Goal: Contribute content: Contribute content

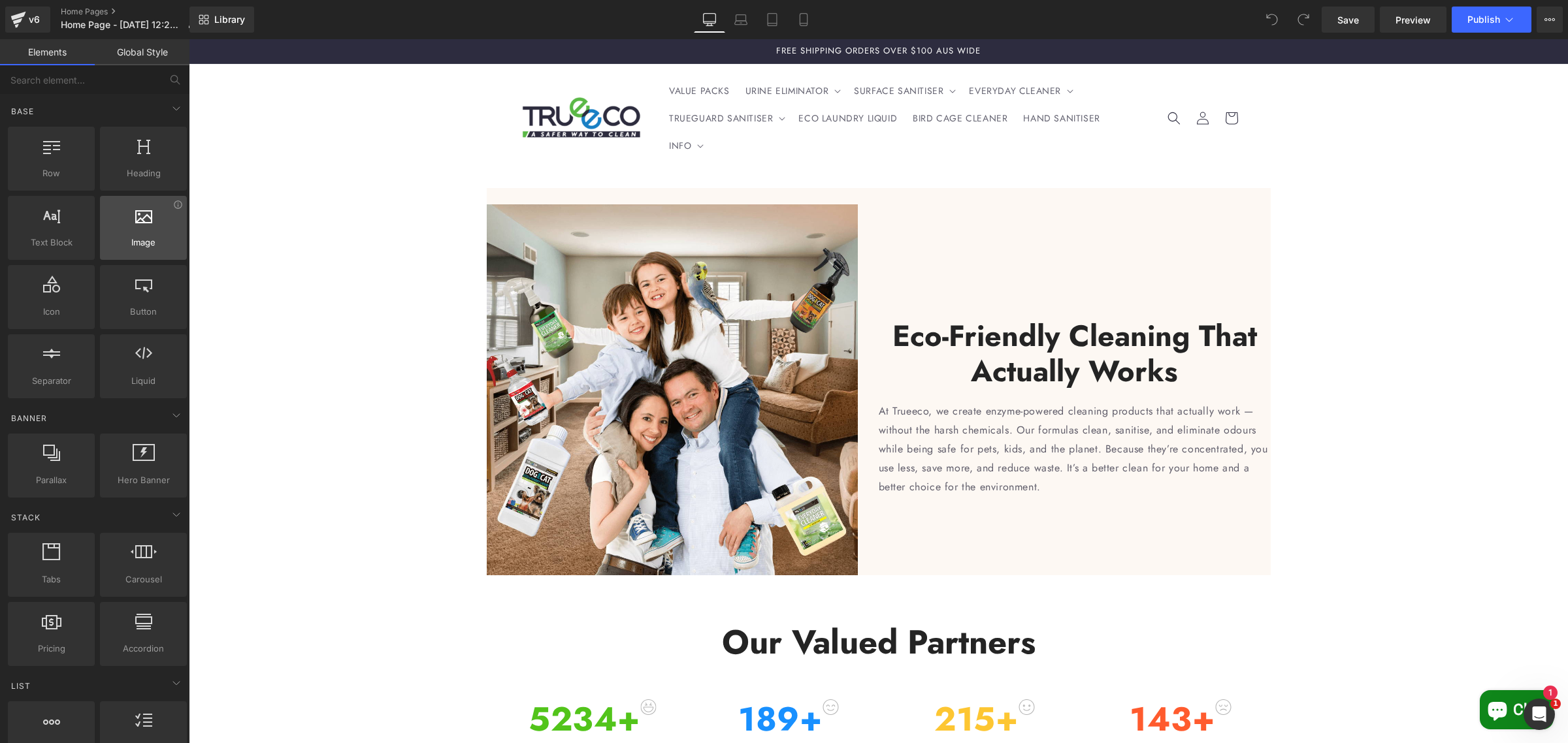
click at [139, 253] on div "Image images, photos, alts, uploads" at bounding box center [143, 228] width 87 height 64
click at [143, 232] on div at bounding box center [143, 220] width 79 height 30
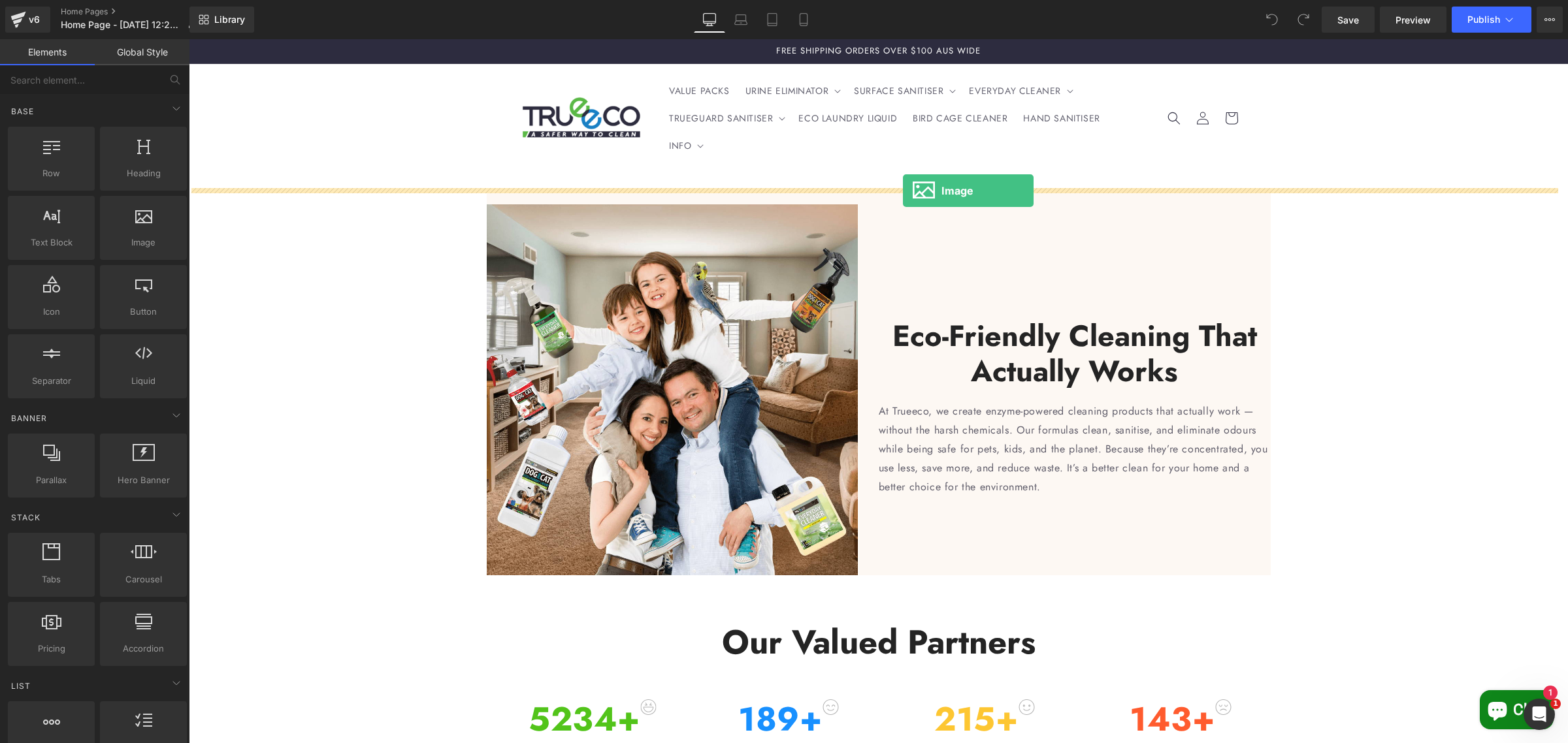
drag, startPoint x: 329, startPoint y: 273, endPoint x: 903, endPoint y: 191, distance: 579.8
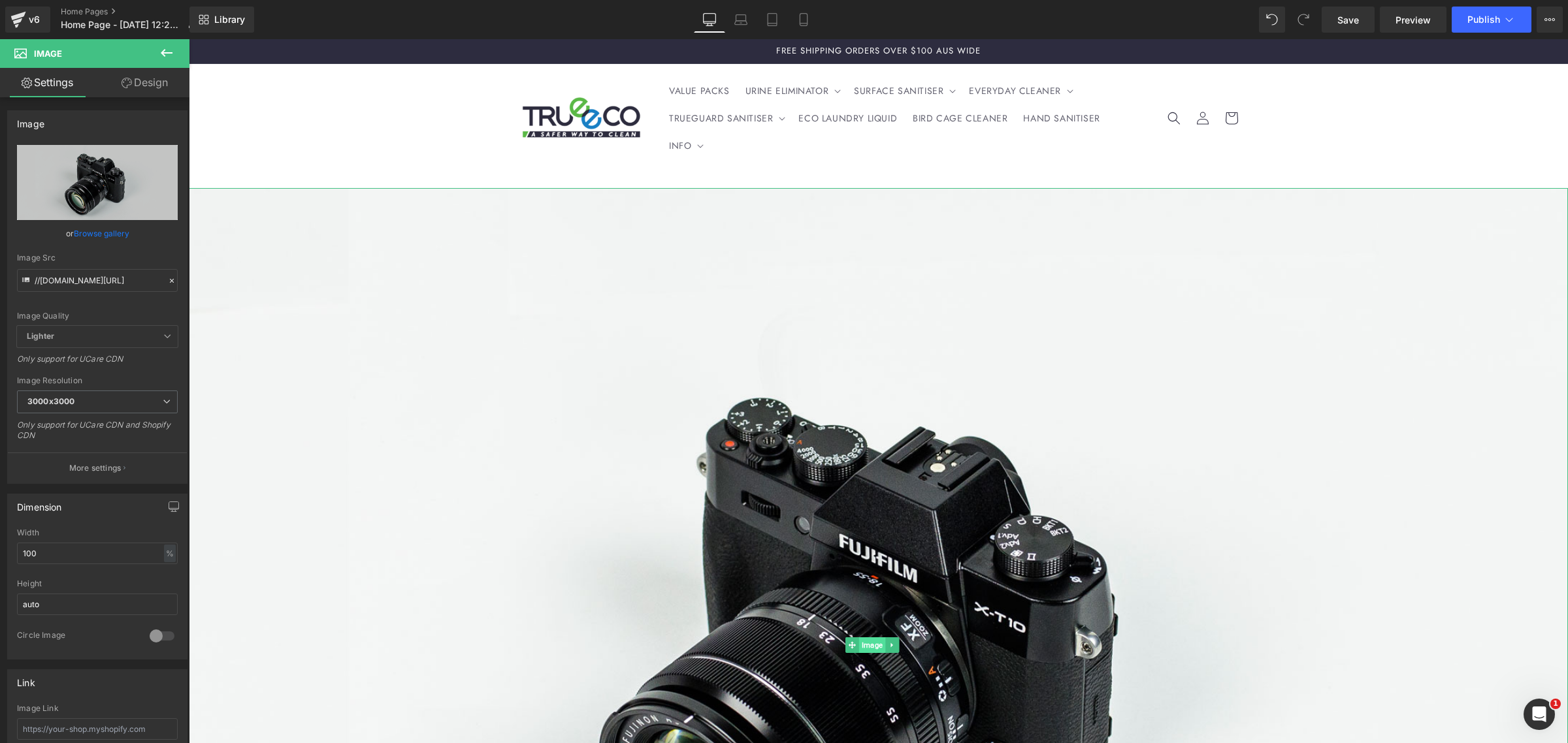
click at [869, 637] on span "Image" at bounding box center [871, 644] width 26 height 15
click at [107, 232] on link "Browse gallery" at bounding box center [101, 234] width 56 height 23
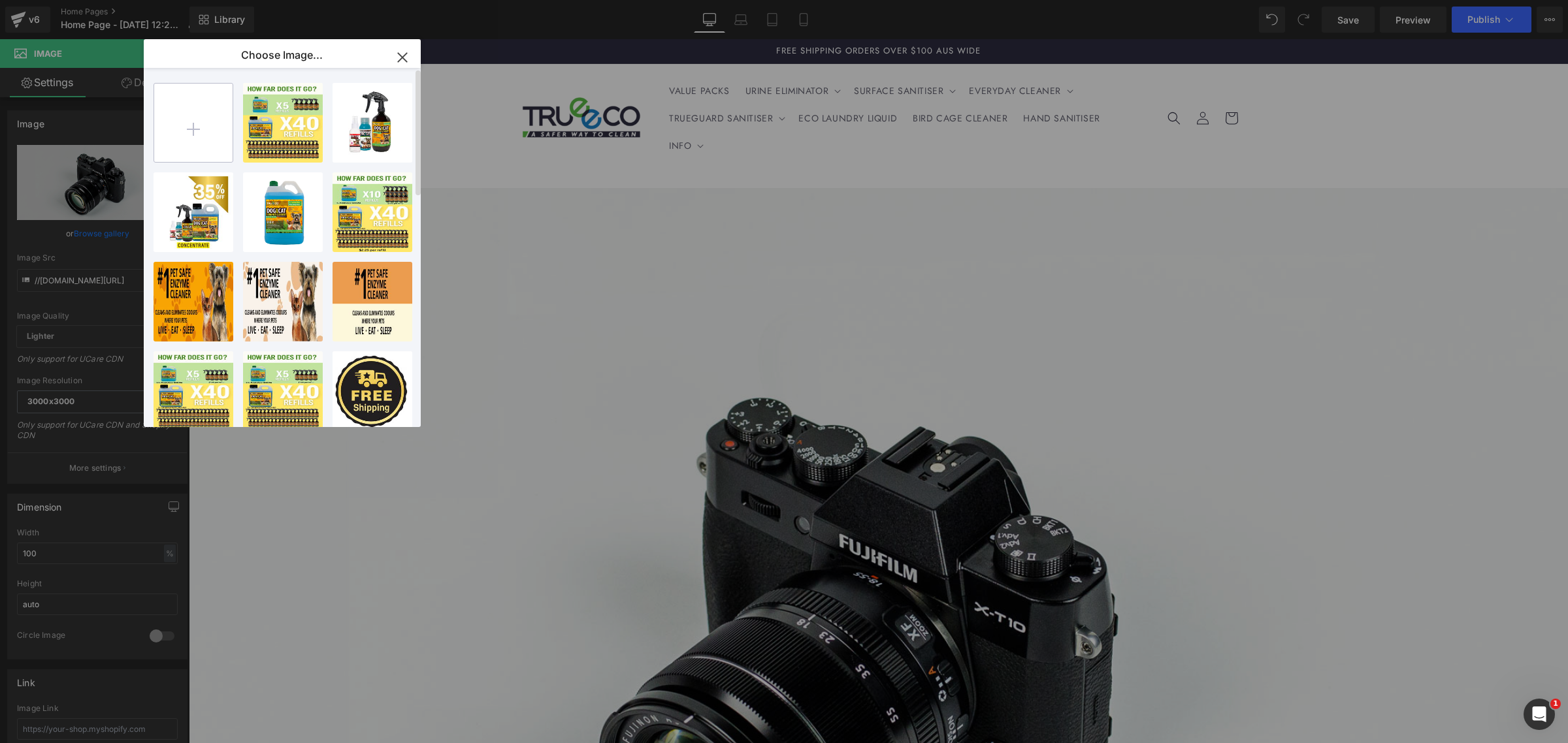
click at [221, 126] on input "file" at bounding box center [193, 122] width 78 height 78
type input "C:\fakepath\Trueeco_Hero1.jpg"
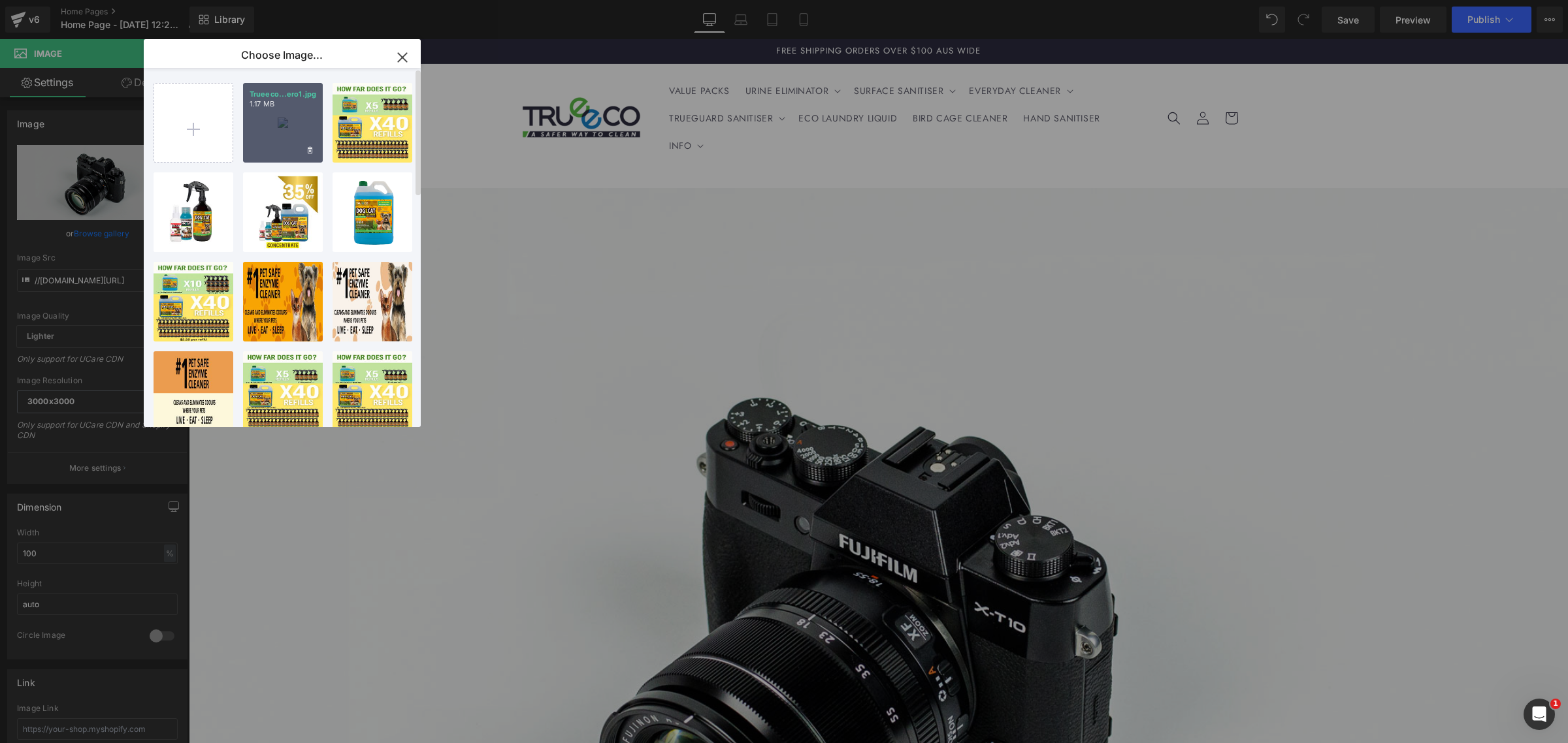
click at [284, 122] on div "Trueeco...ero1.jpg 1.17 MB" at bounding box center [282, 123] width 80 height 80
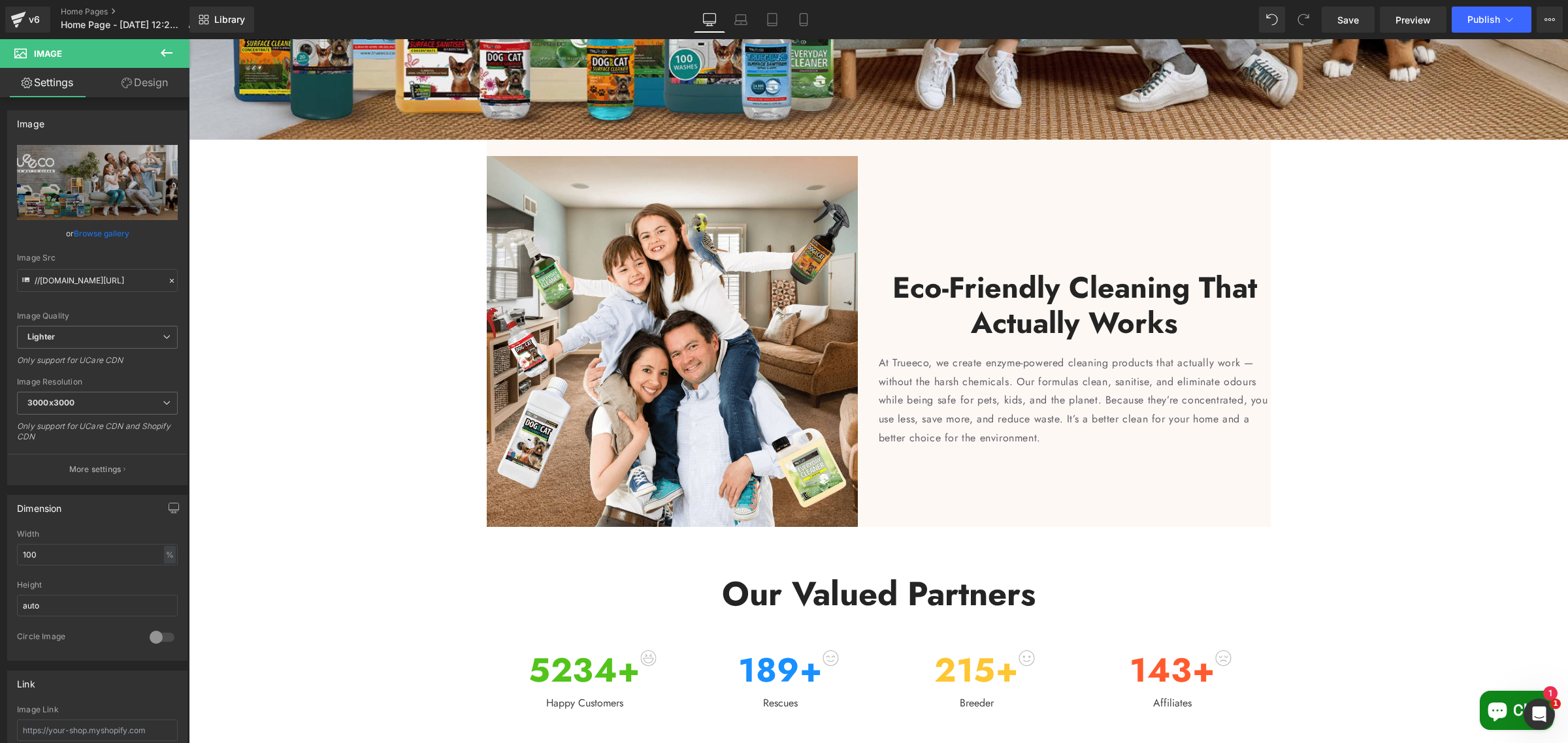
scroll to position [572, 0]
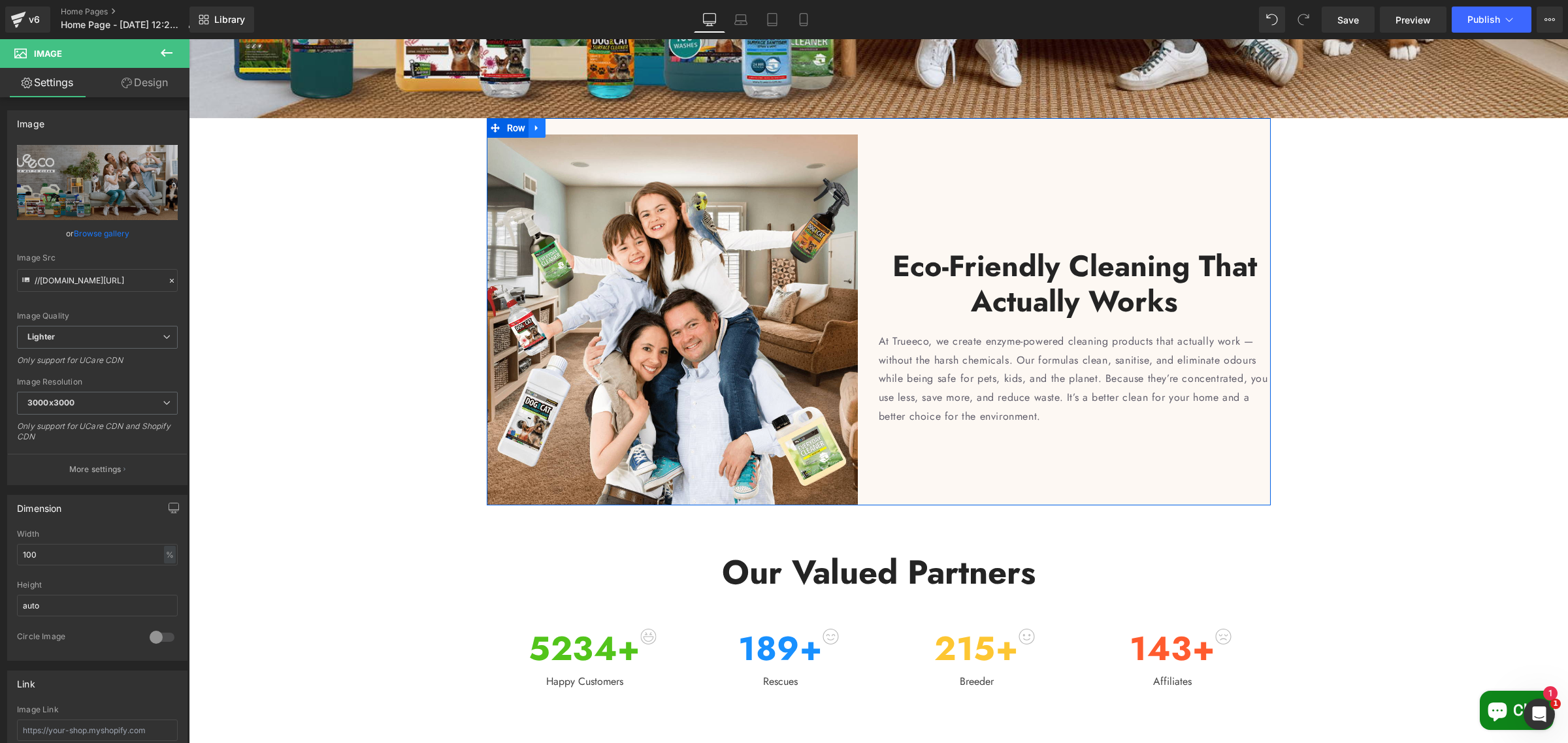
click at [533, 123] on icon at bounding box center [537, 127] width 9 height 10
click at [567, 124] on icon at bounding box center [571, 128] width 9 height 9
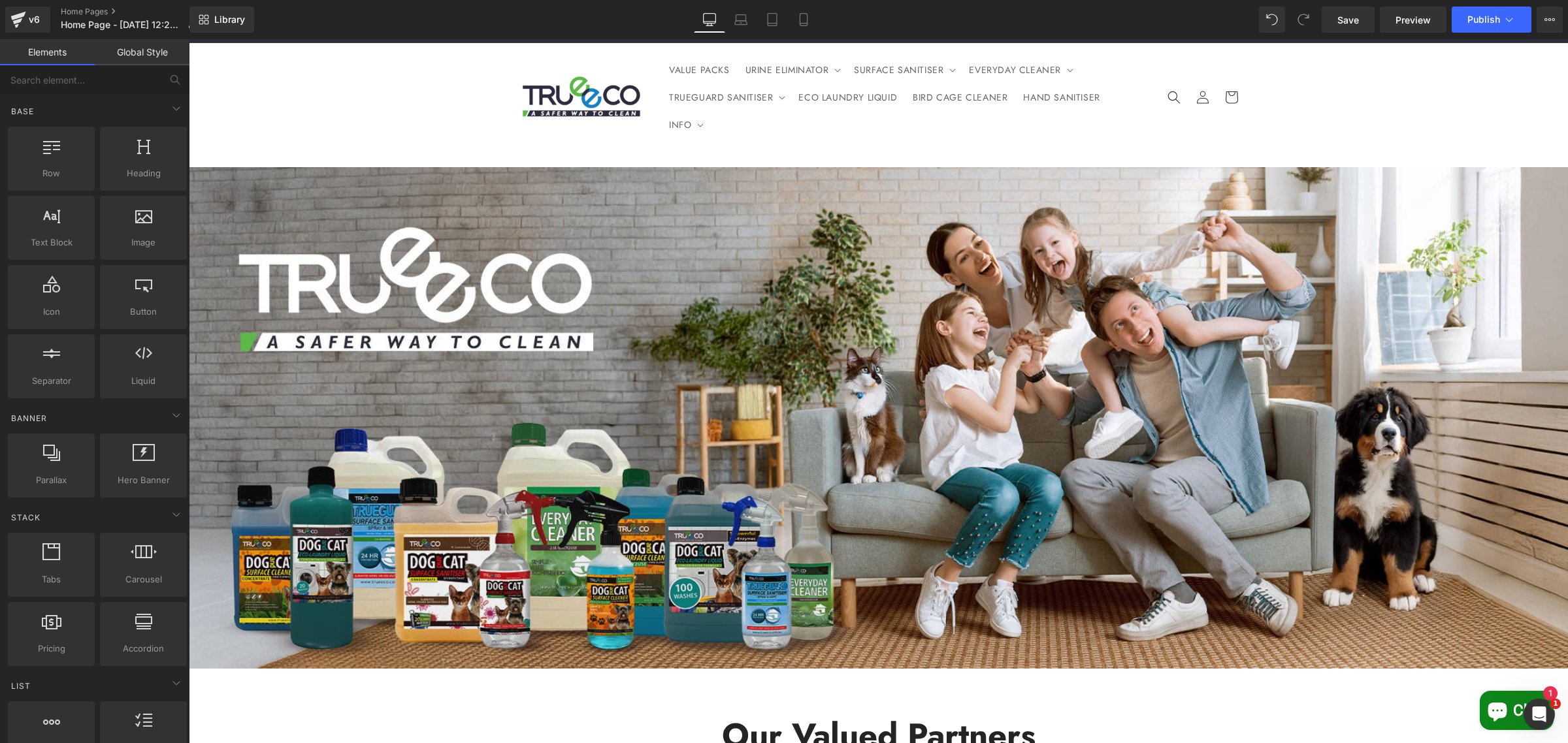
scroll to position [0, 0]
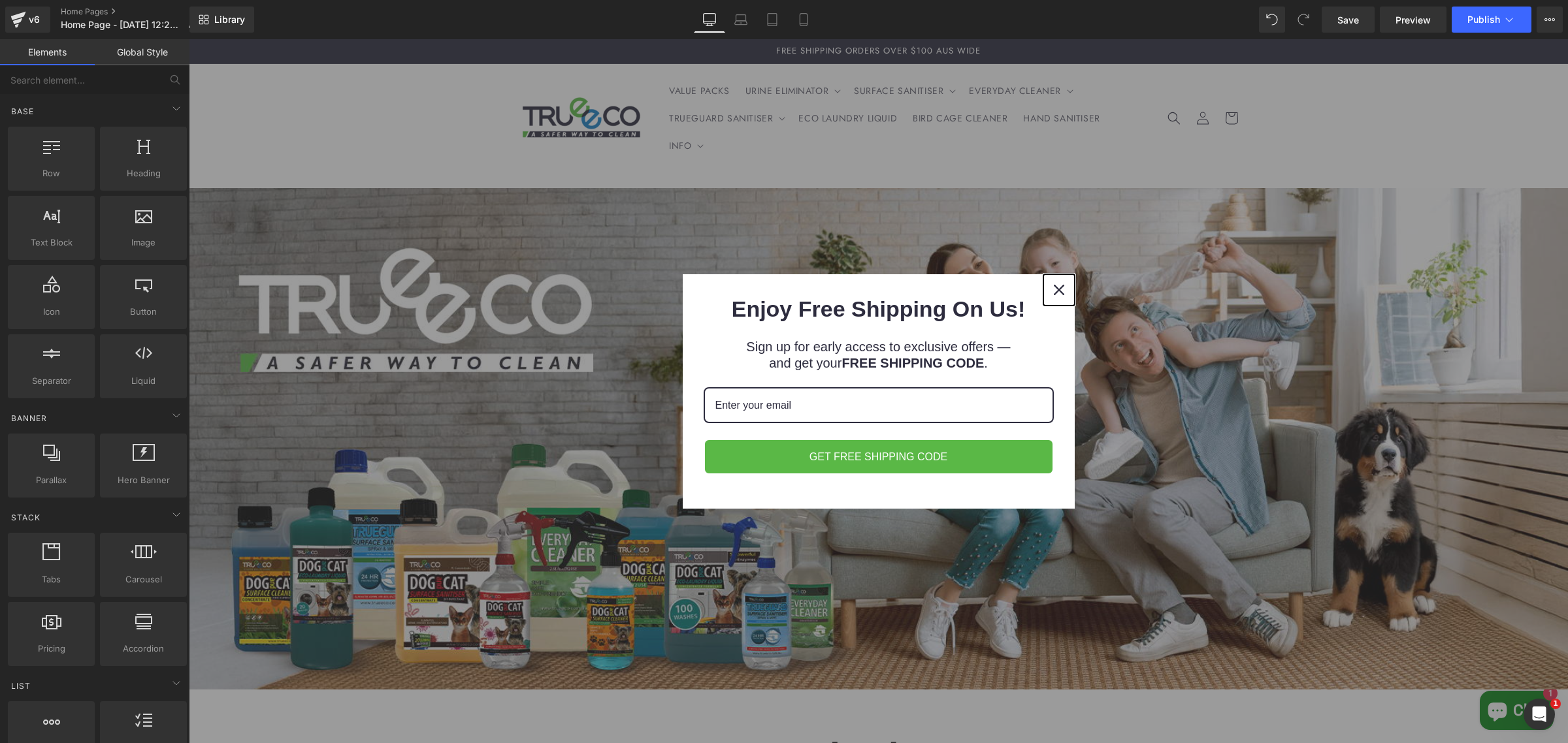
click at [1053, 295] on icon "close icon" at bounding box center [1059, 290] width 11 height 11
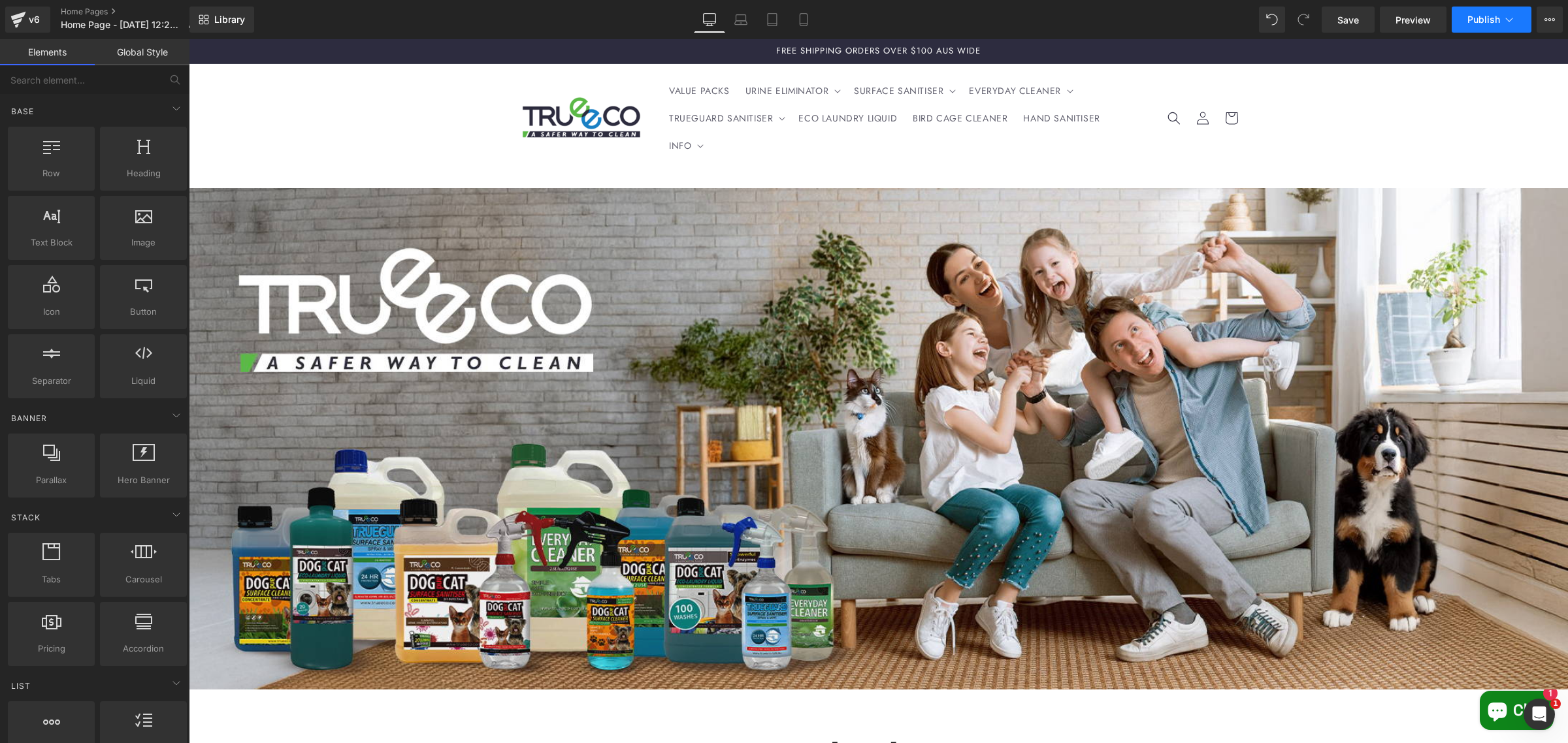
click at [1494, 18] on span "Publish" at bounding box center [1484, 20] width 32 height 11
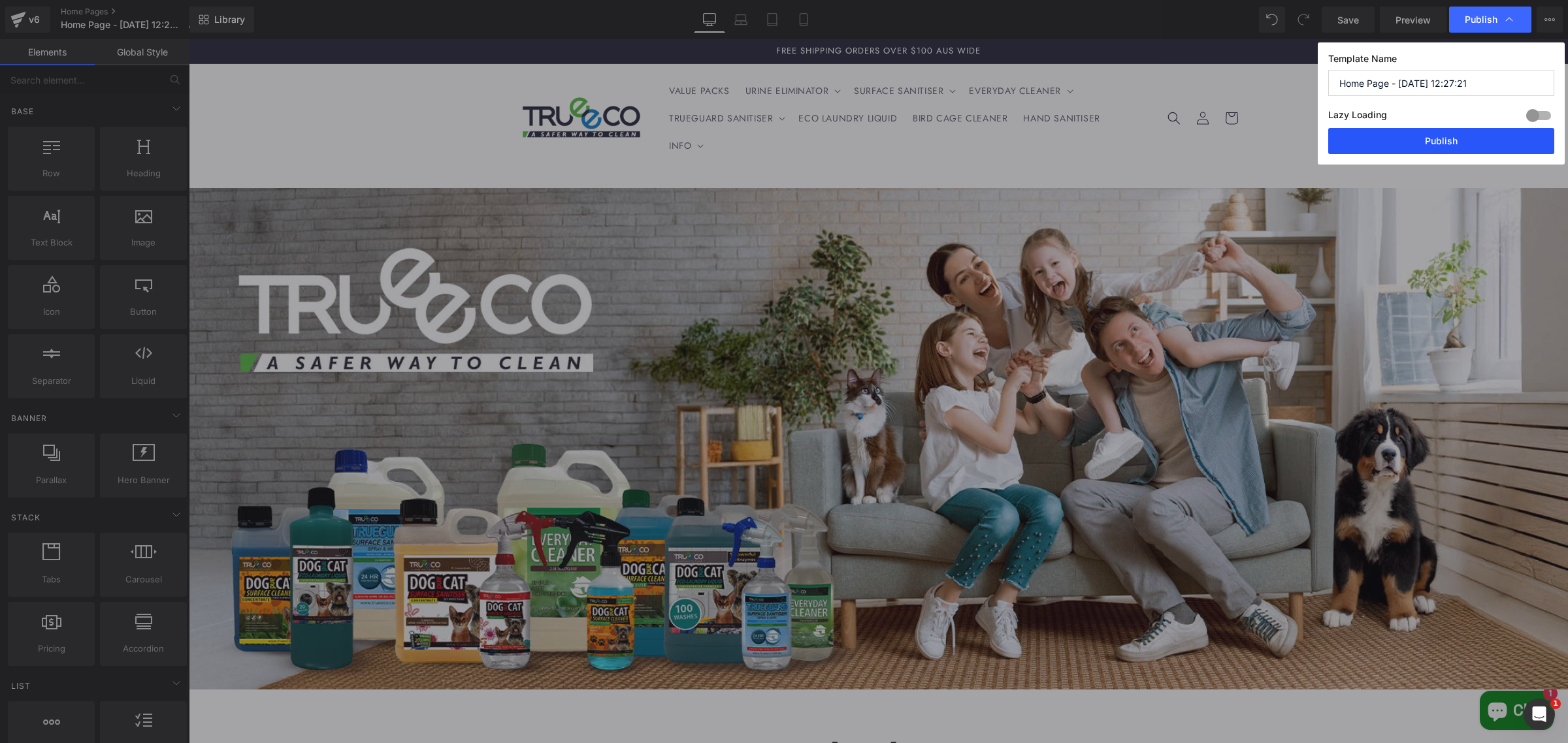
click at [1425, 139] on button "Publish" at bounding box center [1442, 141] width 226 height 26
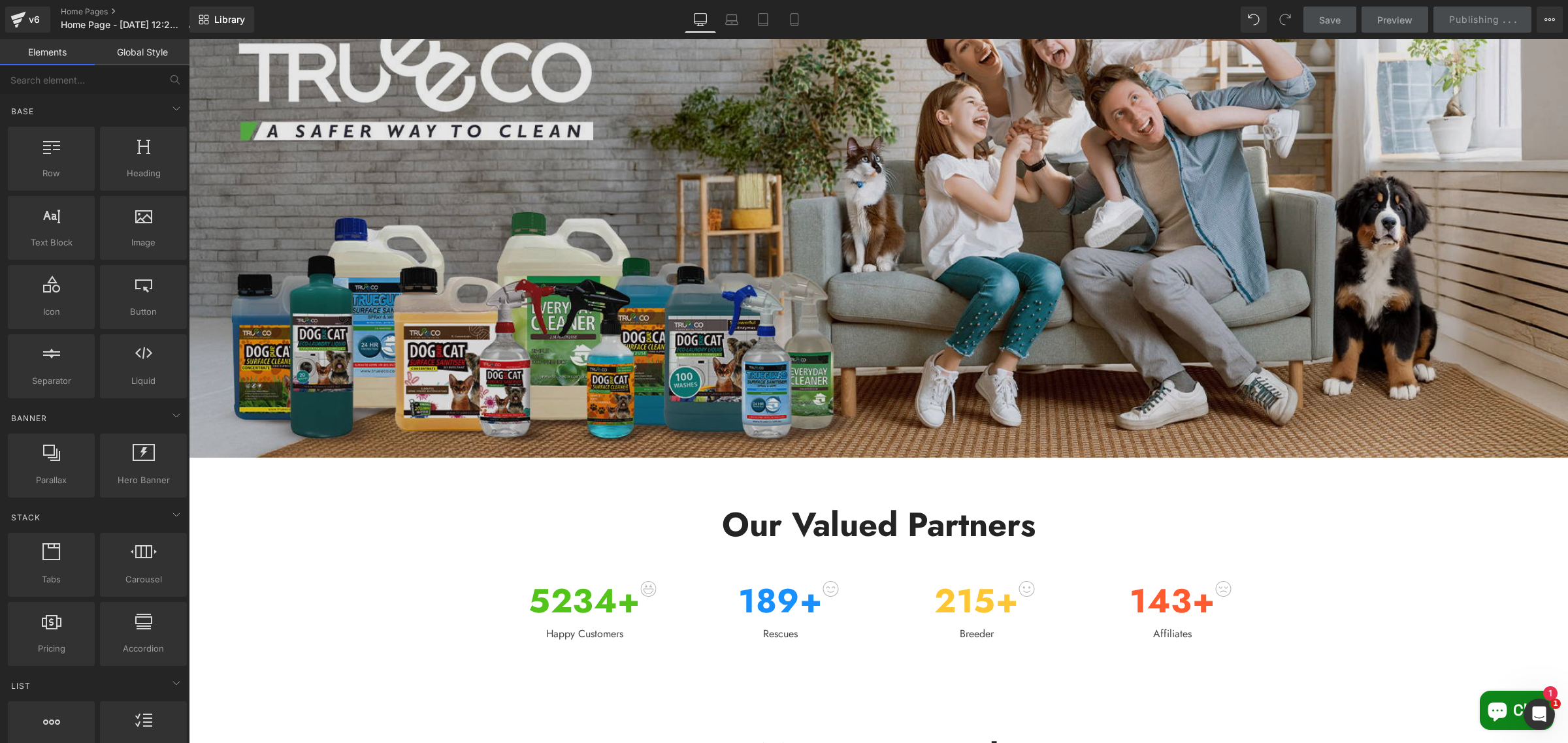
scroll to position [163, 0]
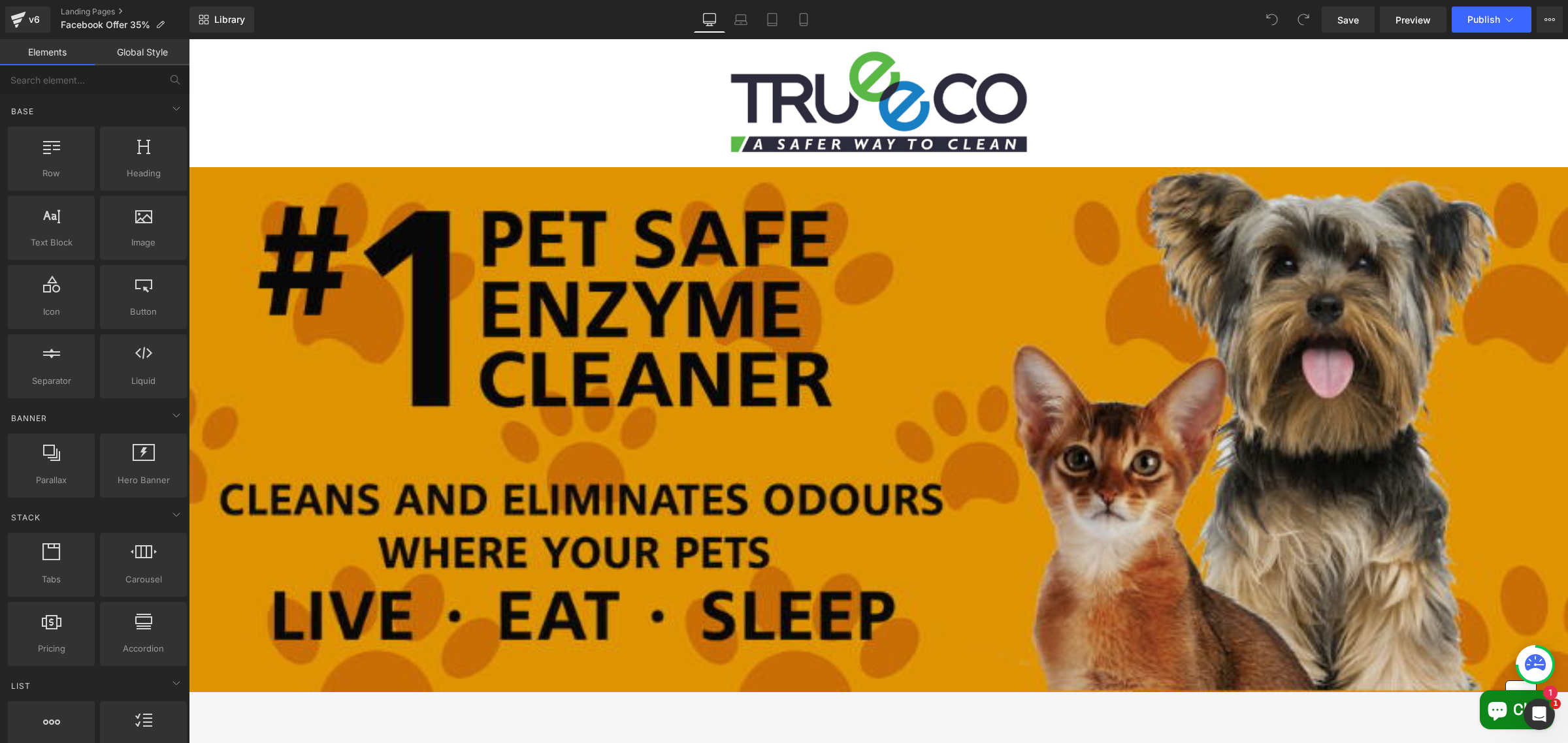
click at [883, 333] on img at bounding box center [879, 429] width 1379 height 524
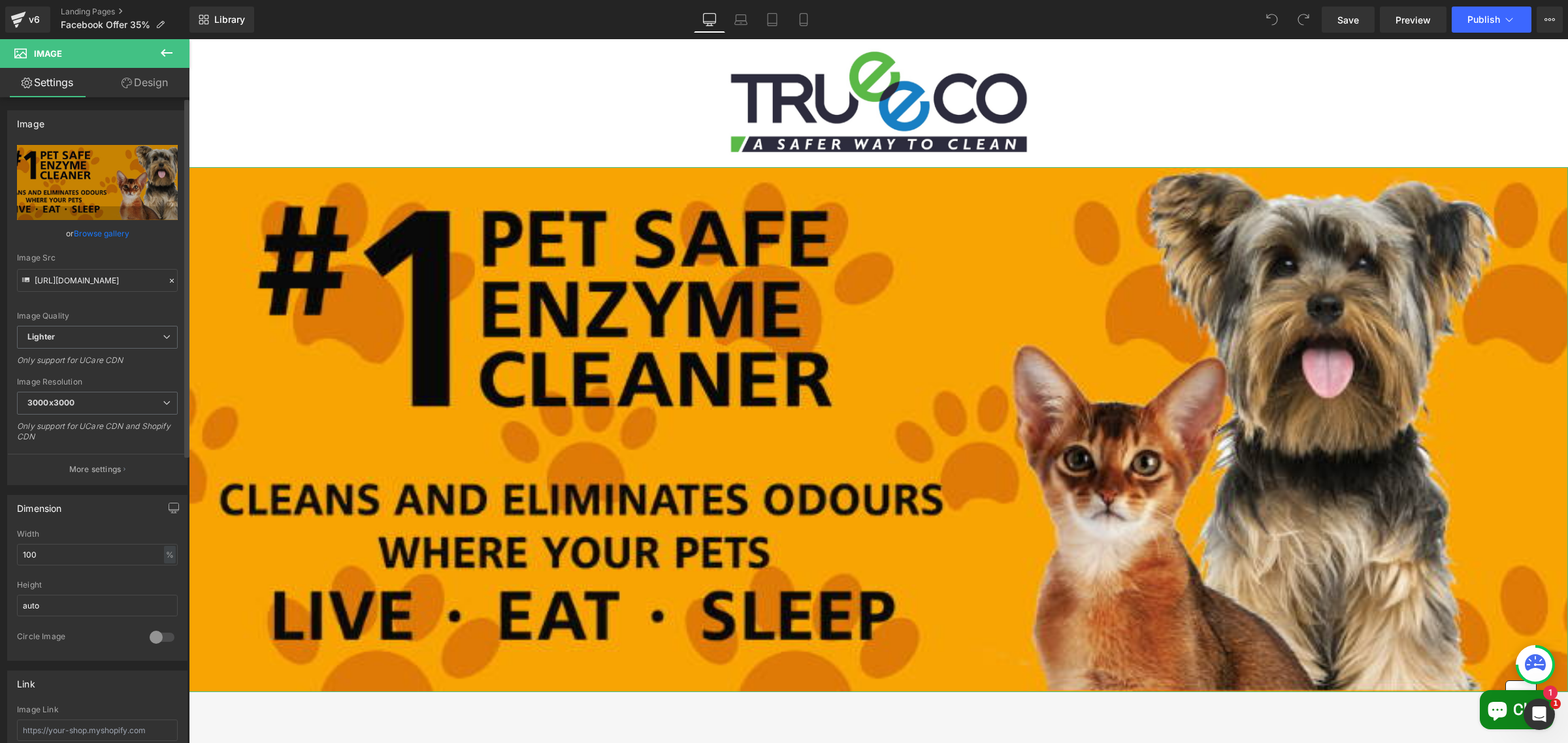
click at [115, 229] on link "Browse gallery" at bounding box center [101, 234] width 56 height 23
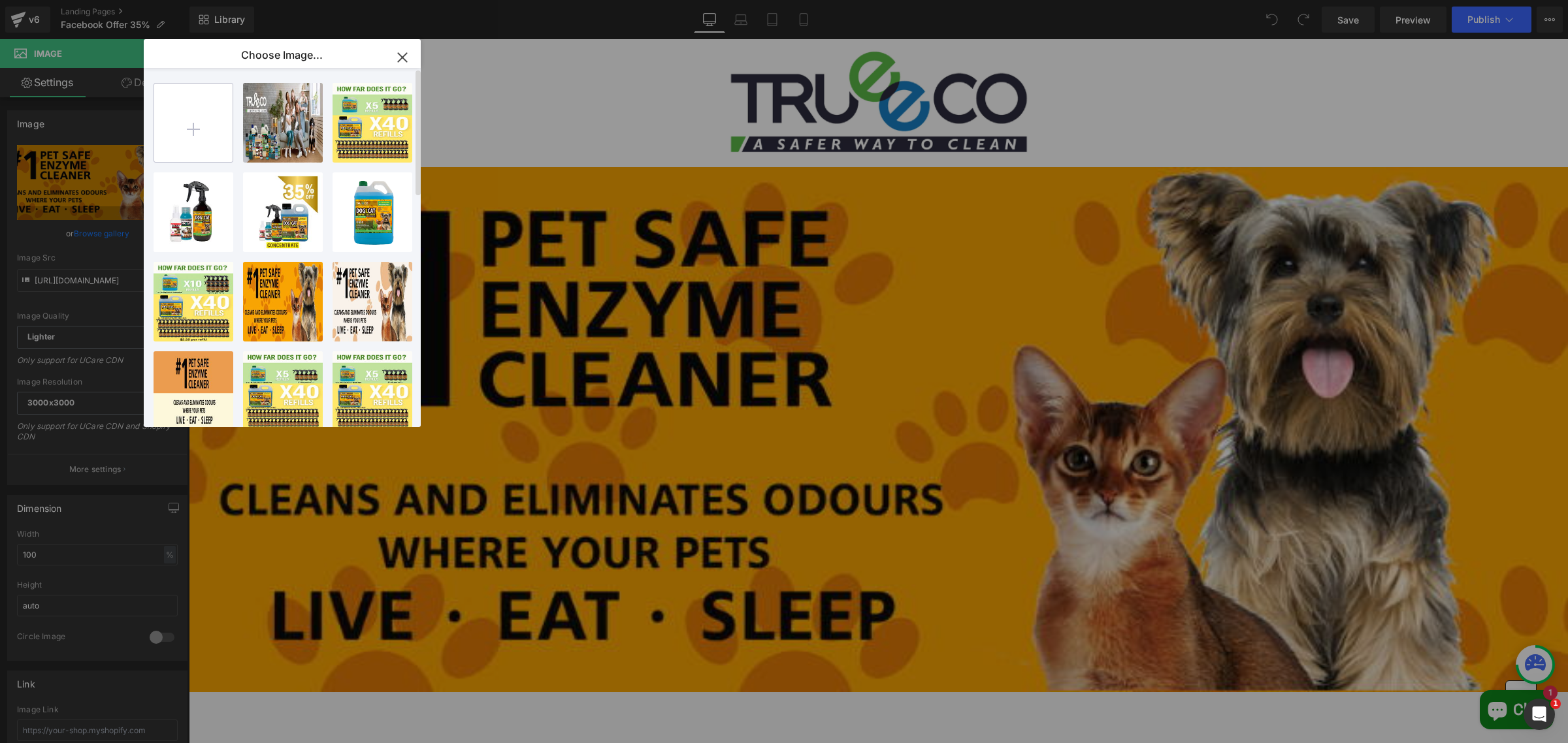
click at [182, 112] on input "file" at bounding box center [193, 122] width 78 height 78
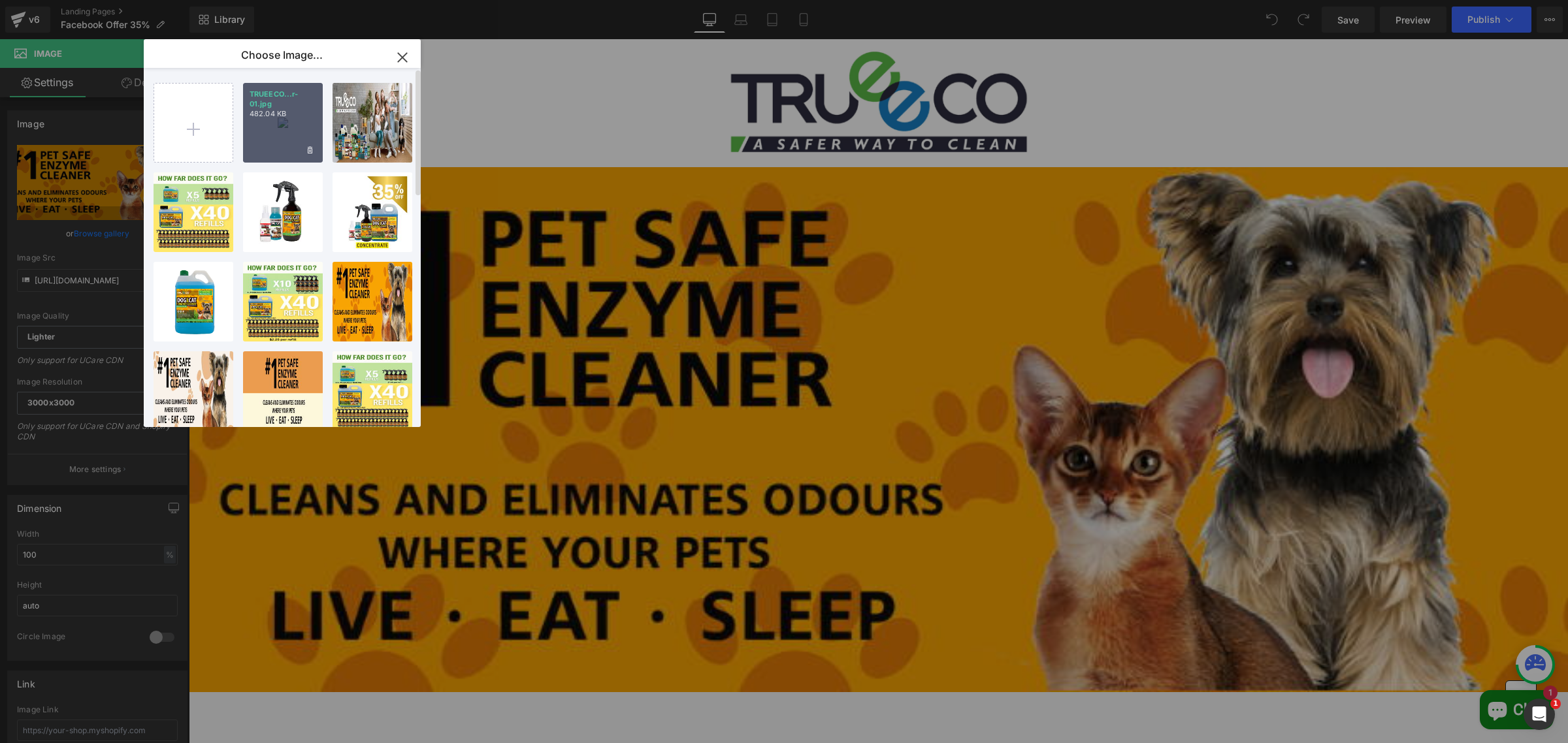
click at [298, 119] on div "TRUEECO...r-01.jpg 482.04 KB" at bounding box center [282, 123] width 80 height 80
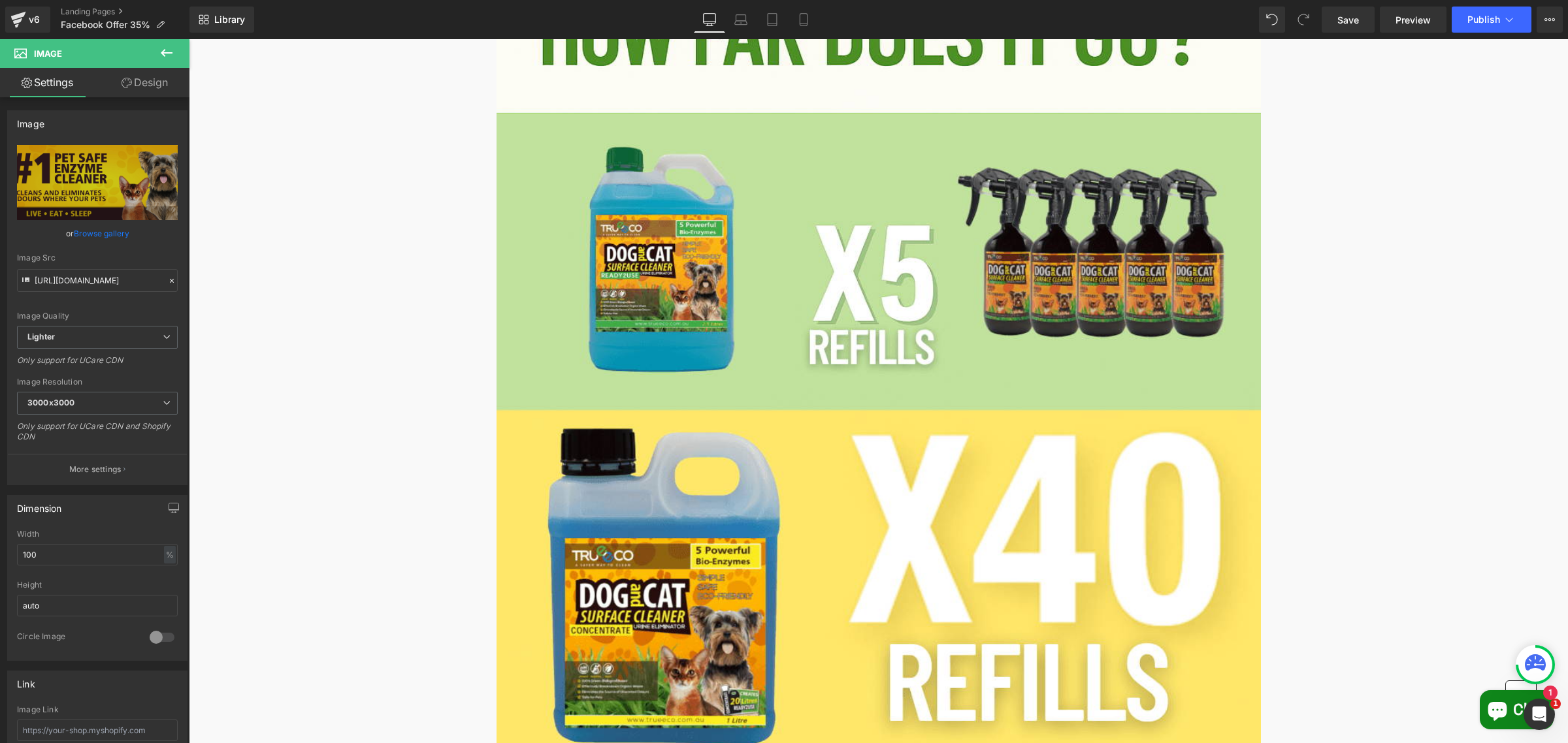
scroll to position [2286, 0]
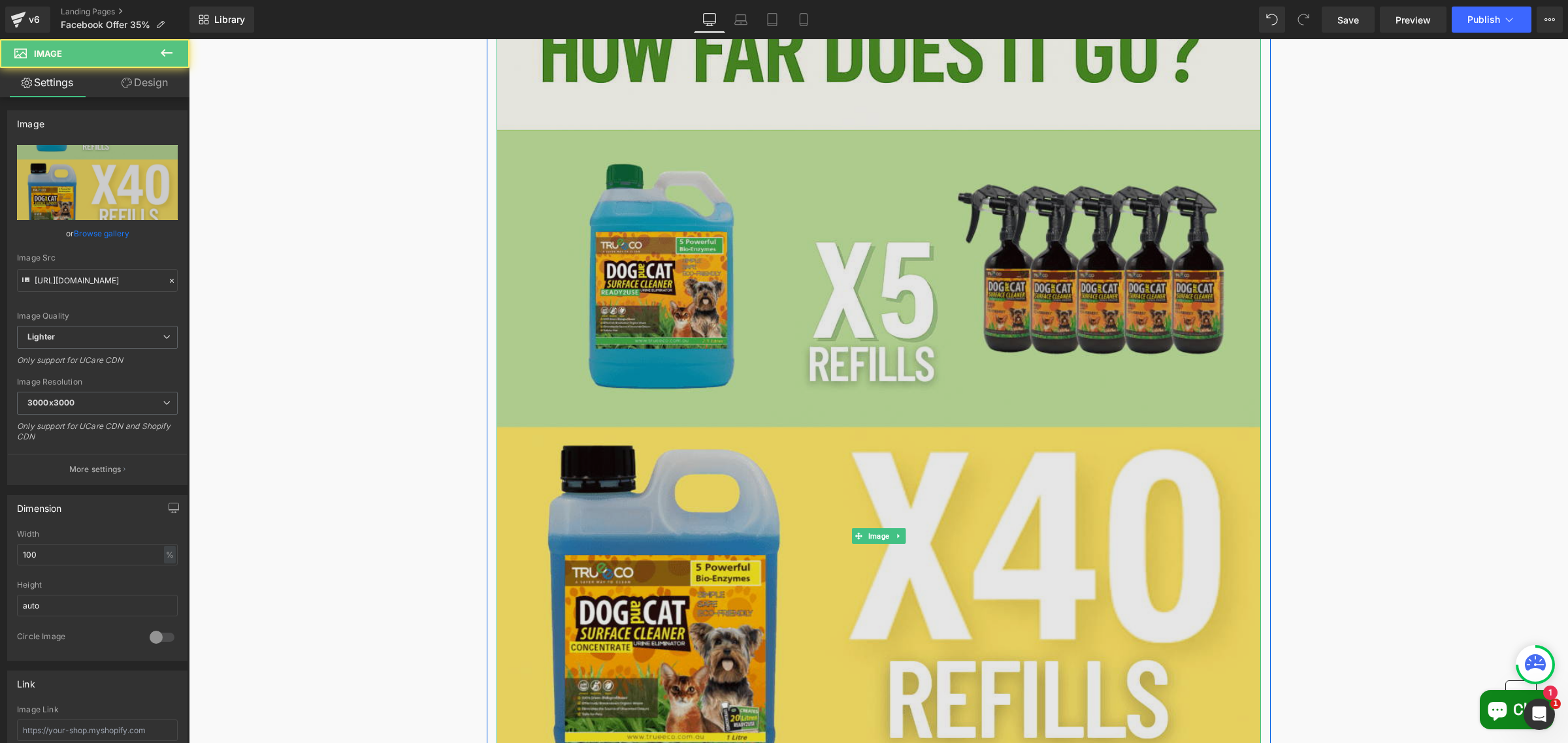
click at [876, 516] on img at bounding box center [879, 536] width 765 height 1146
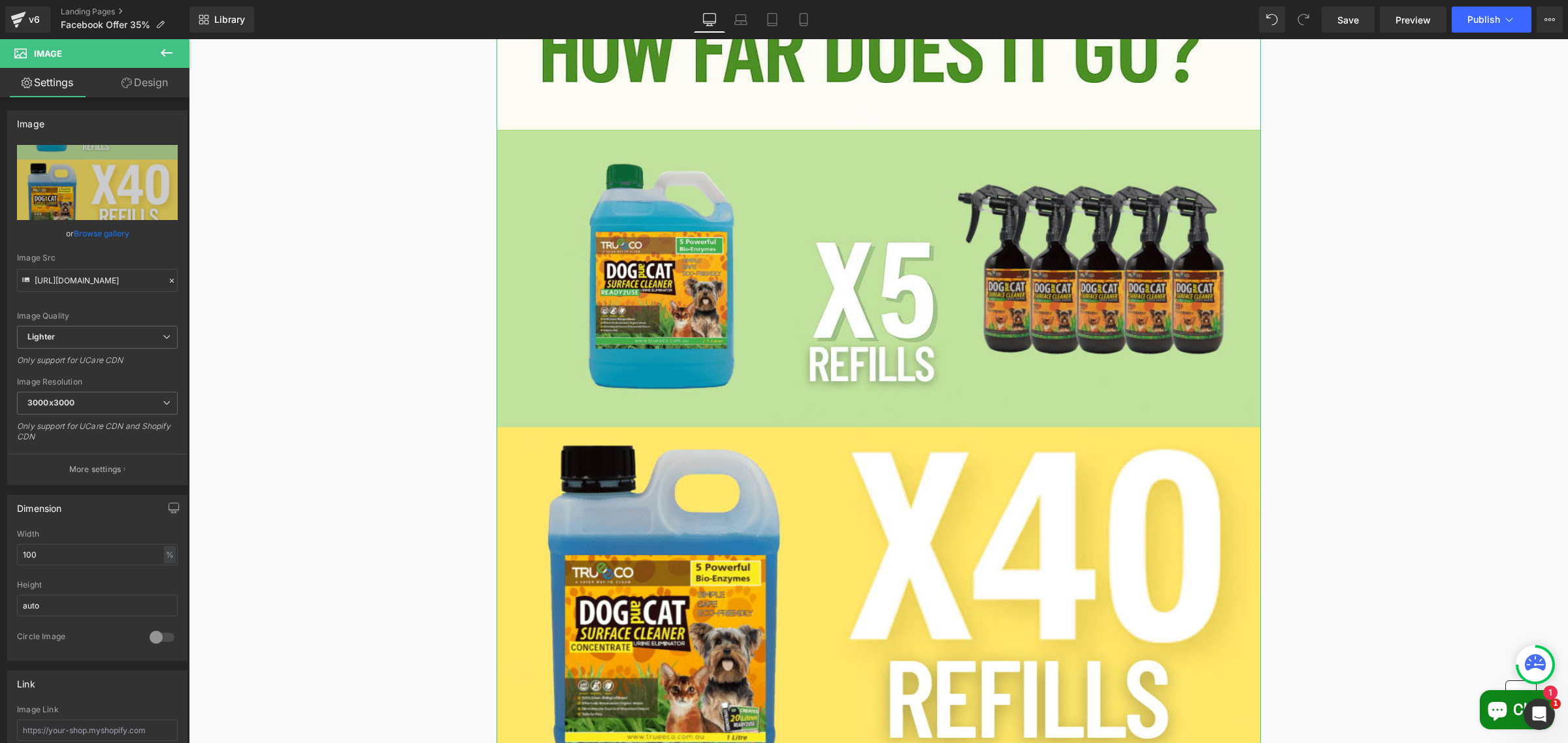
click at [97, 230] on link "Browse gallery" at bounding box center [101, 234] width 56 height 23
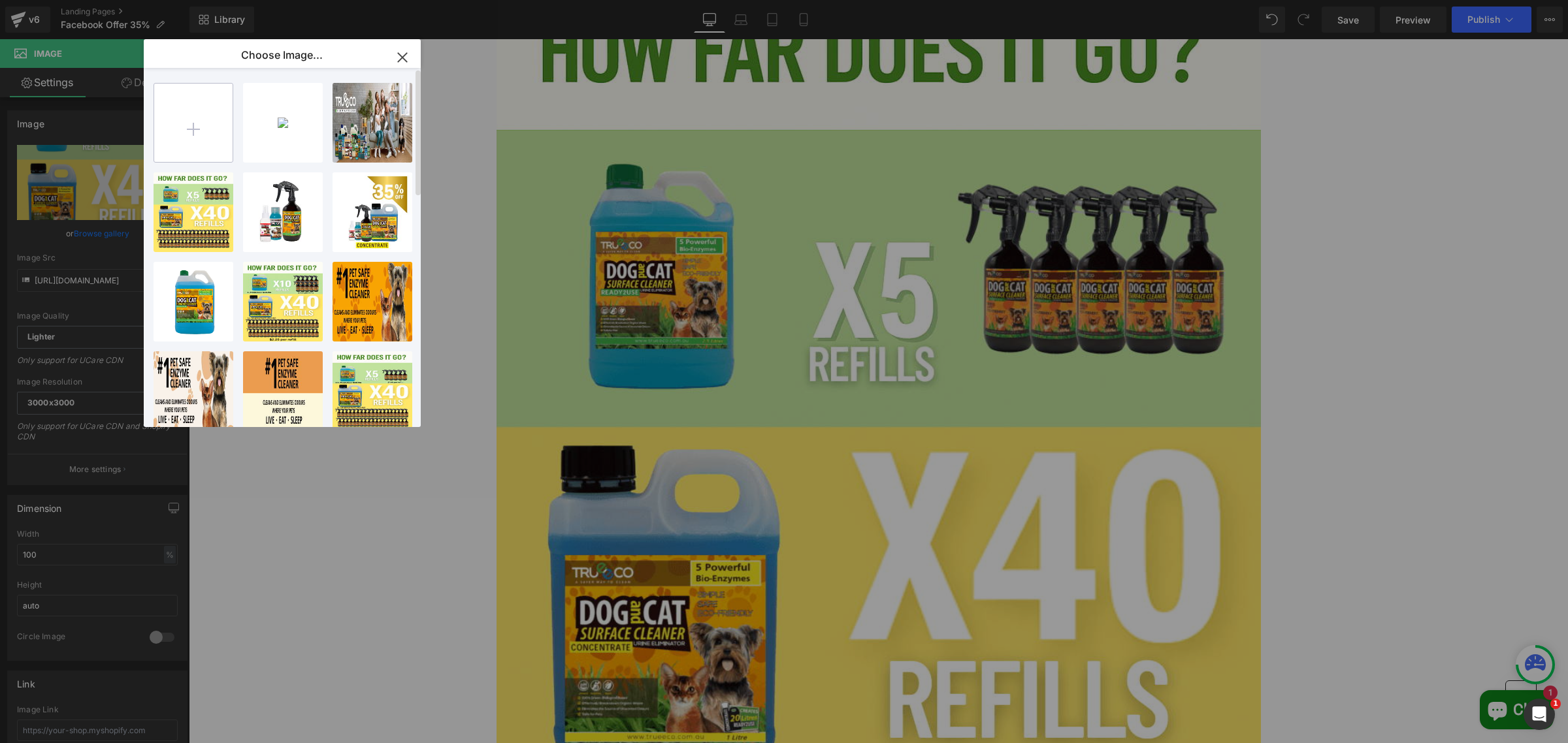
click at [169, 118] on input "file" at bounding box center [193, 122] width 78 height 78
click at [195, 152] on input "file" at bounding box center [193, 122] width 78 height 78
drag, startPoint x: 387, startPoint y: 95, endPoint x: 403, endPoint y: 53, distance: 44.9
click at [403, 53] on icon "button" at bounding box center [402, 56] width 21 height 21
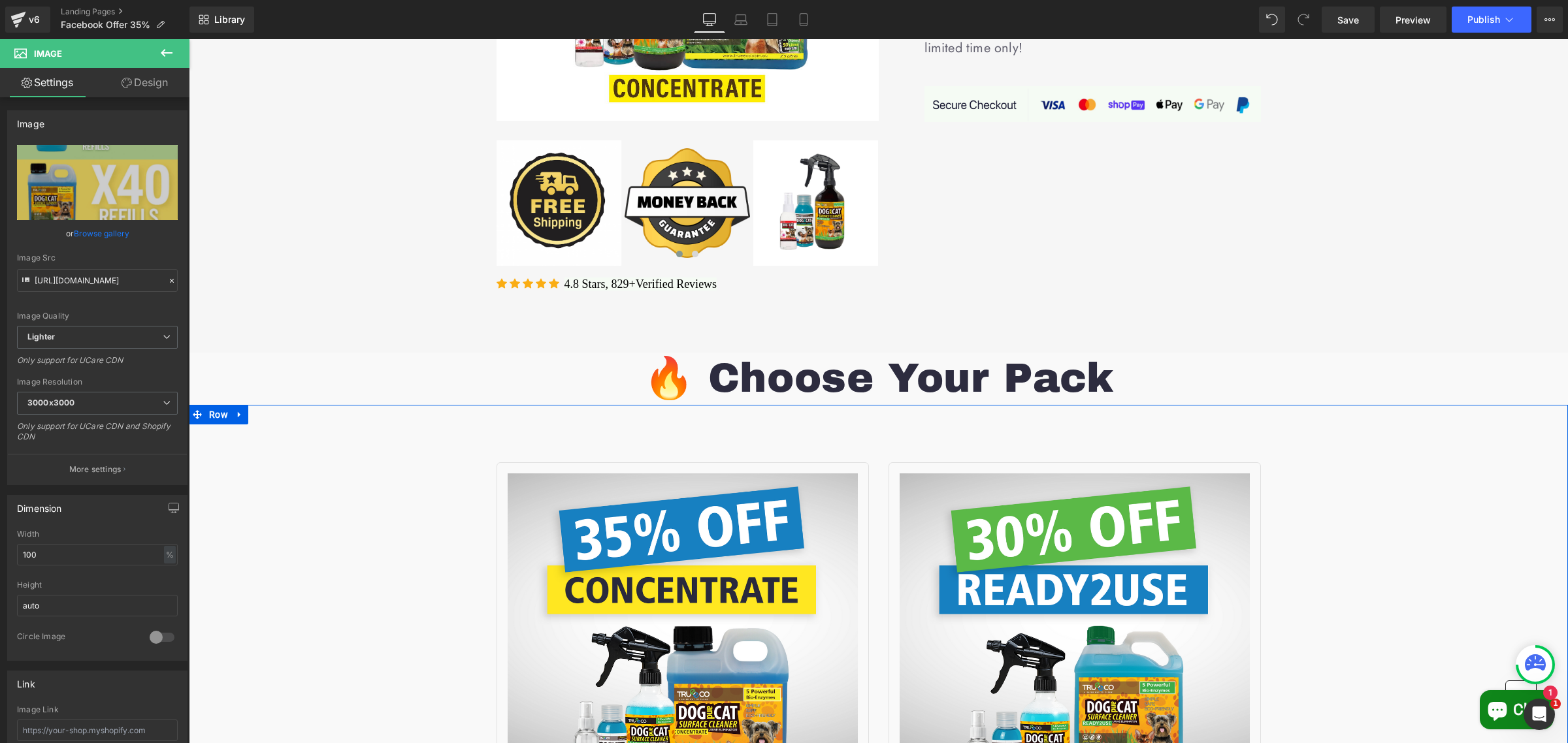
scroll to position [980, 0]
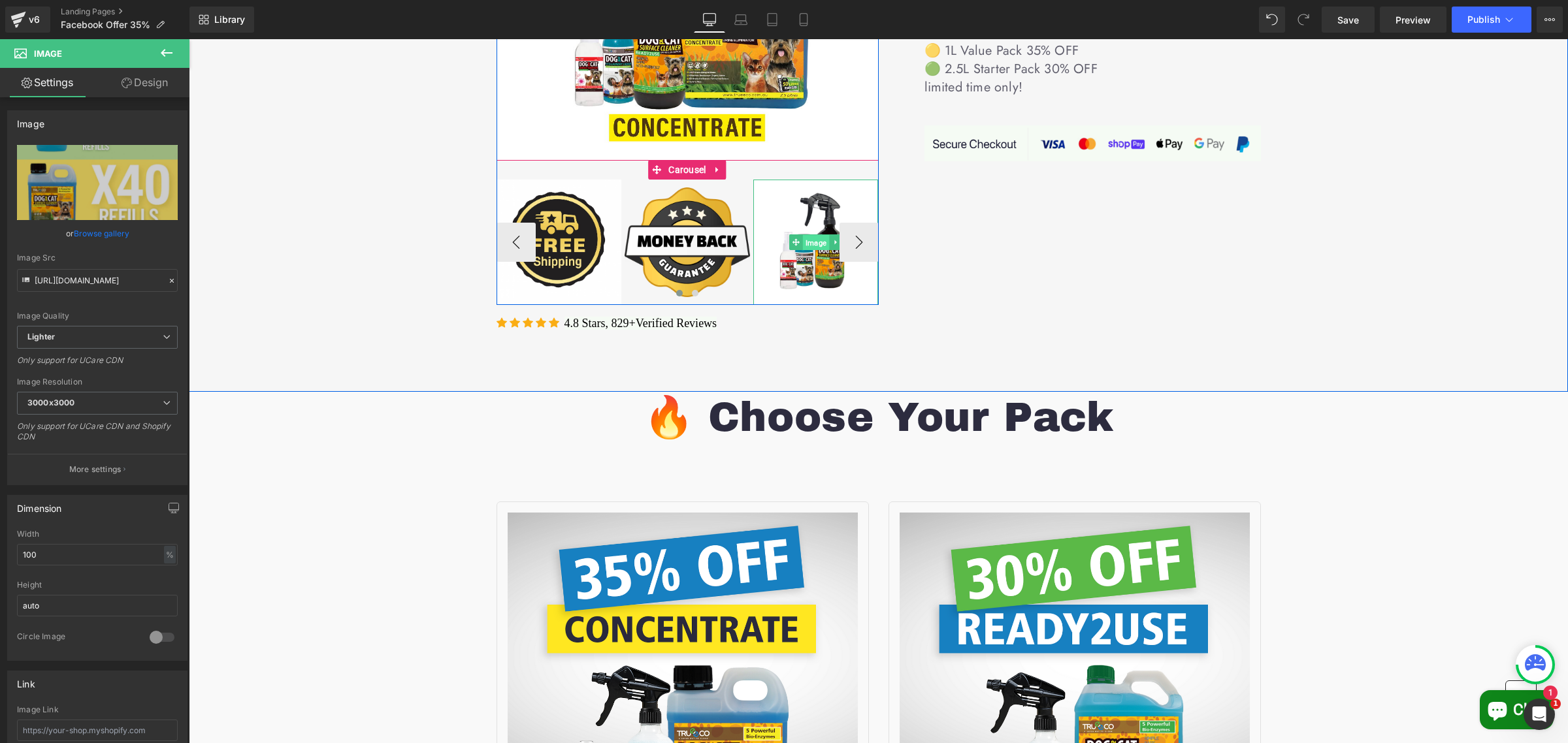
click at [810, 235] on span "Image" at bounding box center [815, 242] width 26 height 15
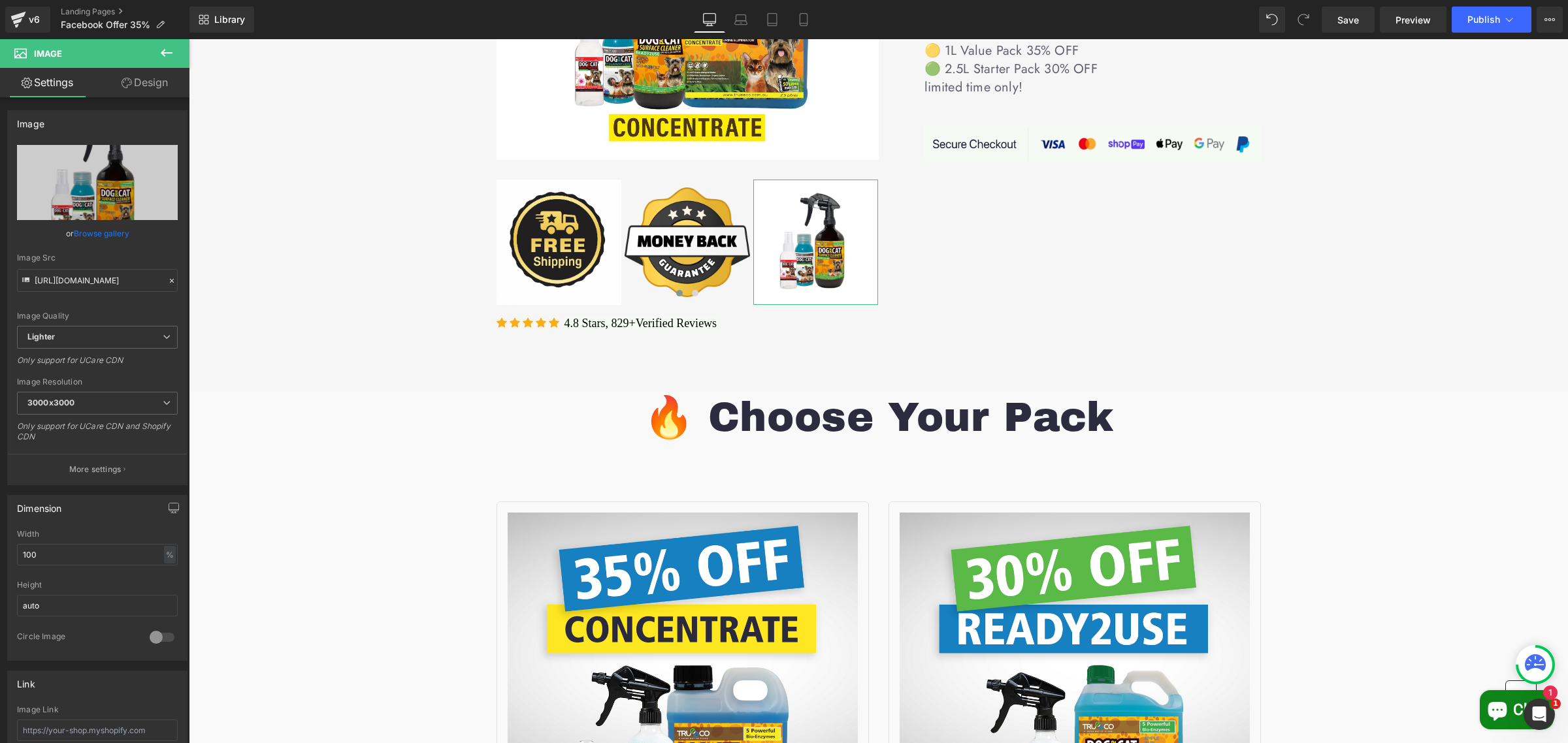
click at [91, 230] on link "Browse gallery" at bounding box center [101, 234] width 56 height 23
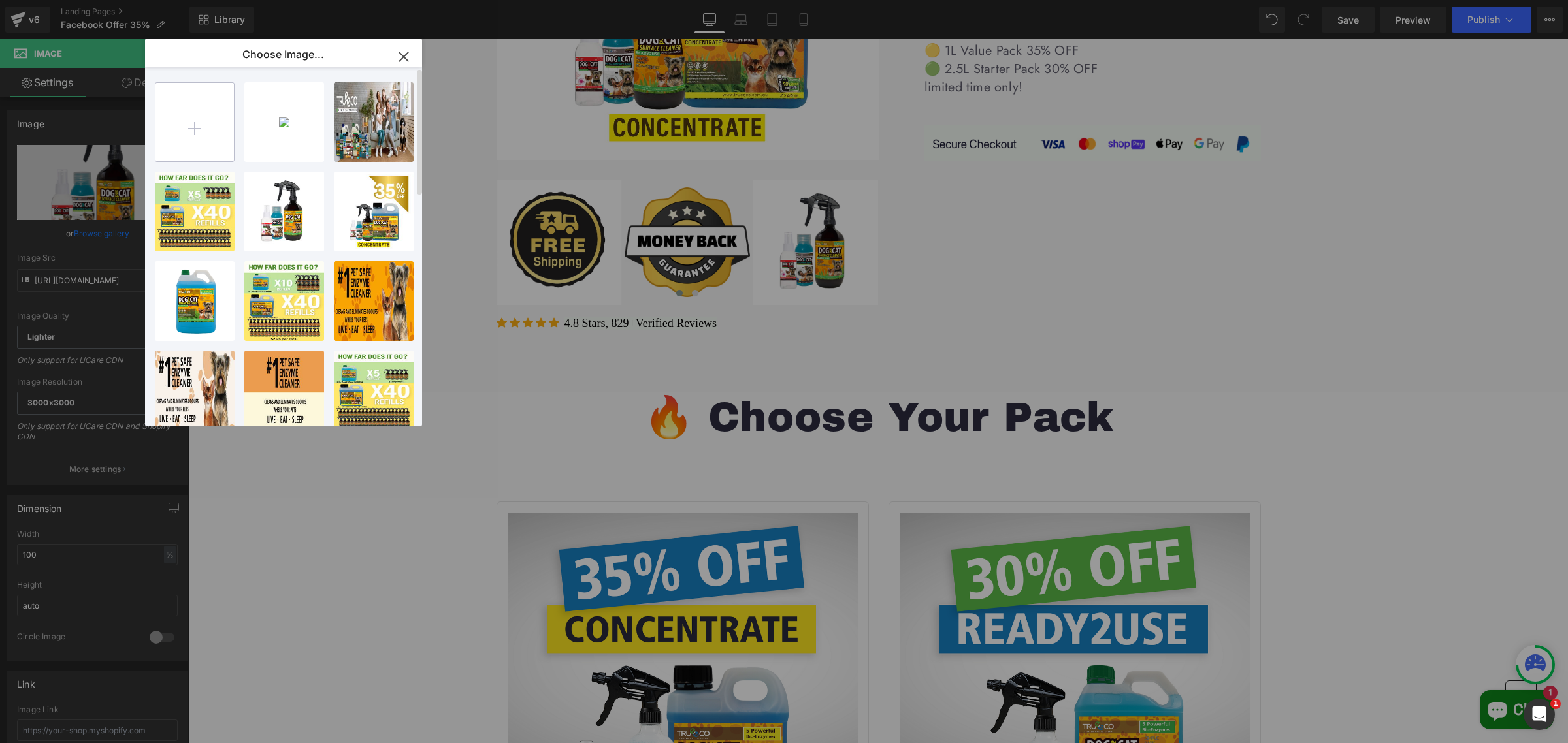
click at [177, 129] on input "file" at bounding box center [194, 122] width 78 height 78
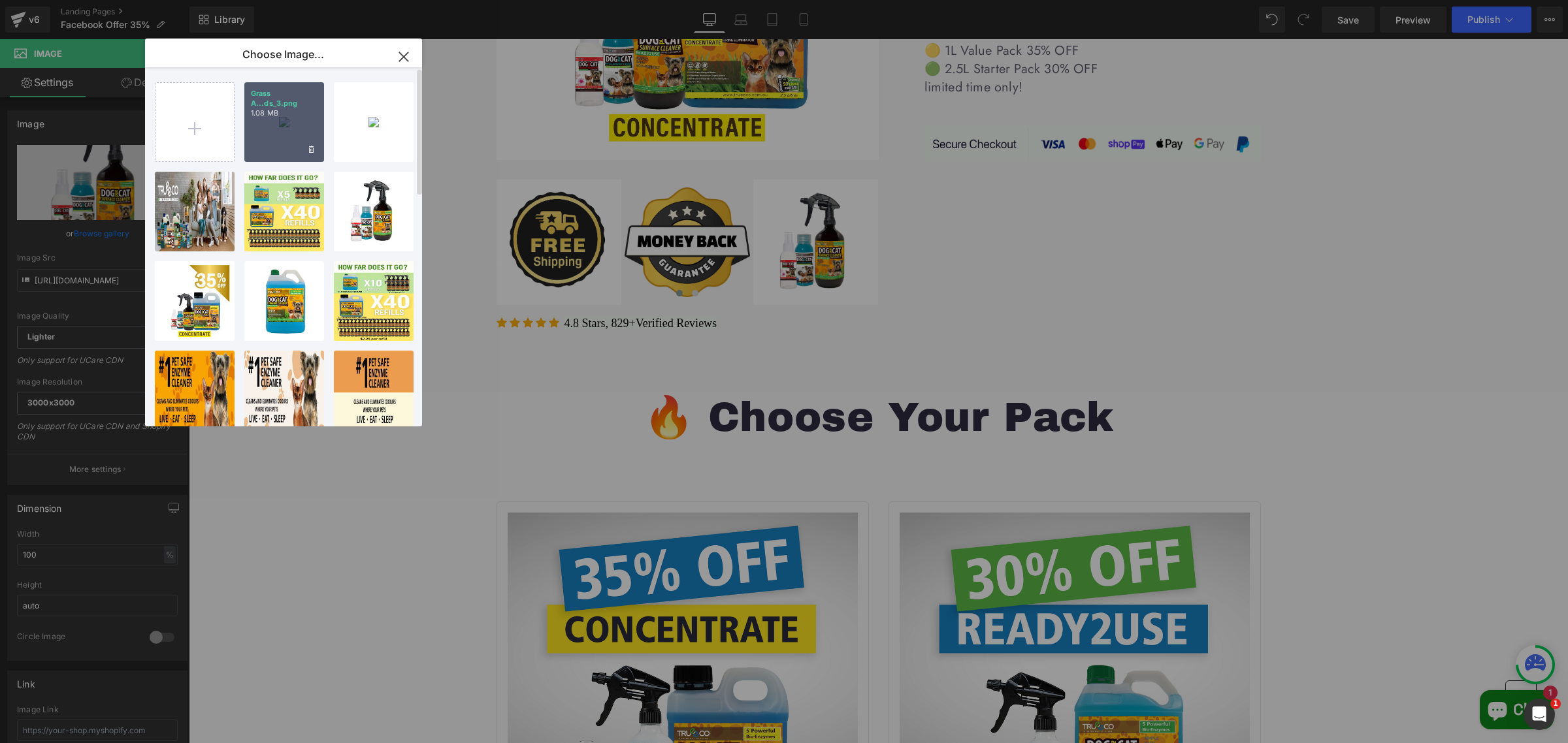
click at [296, 115] on p "1.08 MB" at bounding box center [284, 113] width 66 height 10
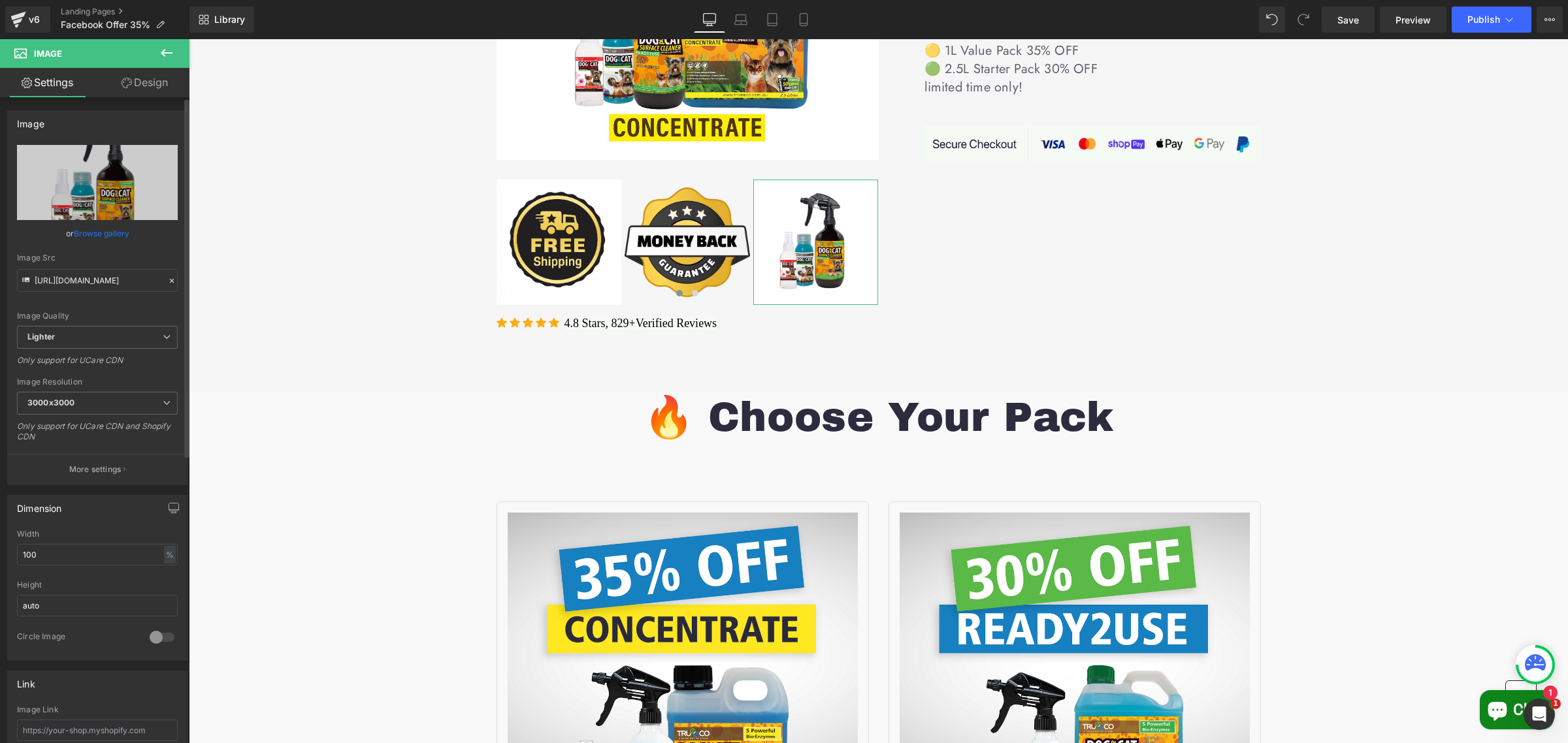
click at [112, 223] on link "Browse gallery" at bounding box center [101, 234] width 56 height 23
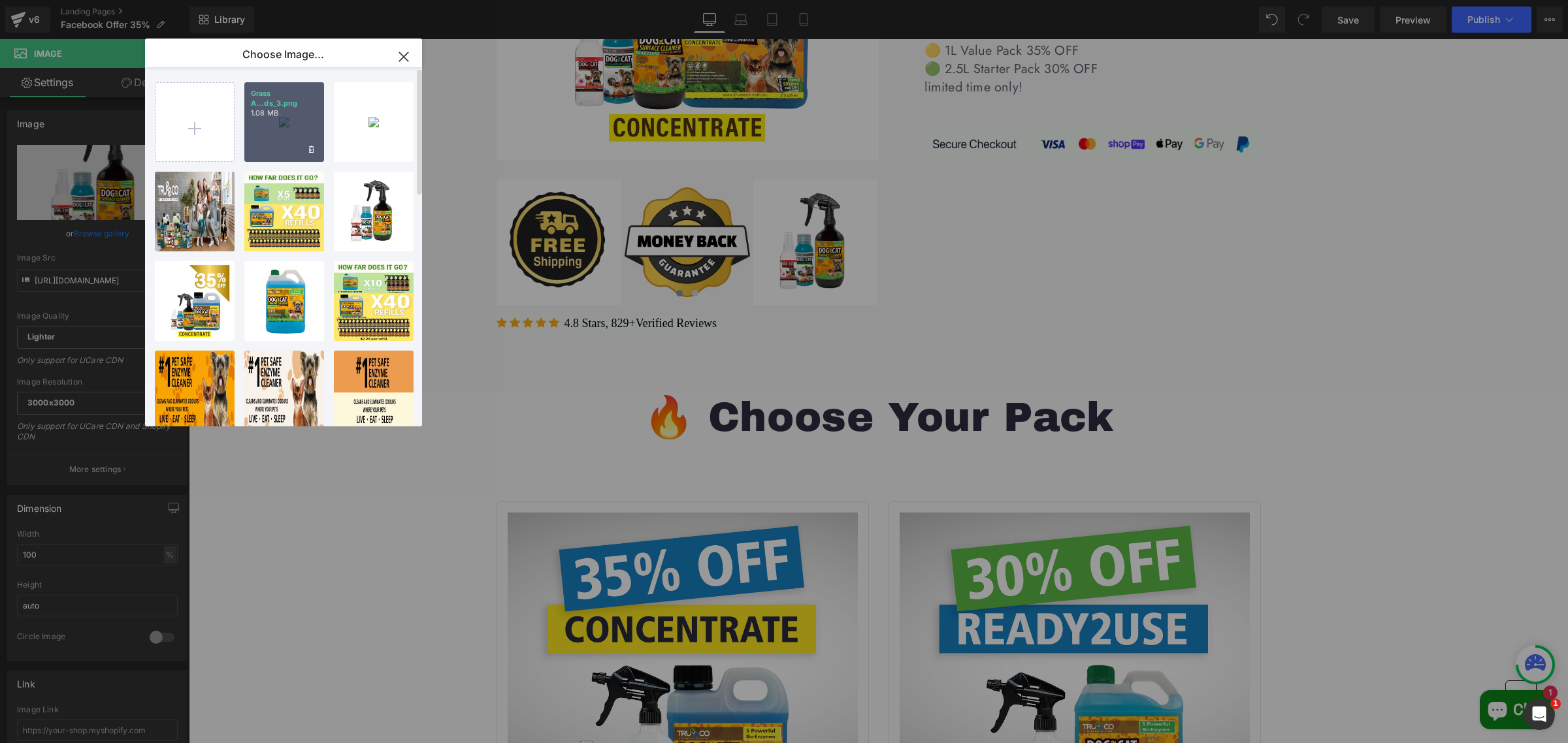
click at [300, 118] on div "Grass A...ds_3.png 1.08 MB" at bounding box center [284, 122] width 80 height 80
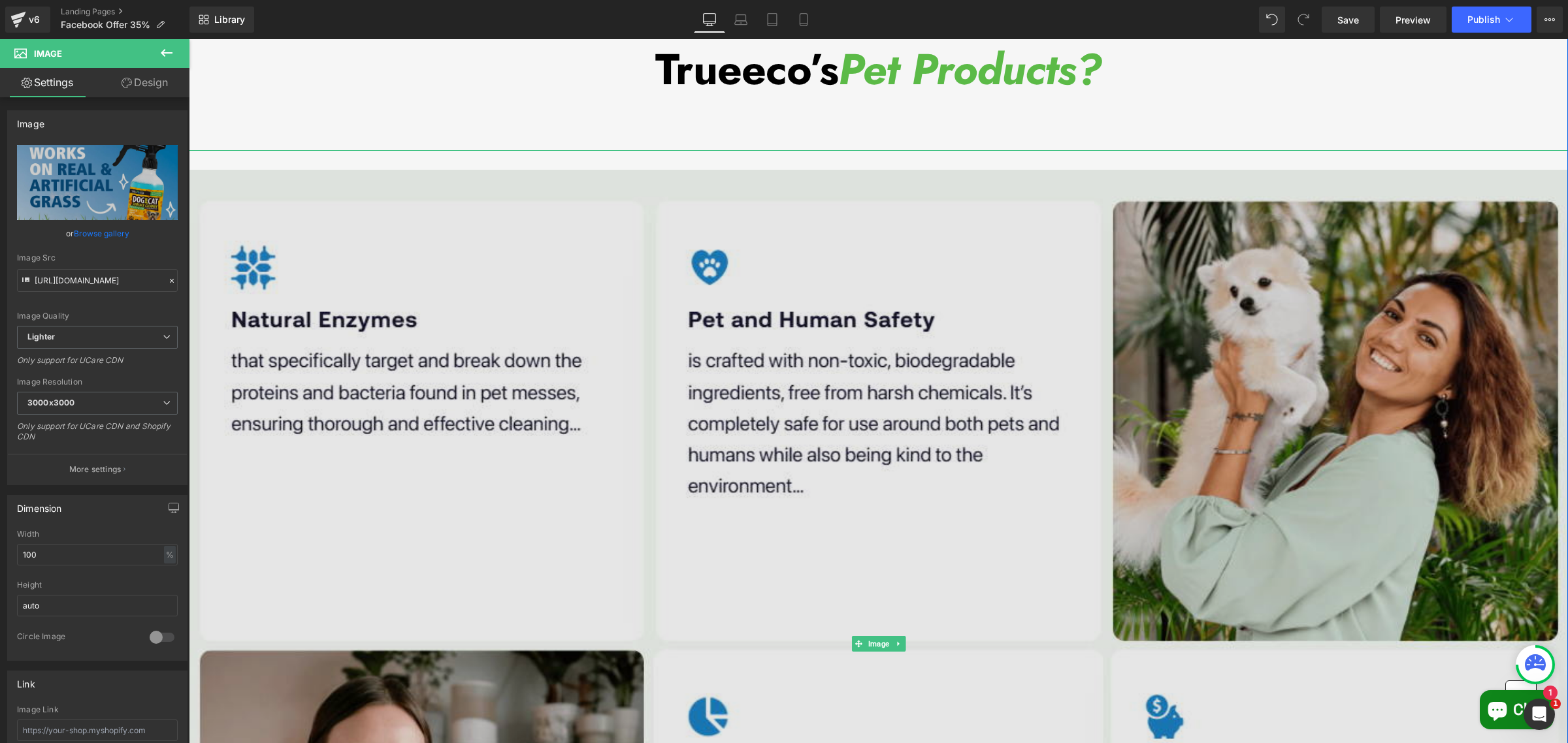
scroll to position [5797, 0]
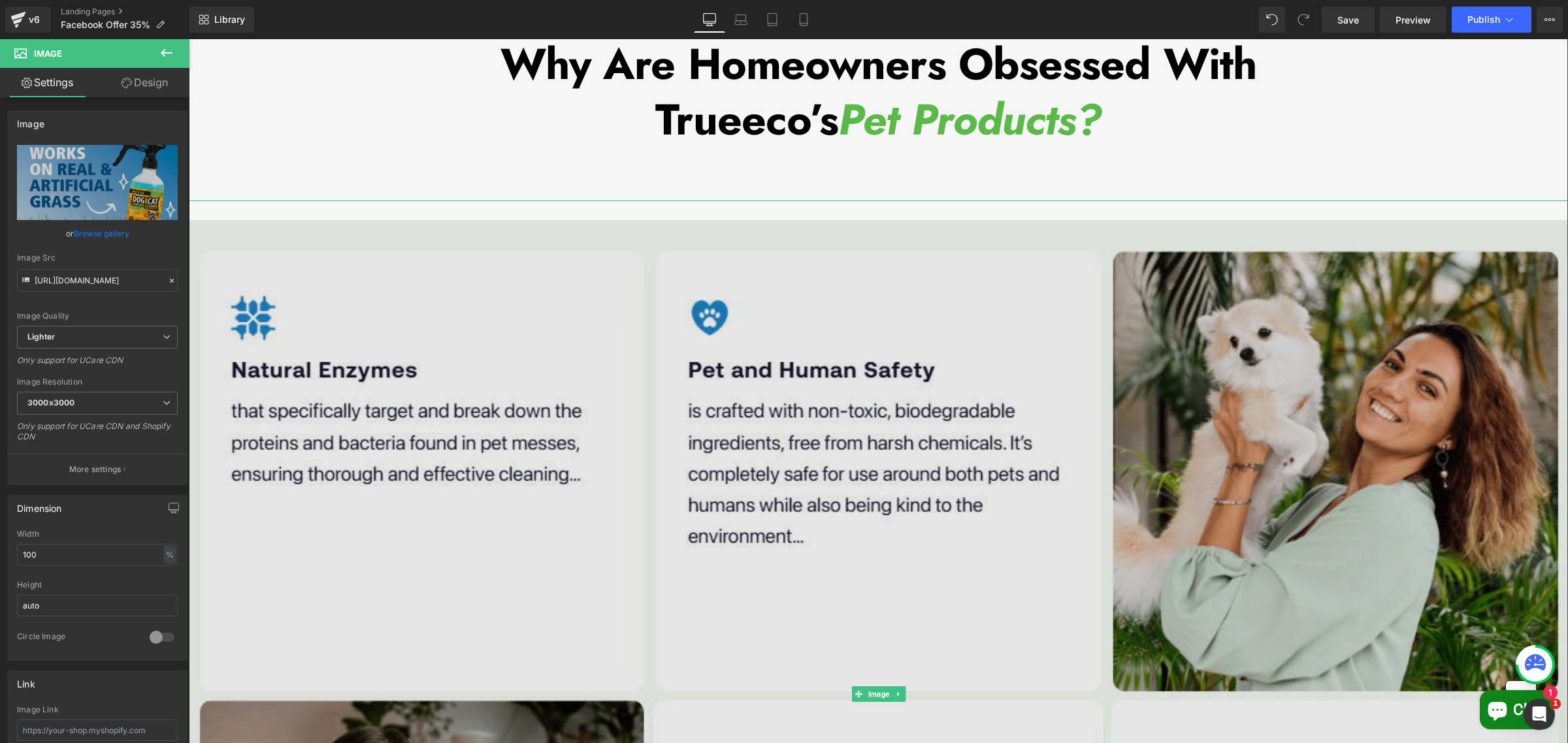
click at [1269, 383] on img at bounding box center [879, 694] width 1379 height 987
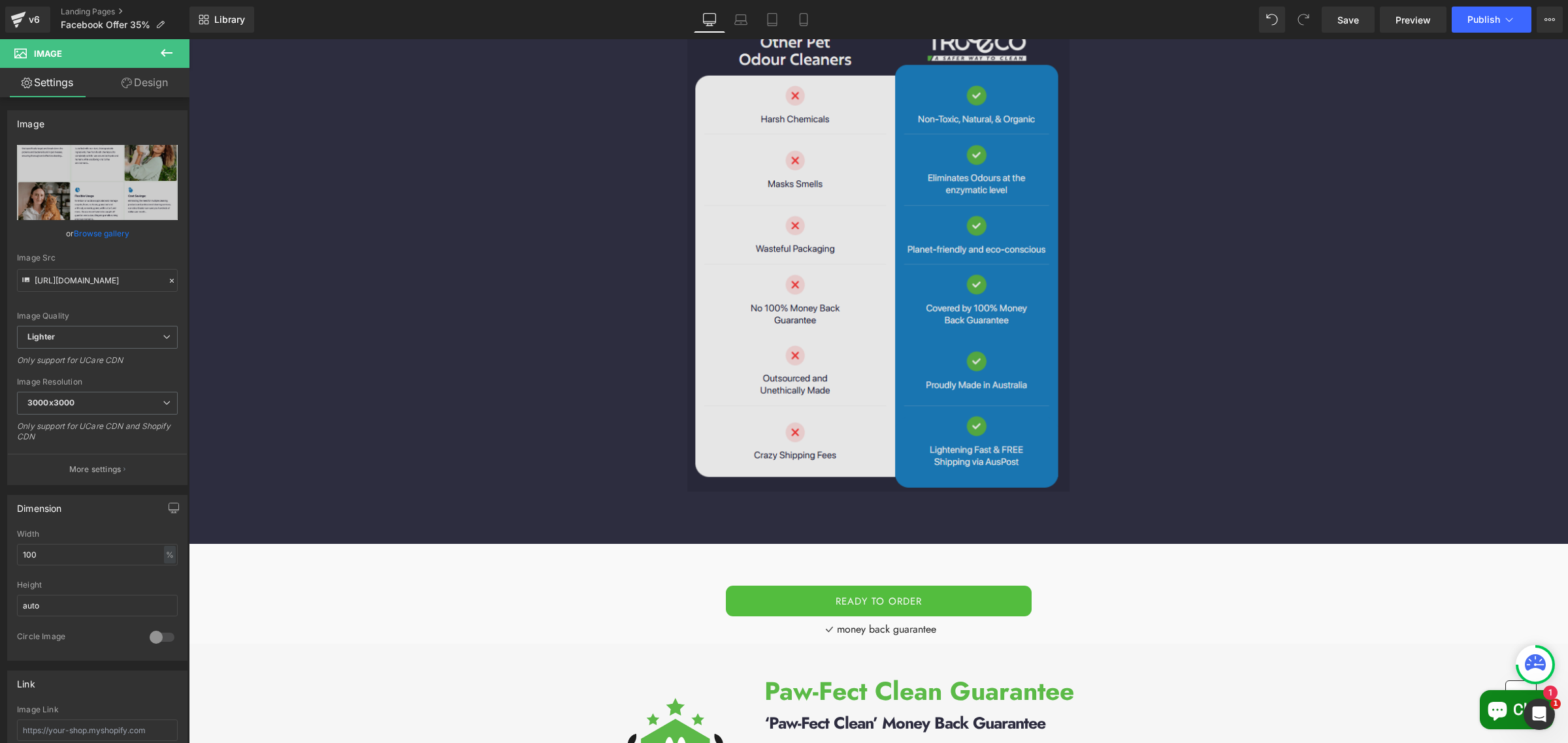
scroll to position [8328, 0]
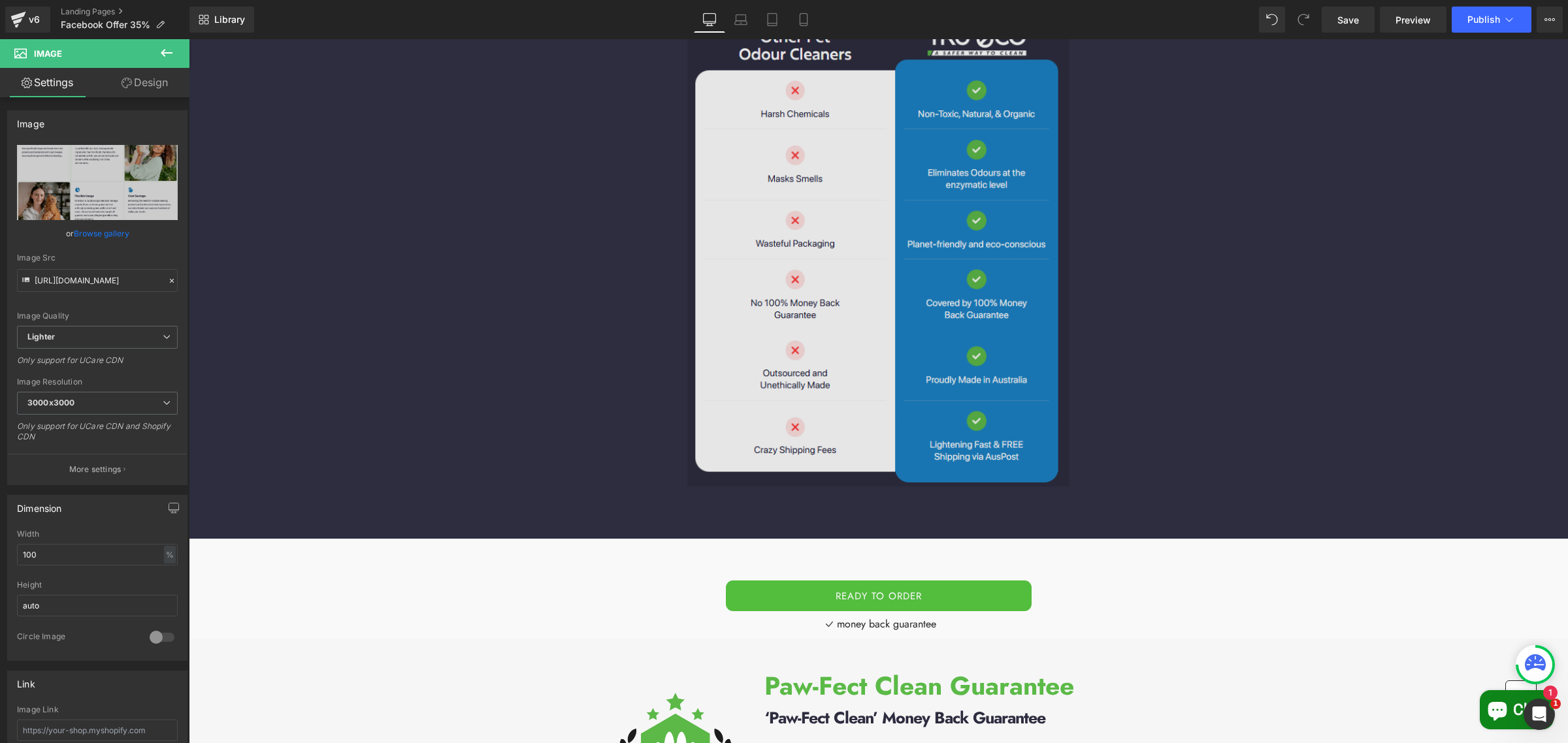
click at [826, 243] on img at bounding box center [879, 254] width 382 height 465
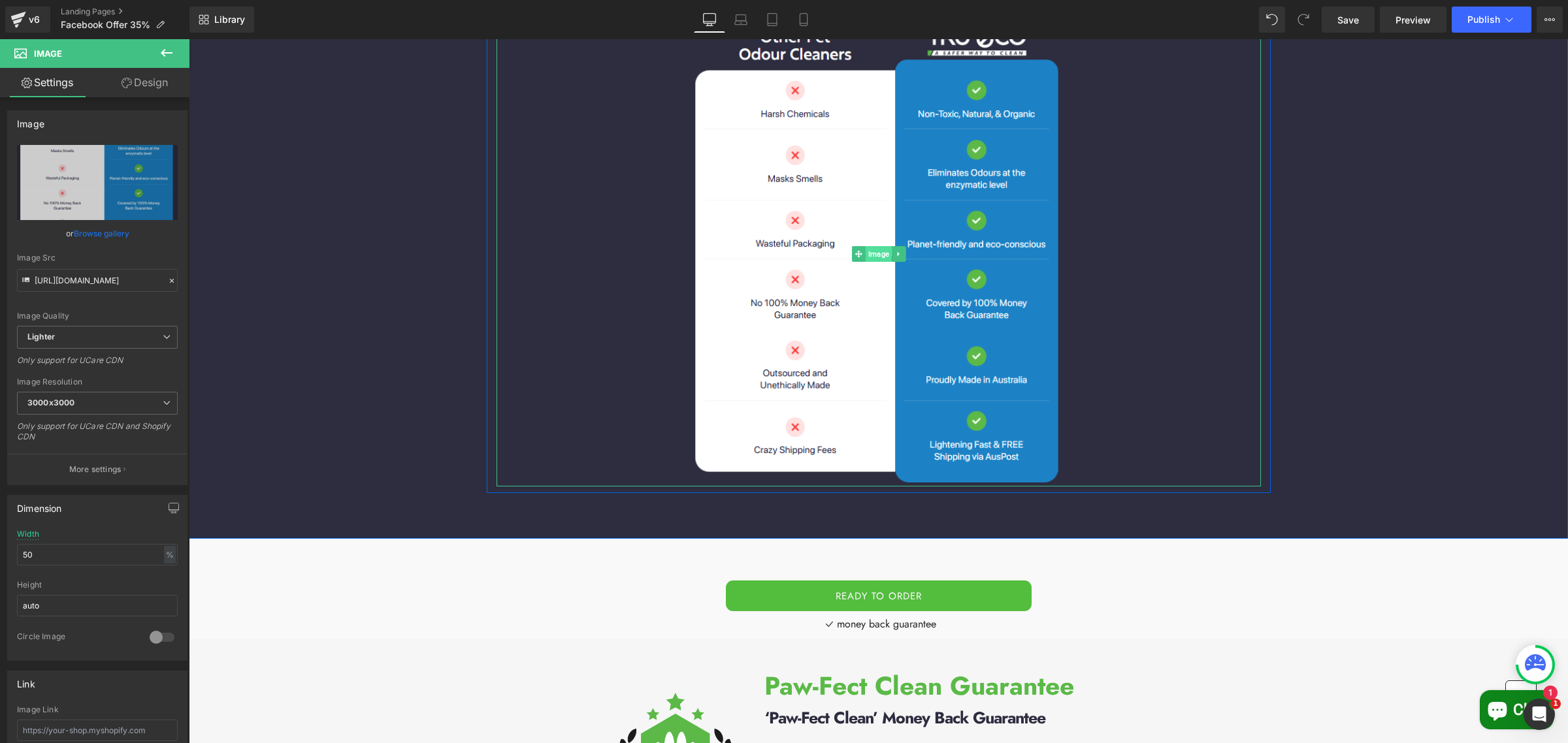
click at [871, 248] on span "Image" at bounding box center [878, 254] width 26 height 15
click at [99, 224] on link "Browse gallery" at bounding box center [101, 234] width 56 height 23
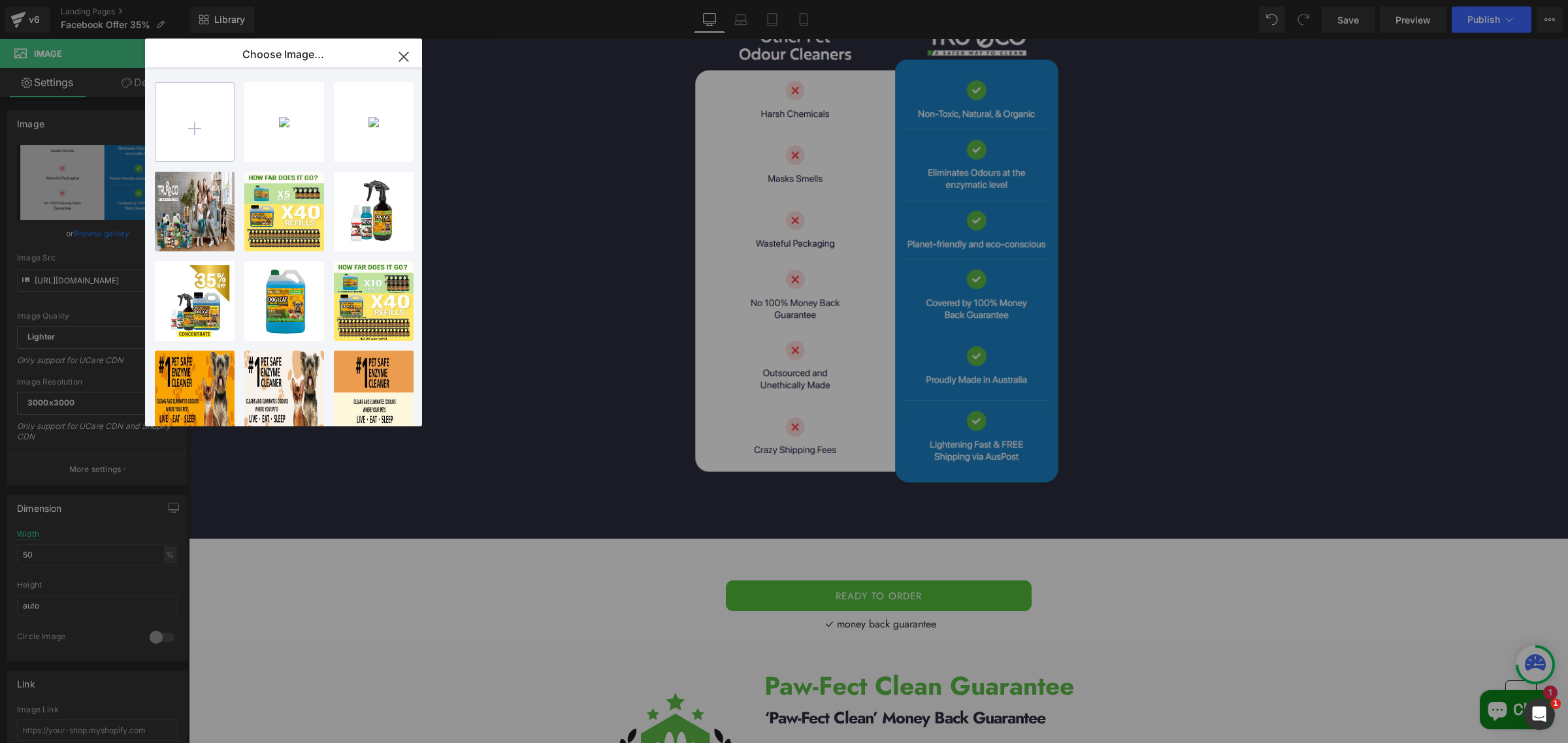
click at [184, 116] on input "file" at bounding box center [194, 122] width 78 height 78
drag, startPoint x: 778, startPoint y: 229, endPoint x: 590, endPoint y: 188, distance: 192.4
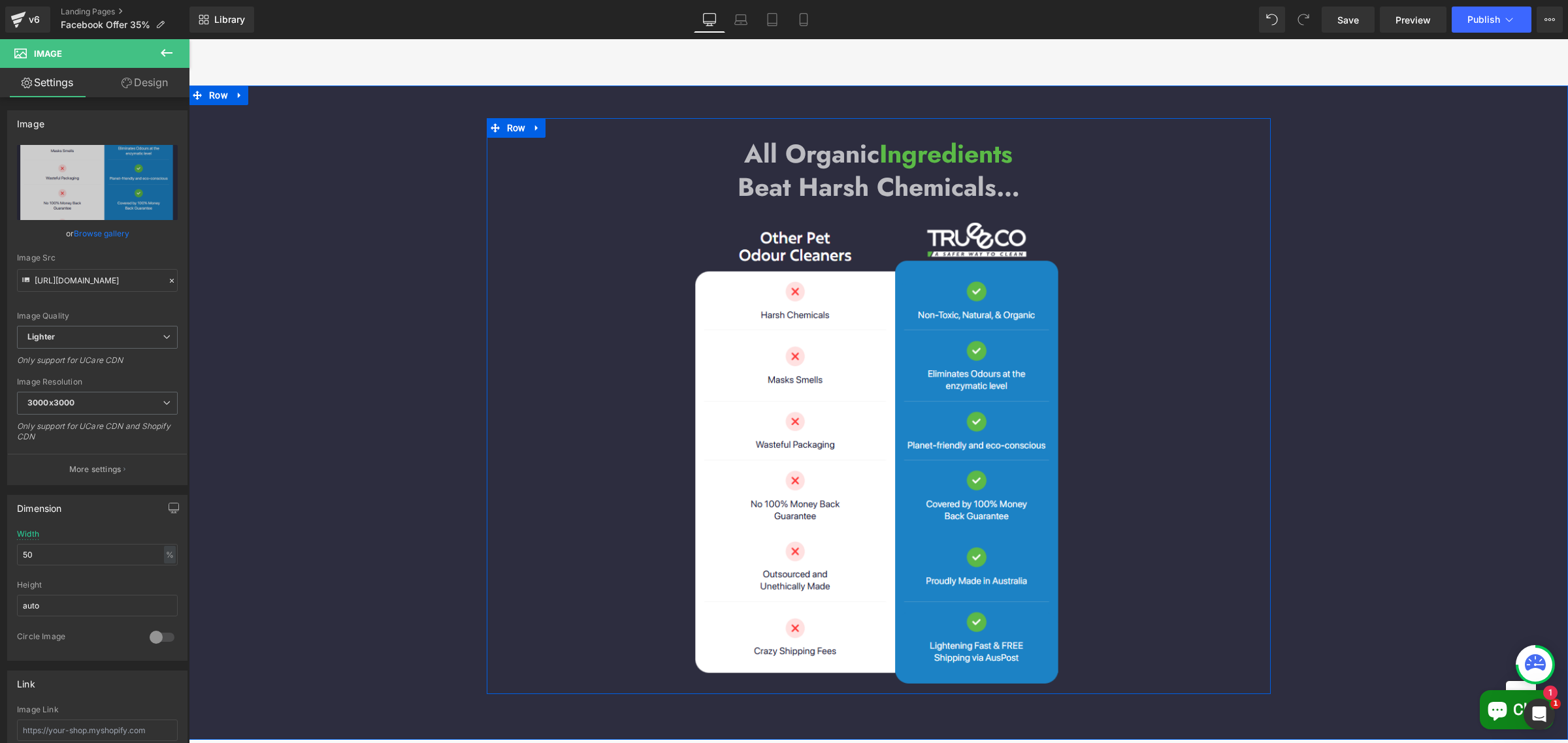
scroll to position [8082, 0]
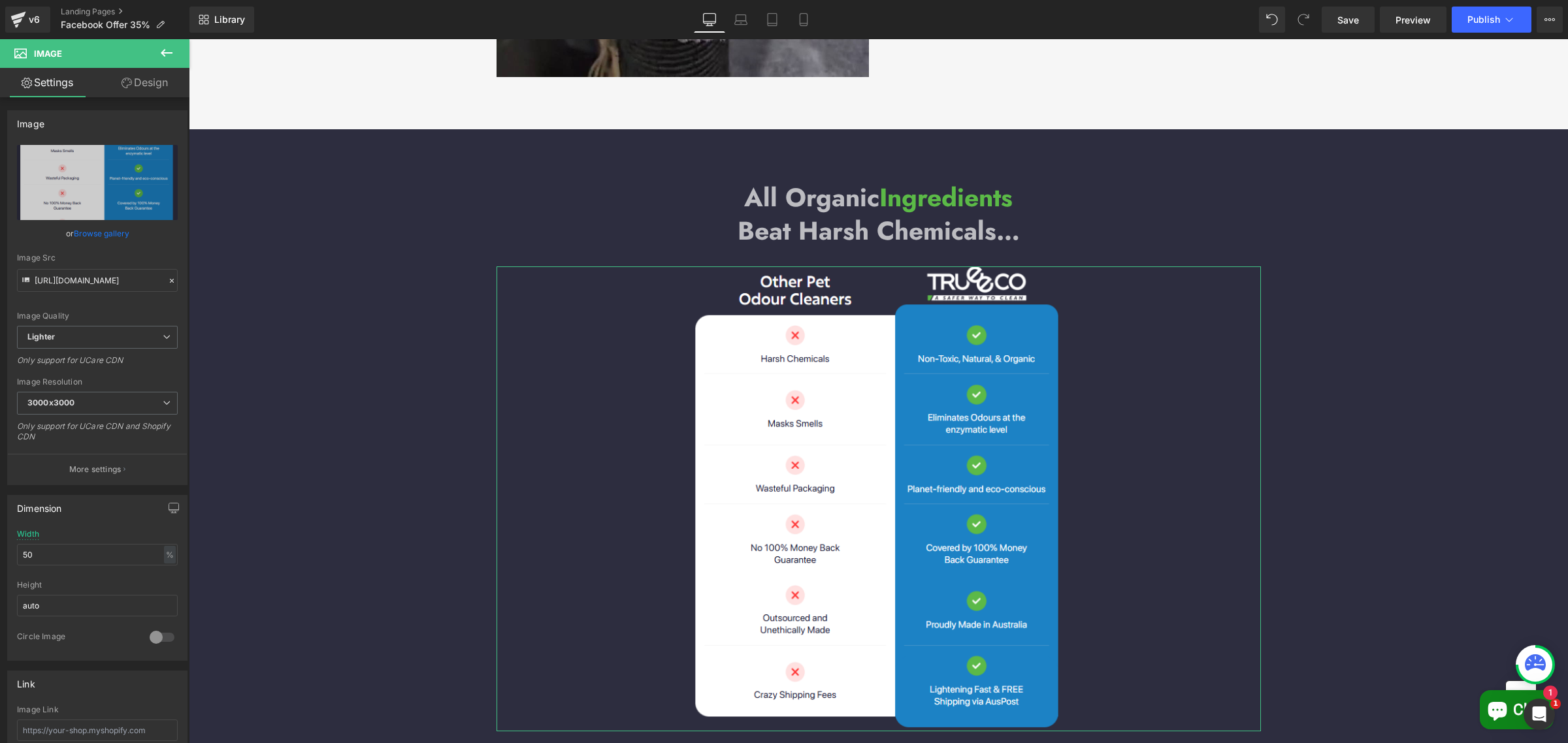
click at [113, 228] on link "Browse gallery" at bounding box center [101, 234] width 56 height 23
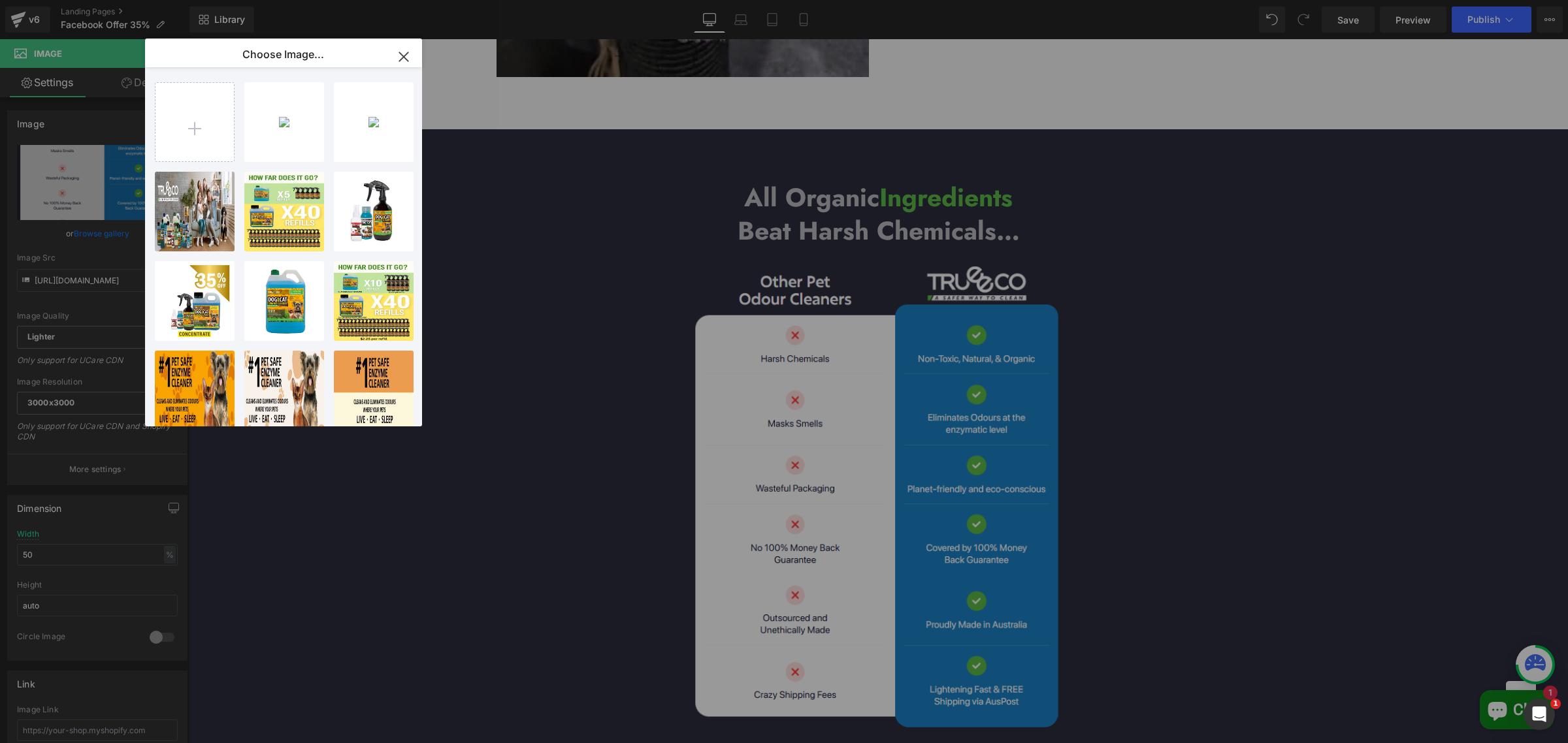
click at [236, 117] on div "Grass A...ds_3.png 1.08 MB Delete image? Yes No TRUEECO...r-01.jpg 482.04 KB De…" at bounding box center [290, 249] width 272 height 364
click at [189, 125] on input "file" at bounding box center [194, 122] width 78 height 78
type input "C:\fakepath\Recreate the compare image.jpg"
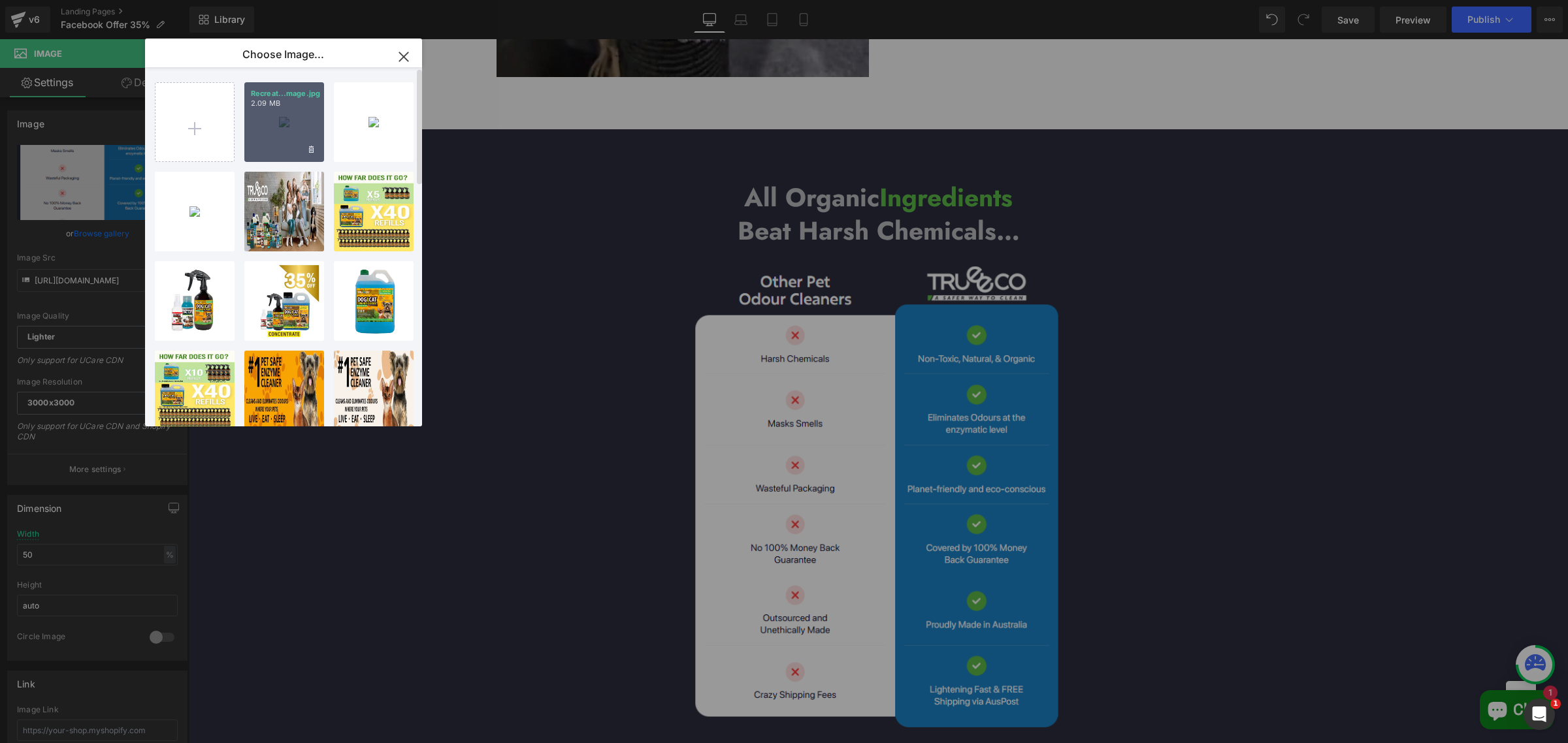
click at [301, 139] on div "Recreat...mage.jpg 2.09 MB" at bounding box center [284, 122] width 80 height 80
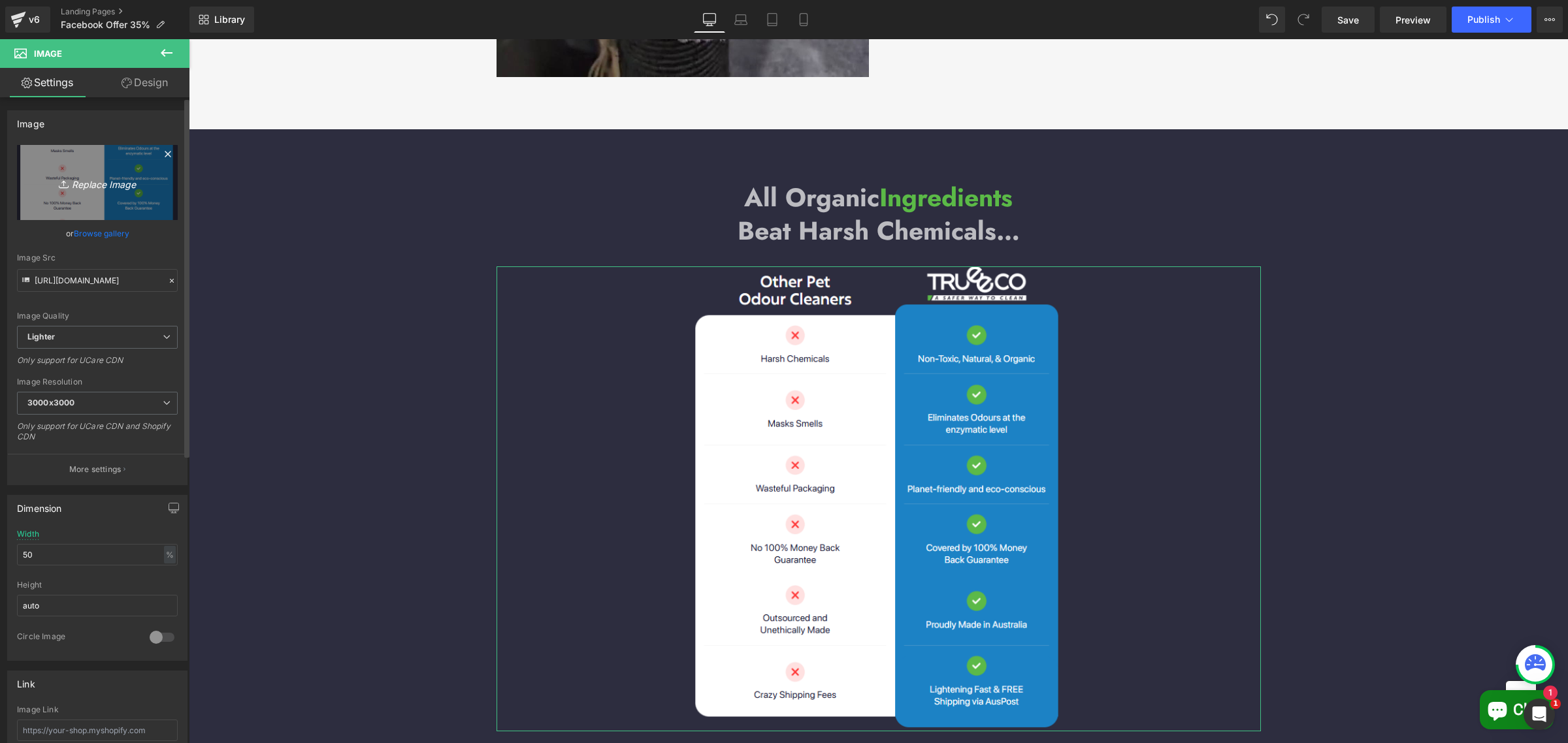
click at [136, 196] on link "Replace Image" at bounding box center [97, 183] width 160 height 75
type input "C:\fakepath\Recreate the compare image.jpg"
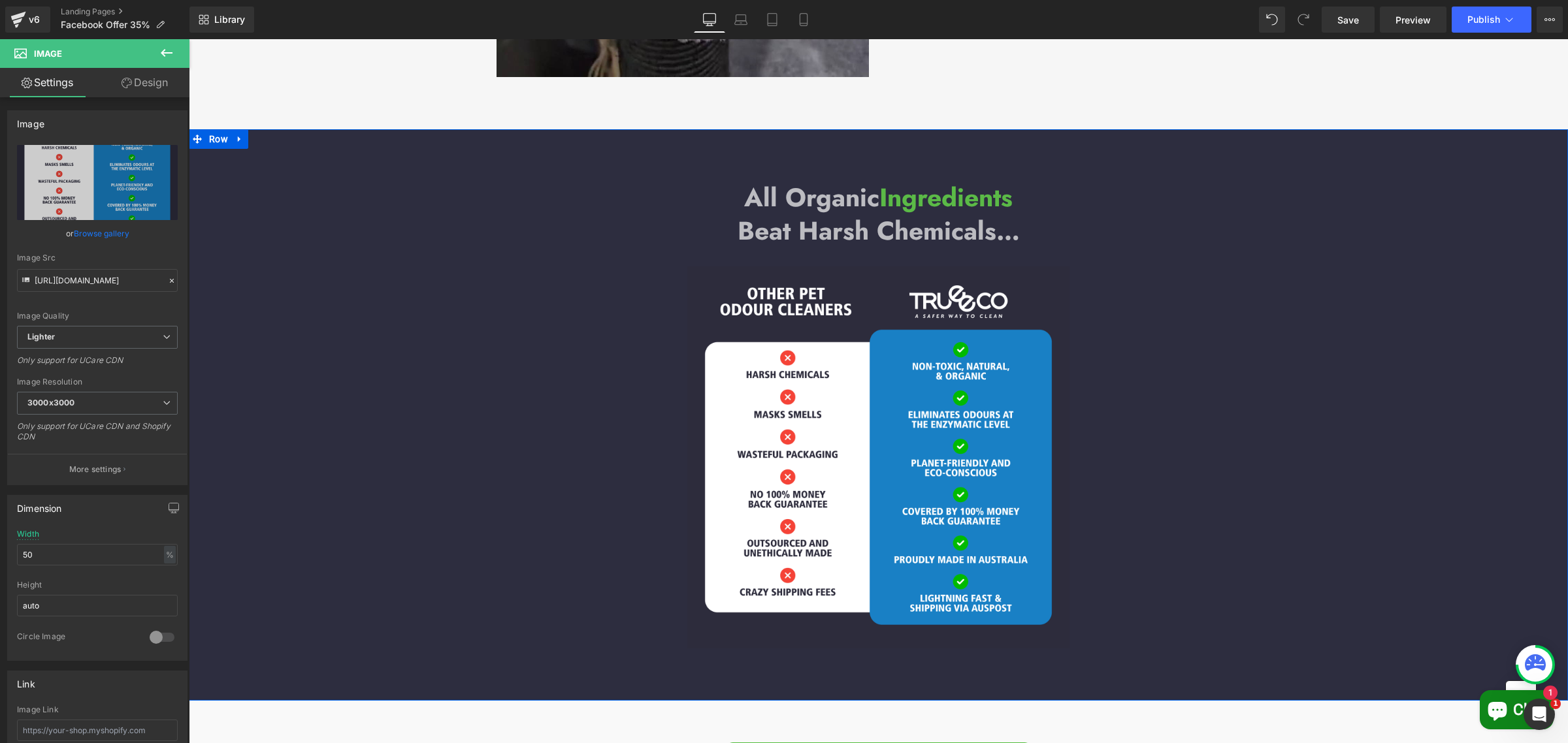
click at [1494, 333] on div "All Organic Ingredients Beat Harsh Chemicals… Heading Image Row" at bounding box center [879, 409] width 1379 height 493
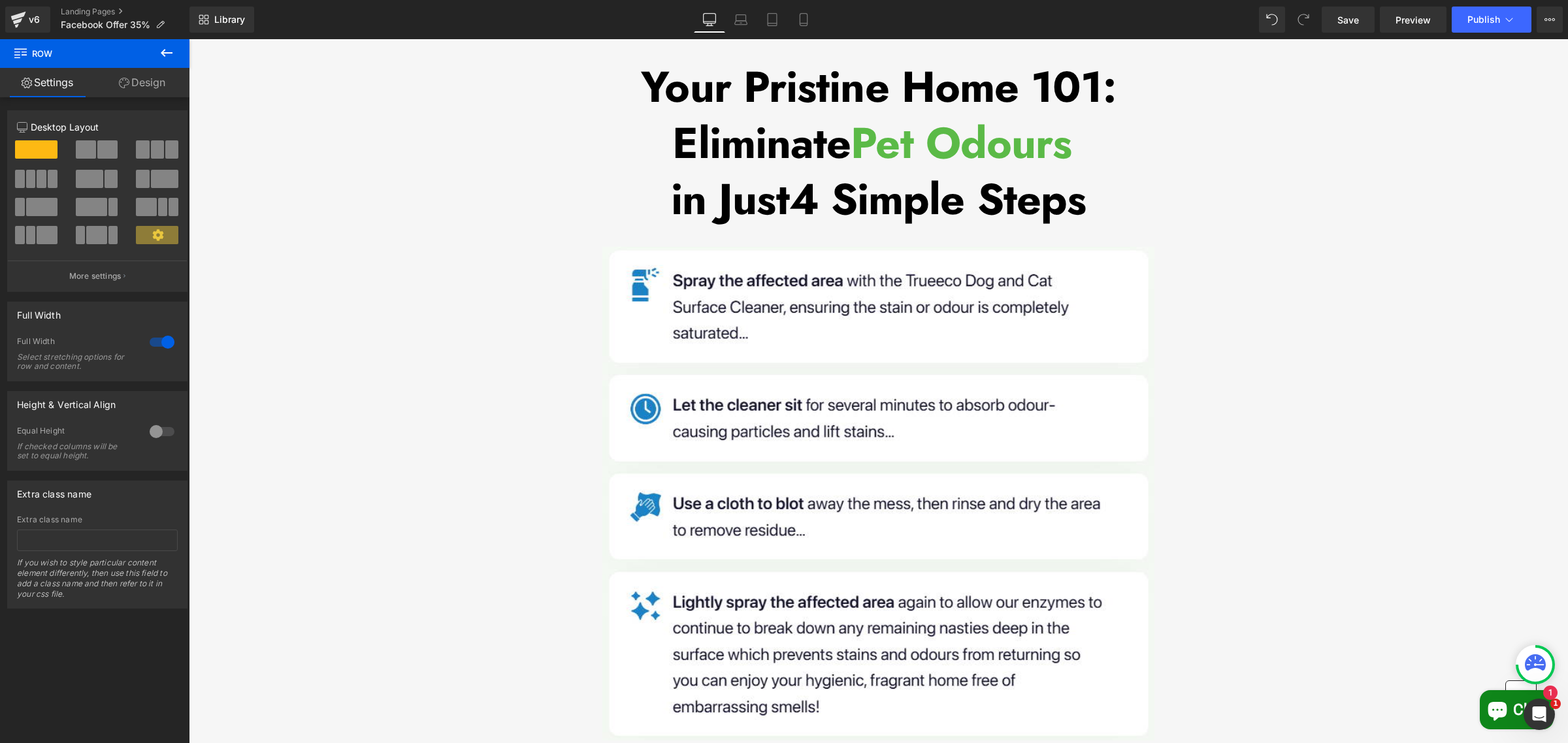
scroll to position [9552, 0]
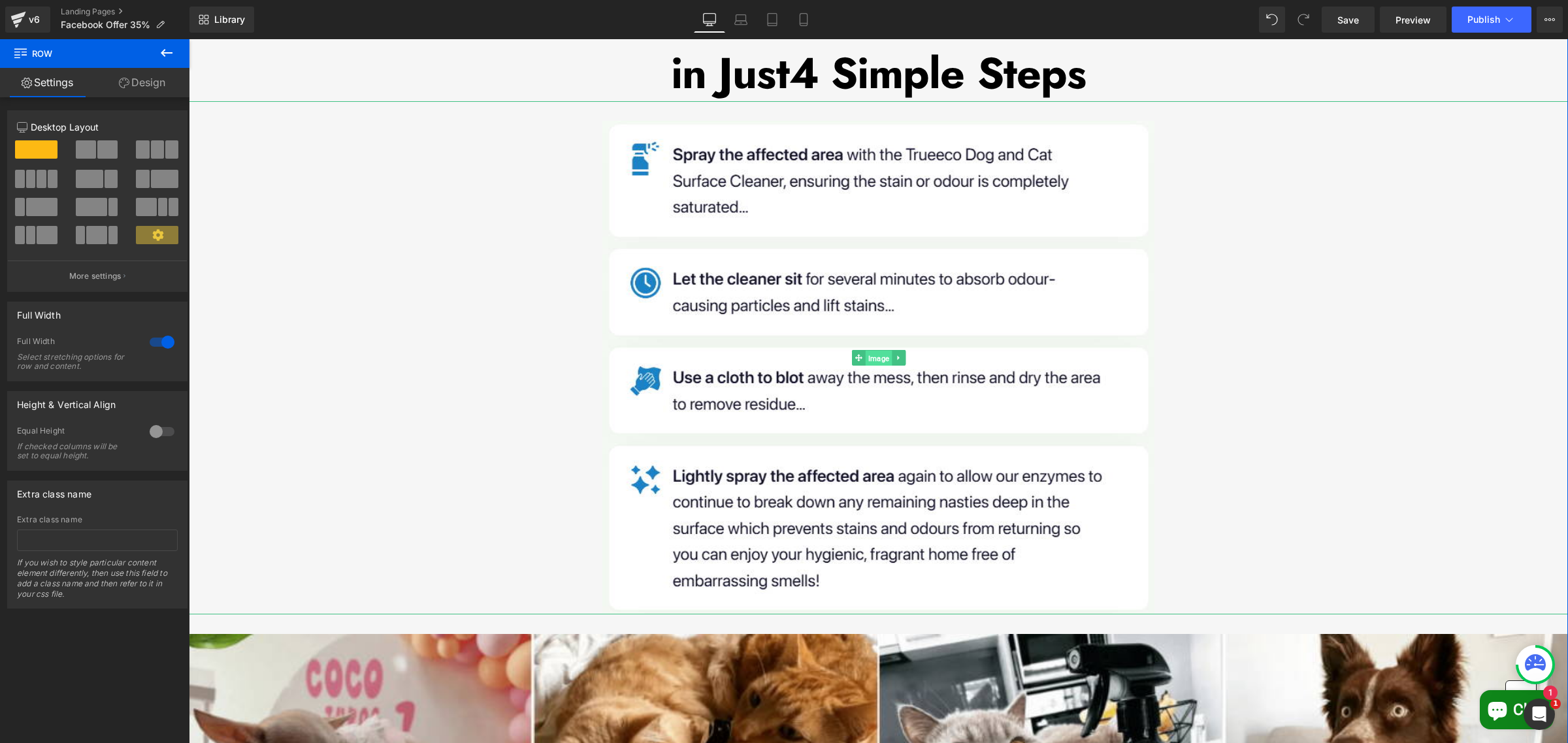
click at [879, 350] on span "Image" at bounding box center [878, 358] width 26 height 15
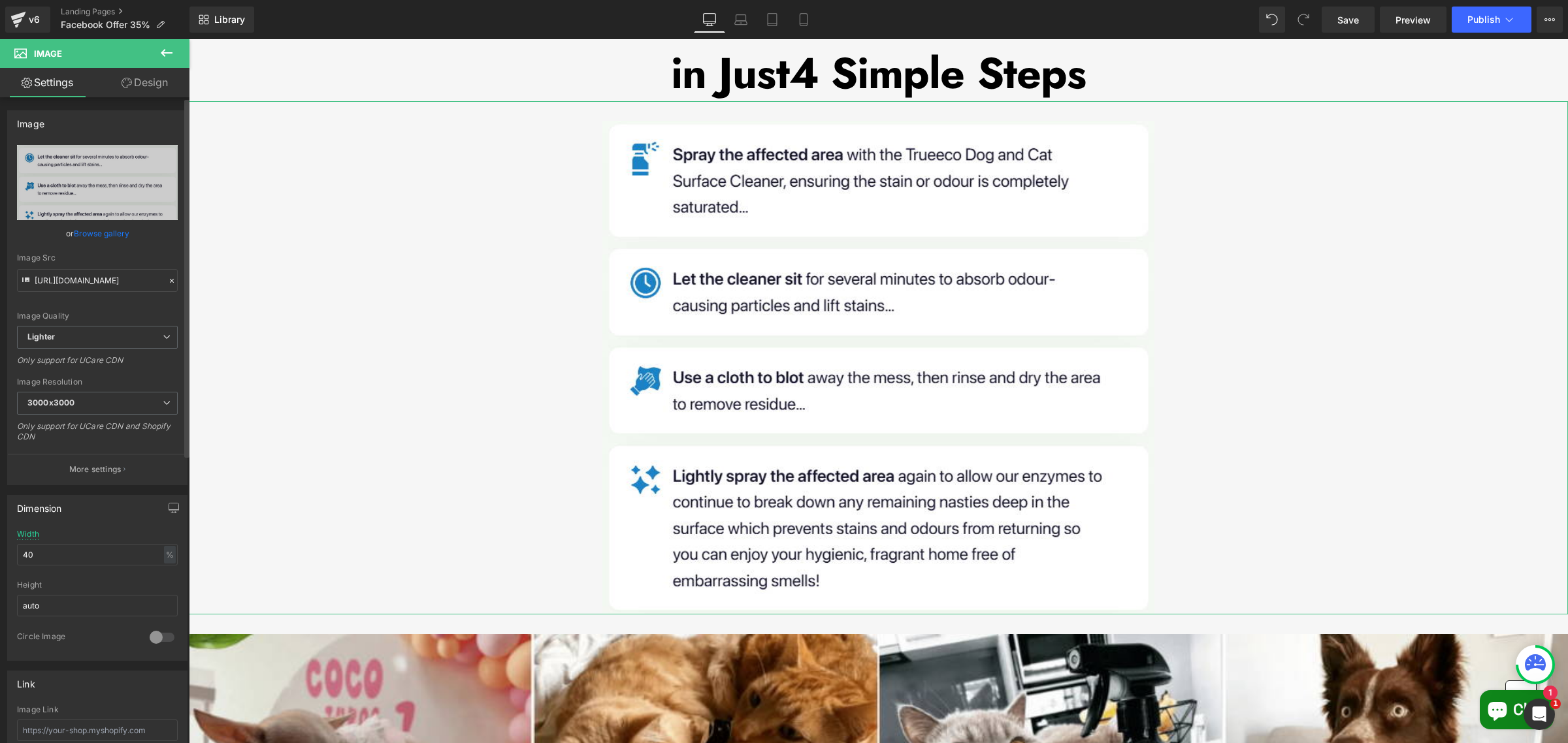
click at [99, 226] on link "Browse gallery" at bounding box center [101, 234] width 56 height 23
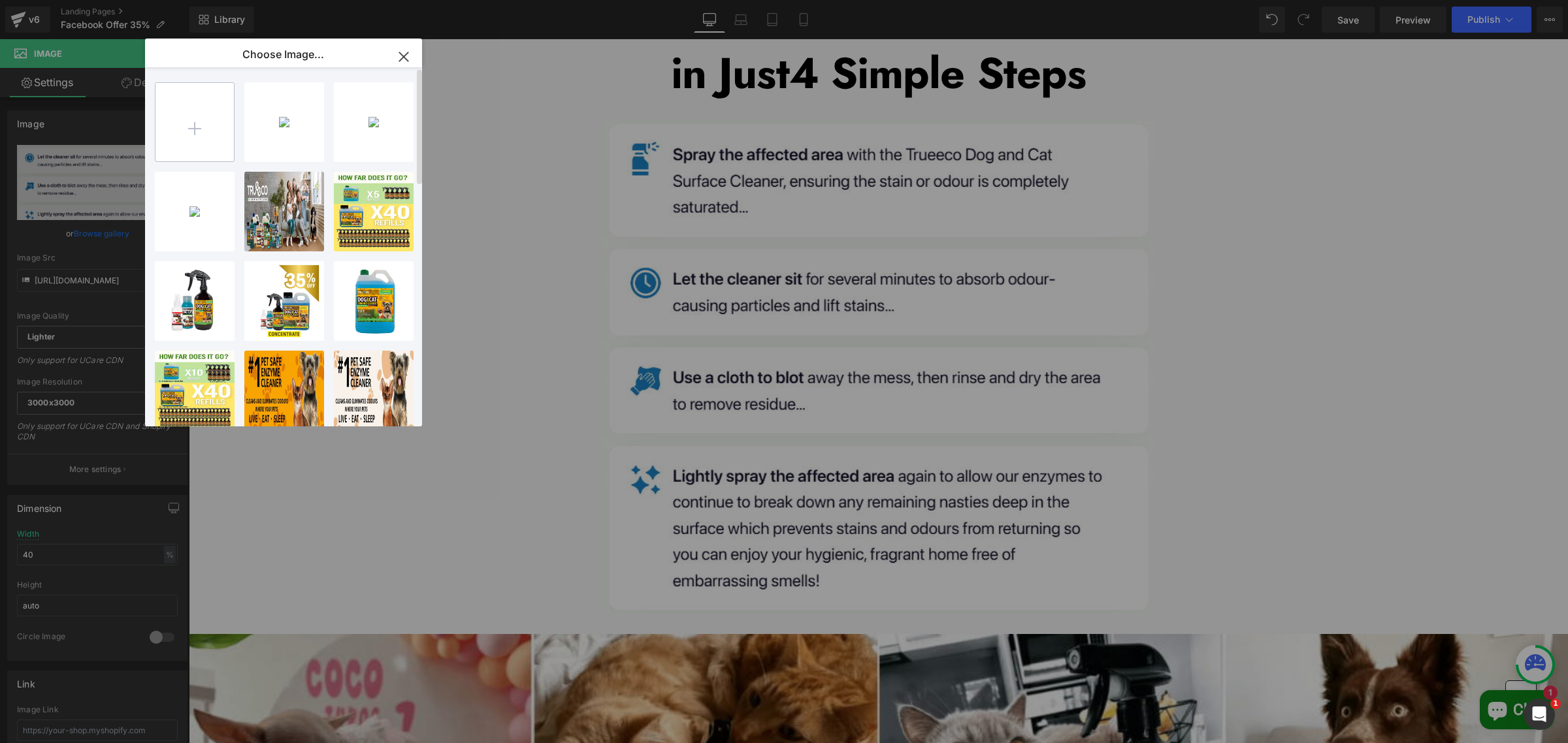
click at [197, 95] on input "file" at bounding box center [194, 122] width 78 height 78
type input "C:\fakepath\Instructions NEW LOOK-01 (2).jpg"
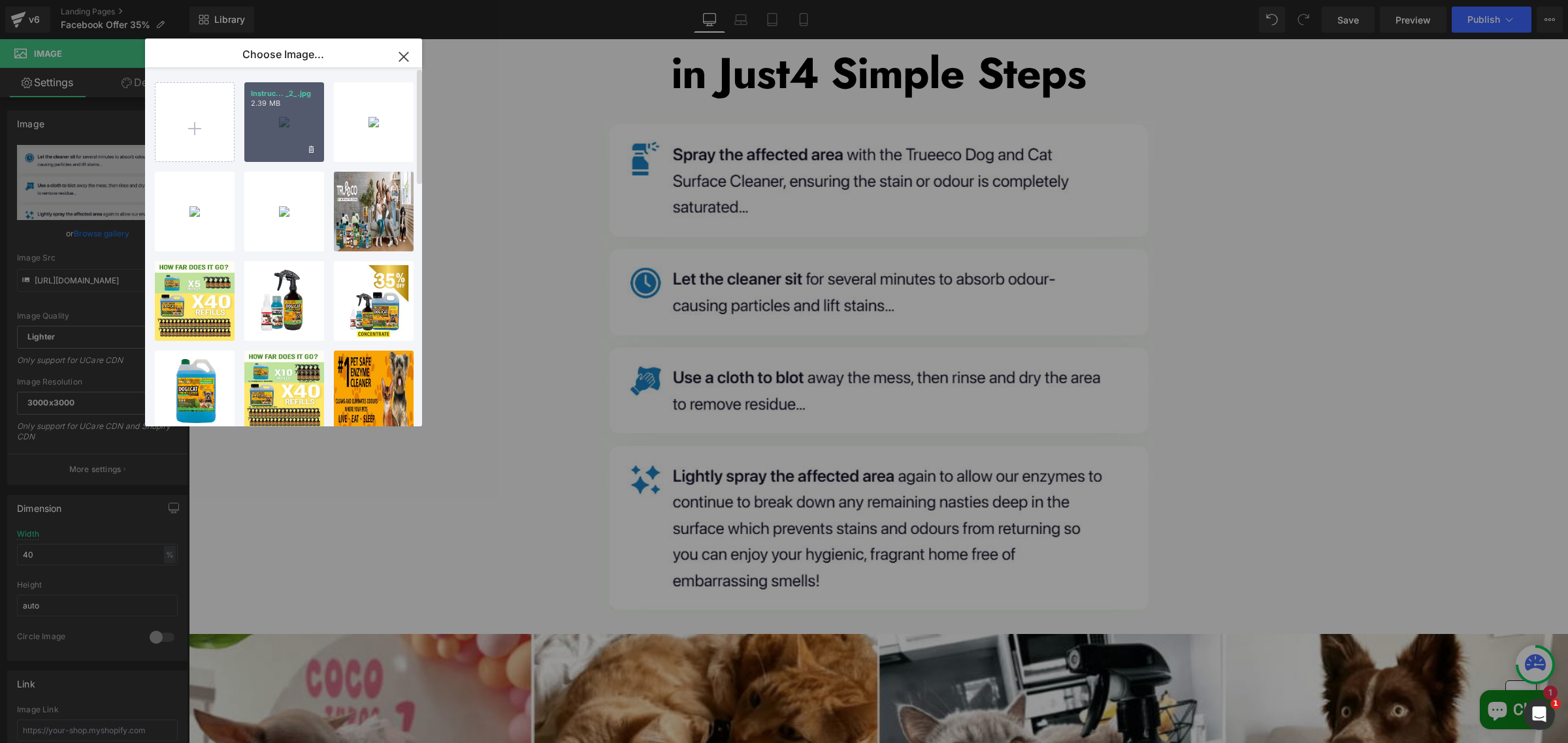
click at [301, 109] on div "Instruc... _2_.jpg 2.39 MB" at bounding box center [284, 122] width 80 height 80
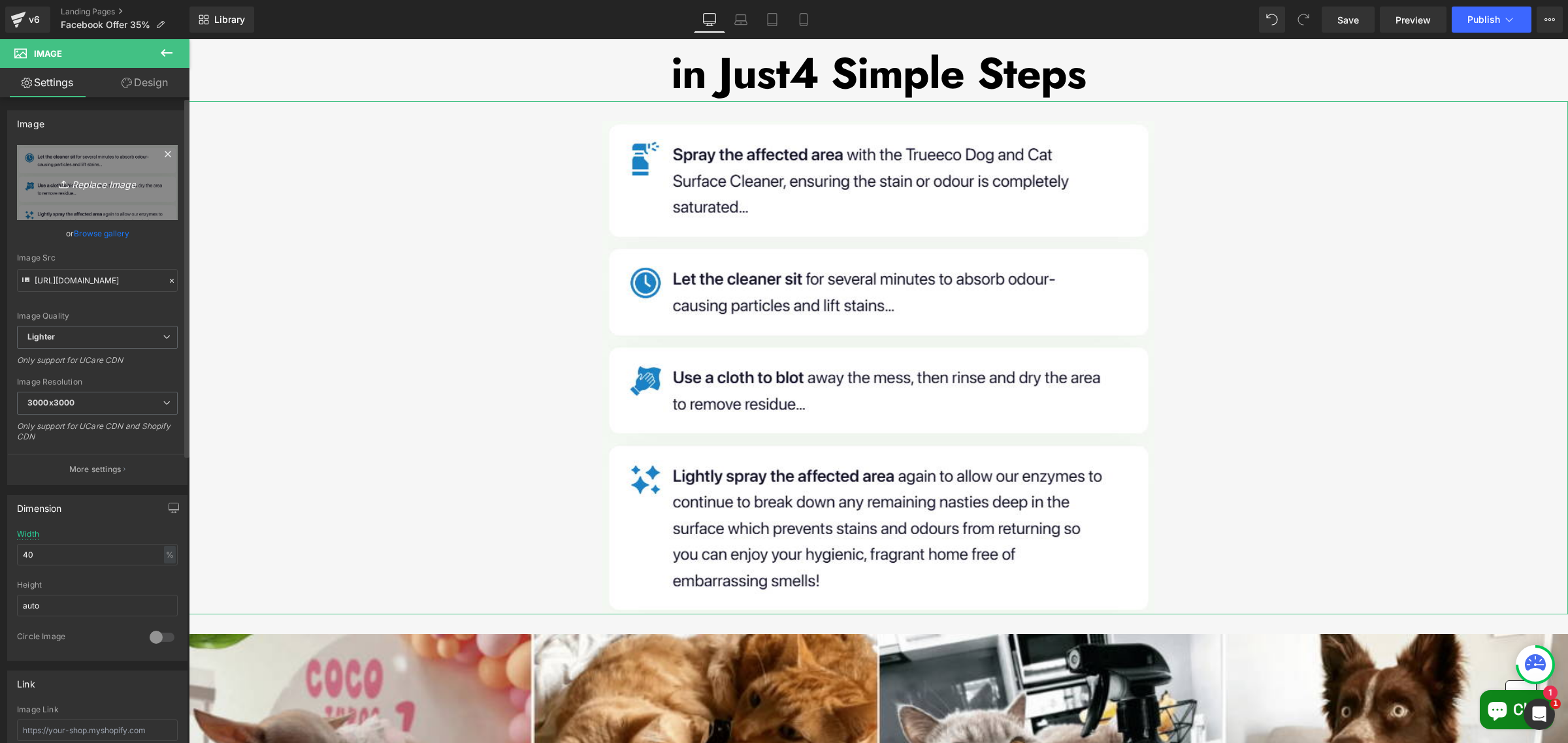
click at [95, 191] on icon "Replace Image" at bounding box center [97, 183] width 105 height 16
click at [103, 232] on link "Browse gallery" at bounding box center [101, 234] width 56 height 23
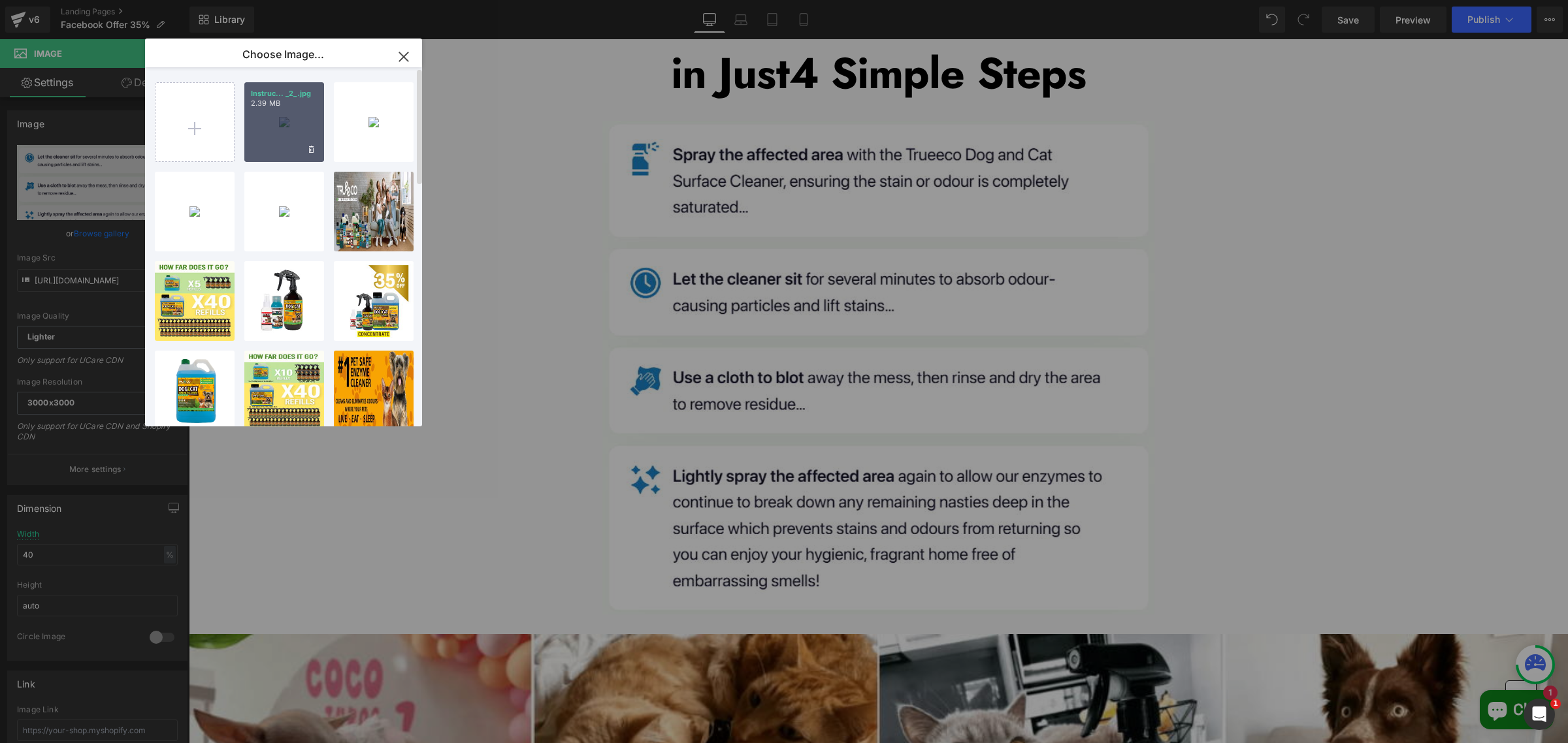
click at [300, 119] on div "Instruc... _2_.jpg 2.39 MB" at bounding box center [284, 122] width 80 height 80
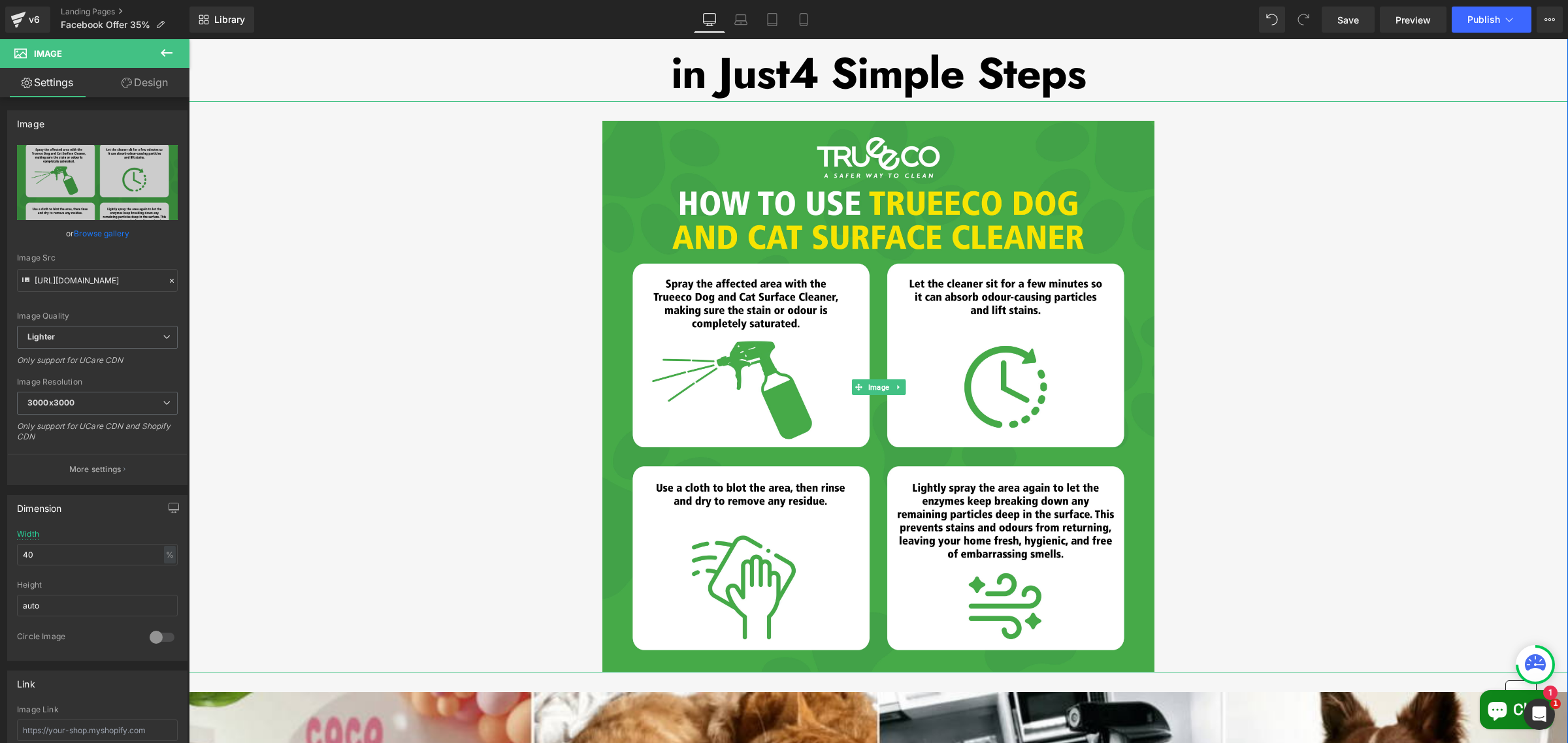
click at [1445, 295] on div at bounding box center [879, 386] width 1379 height 571
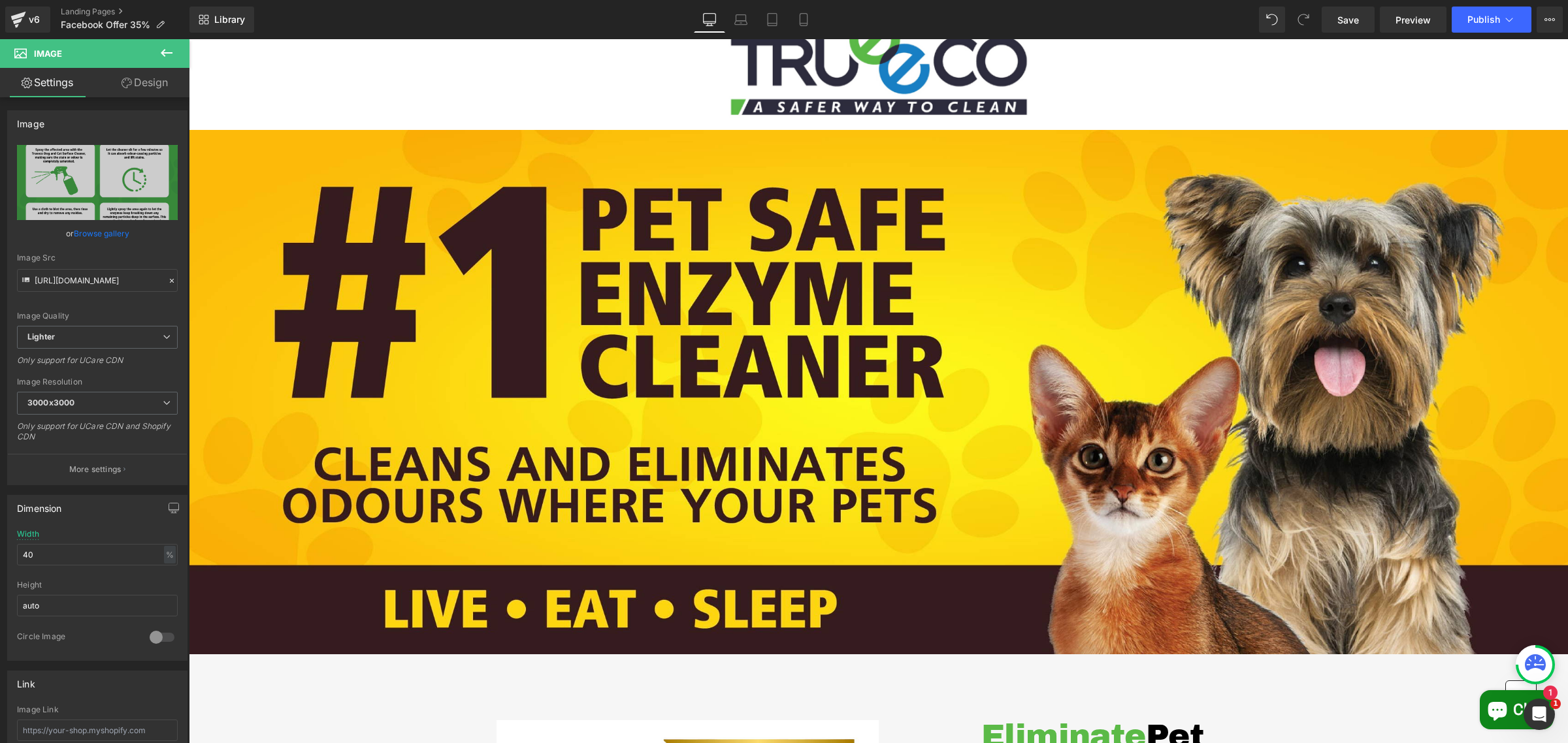
scroll to position [0, 0]
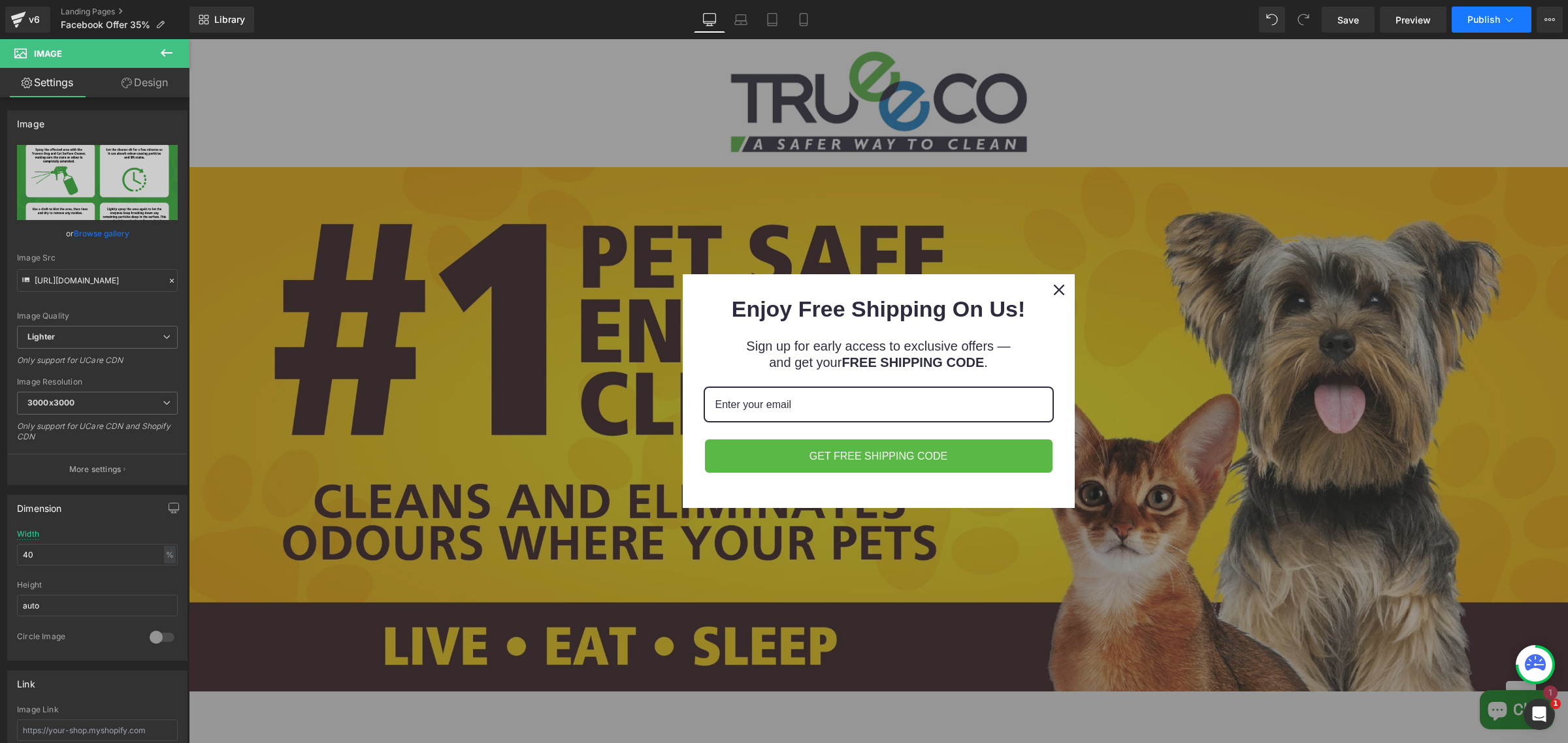
click at [1471, 18] on span "Publish" at bounding box center [1484, 20] width 32 height 11
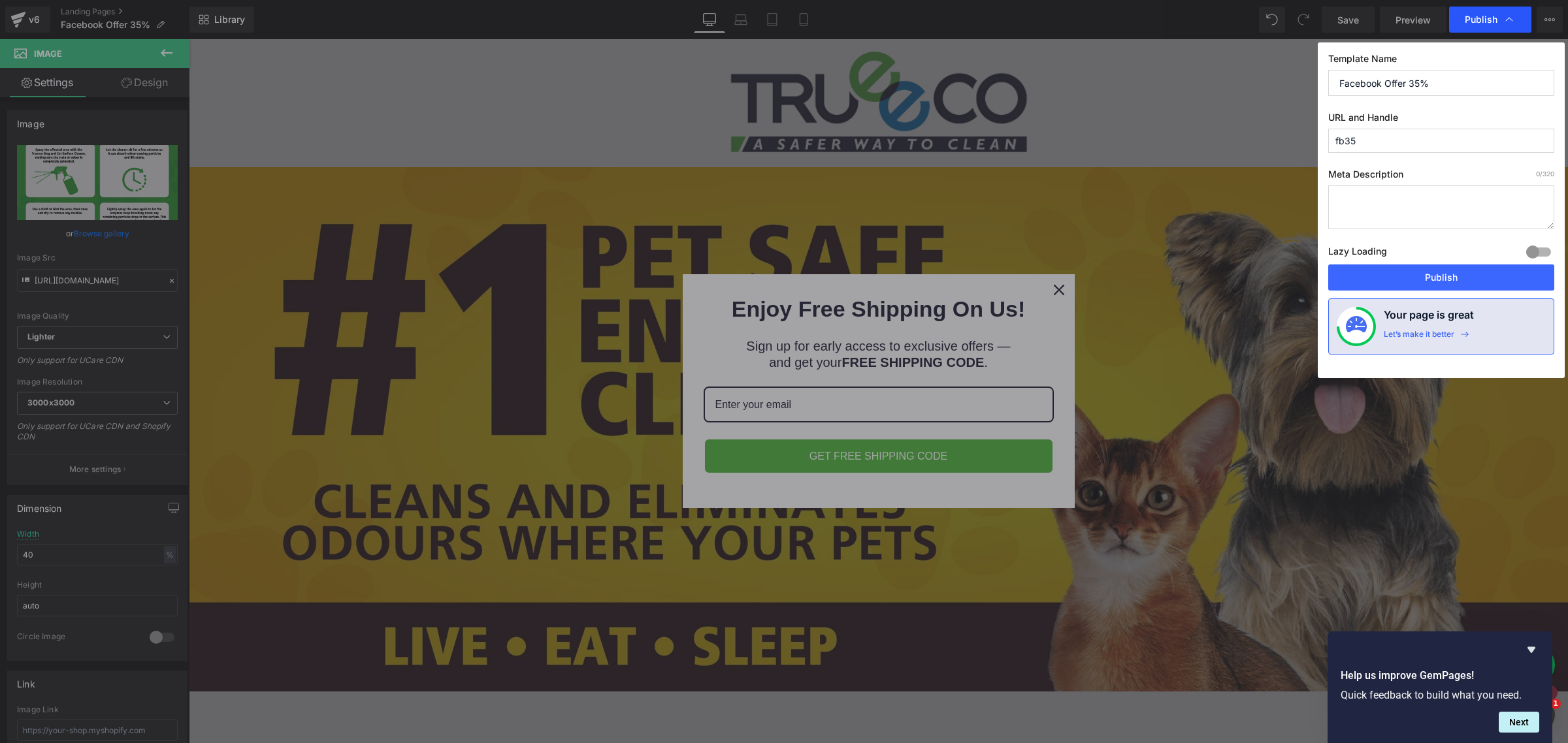
click at [1501, 15] on span "Publish" at bounding box center [1490, 20] width 51 height 13
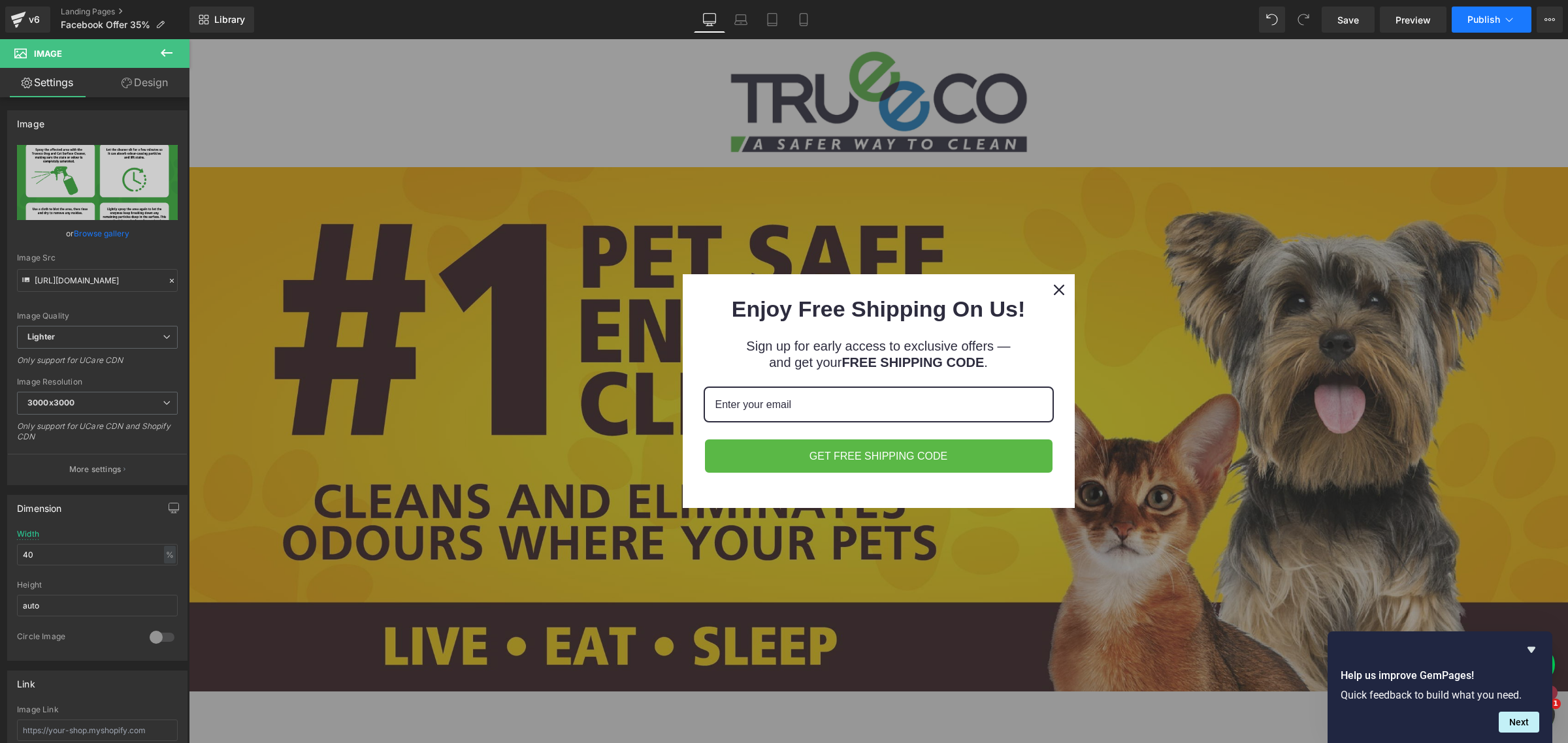
click at [1500, 20] on button "Publish" at bounding box center [1491, 19] width 80 height 26
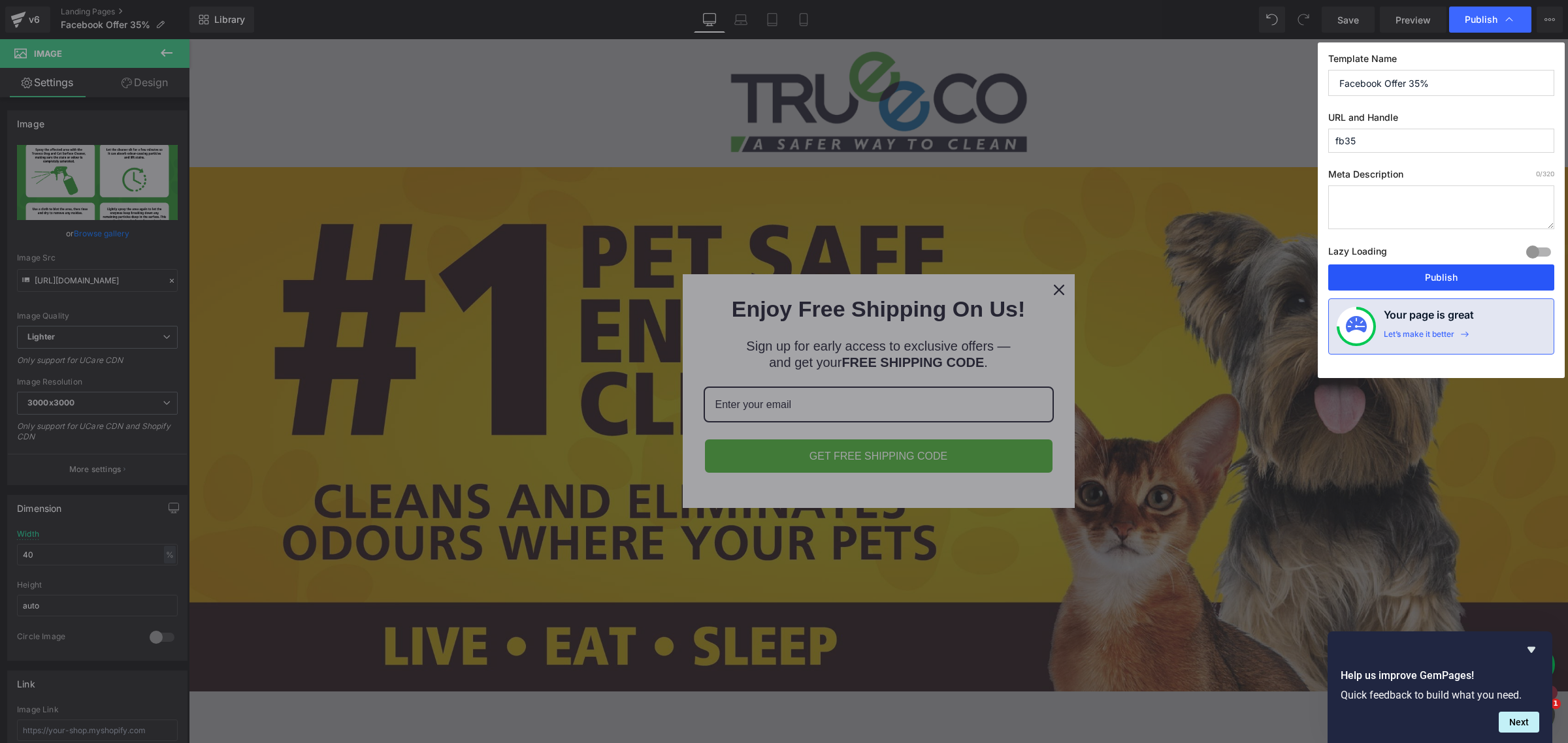
click at [1447, 278] on button "Publish" at bounding box center [1442, 277] width 226 height 26
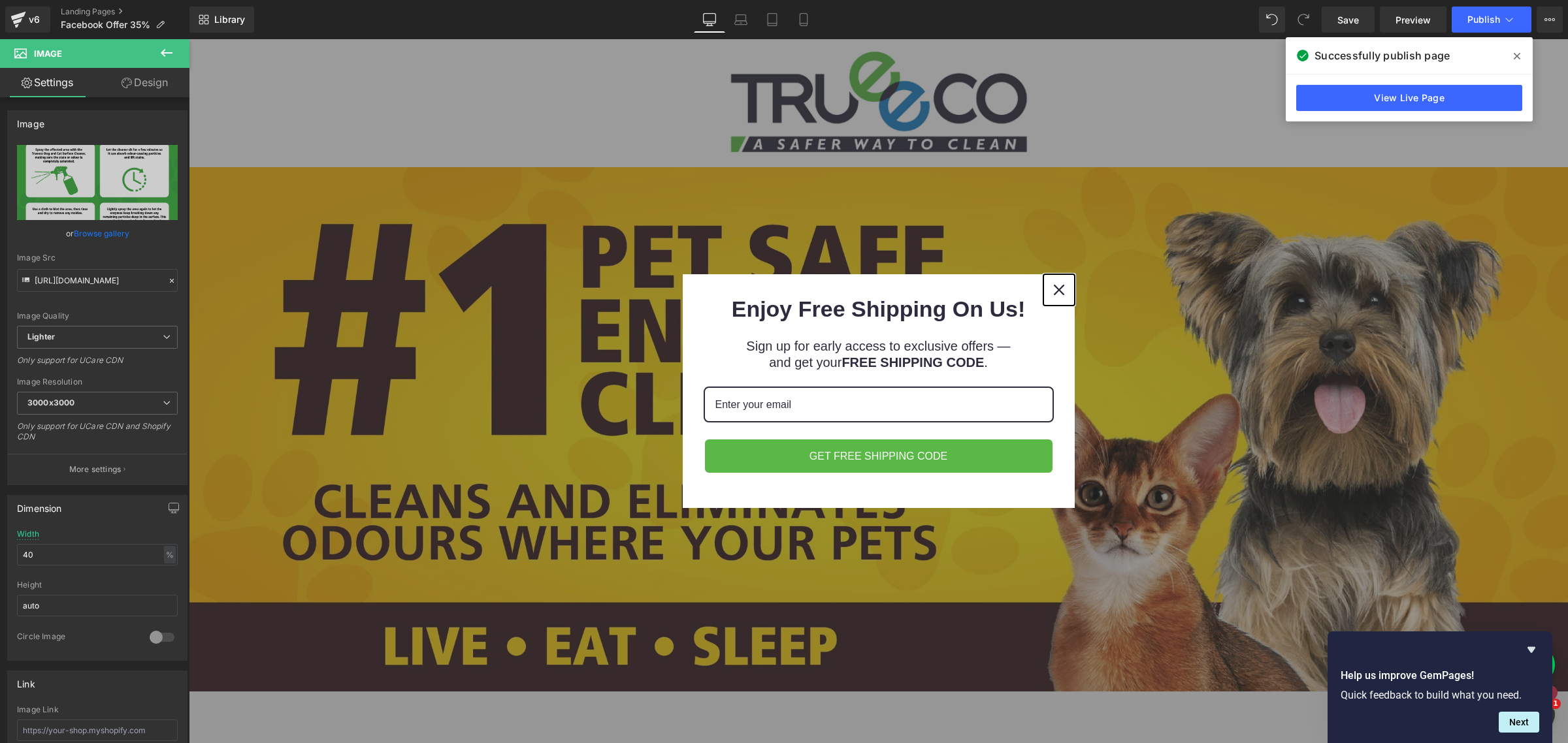
click at [1066, 301] on button "Close" at bounding box center [1059, 289] width 31 height 31
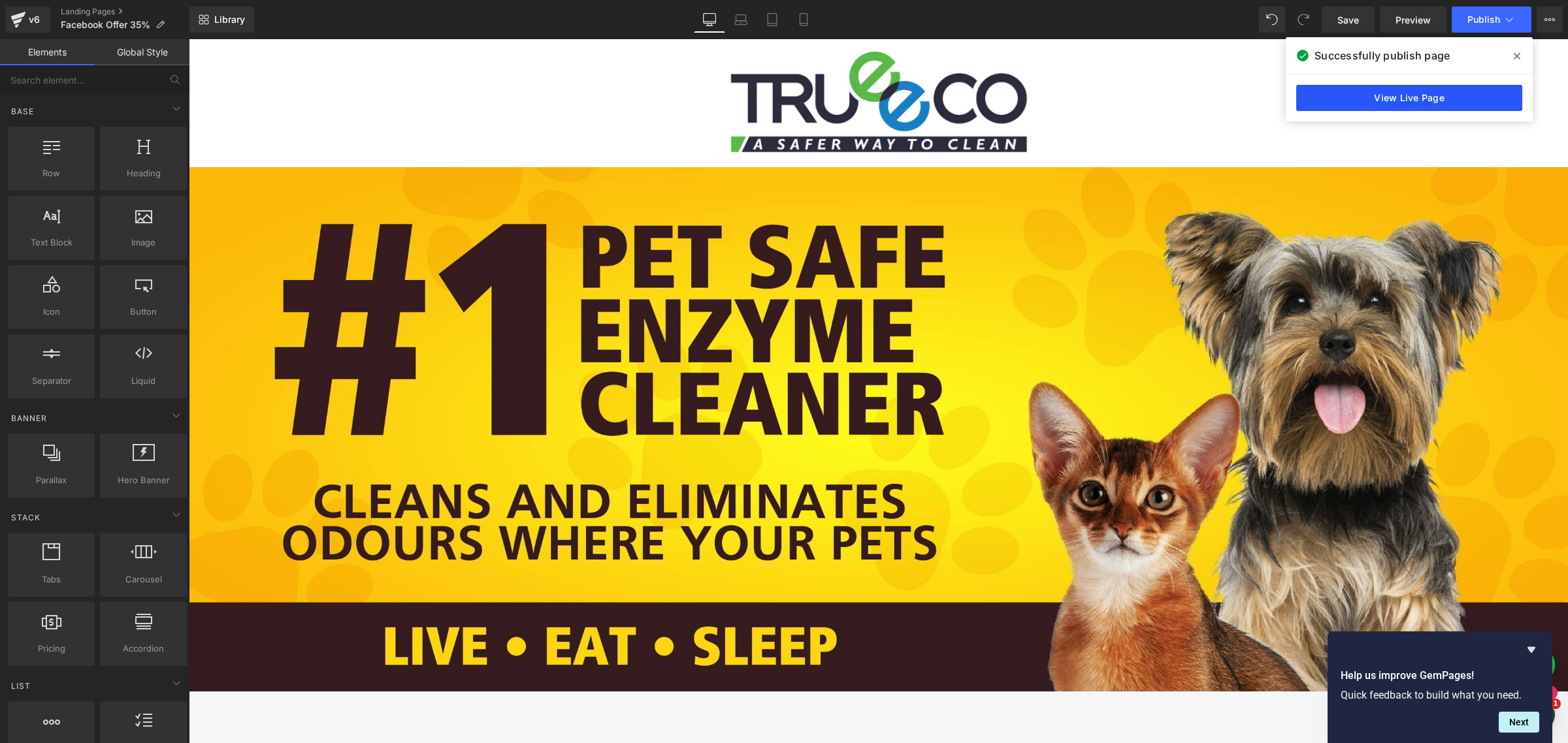
click at [1386, 96] on link "View Live Page" at bounding box center [1409, 98] width 226 height 26
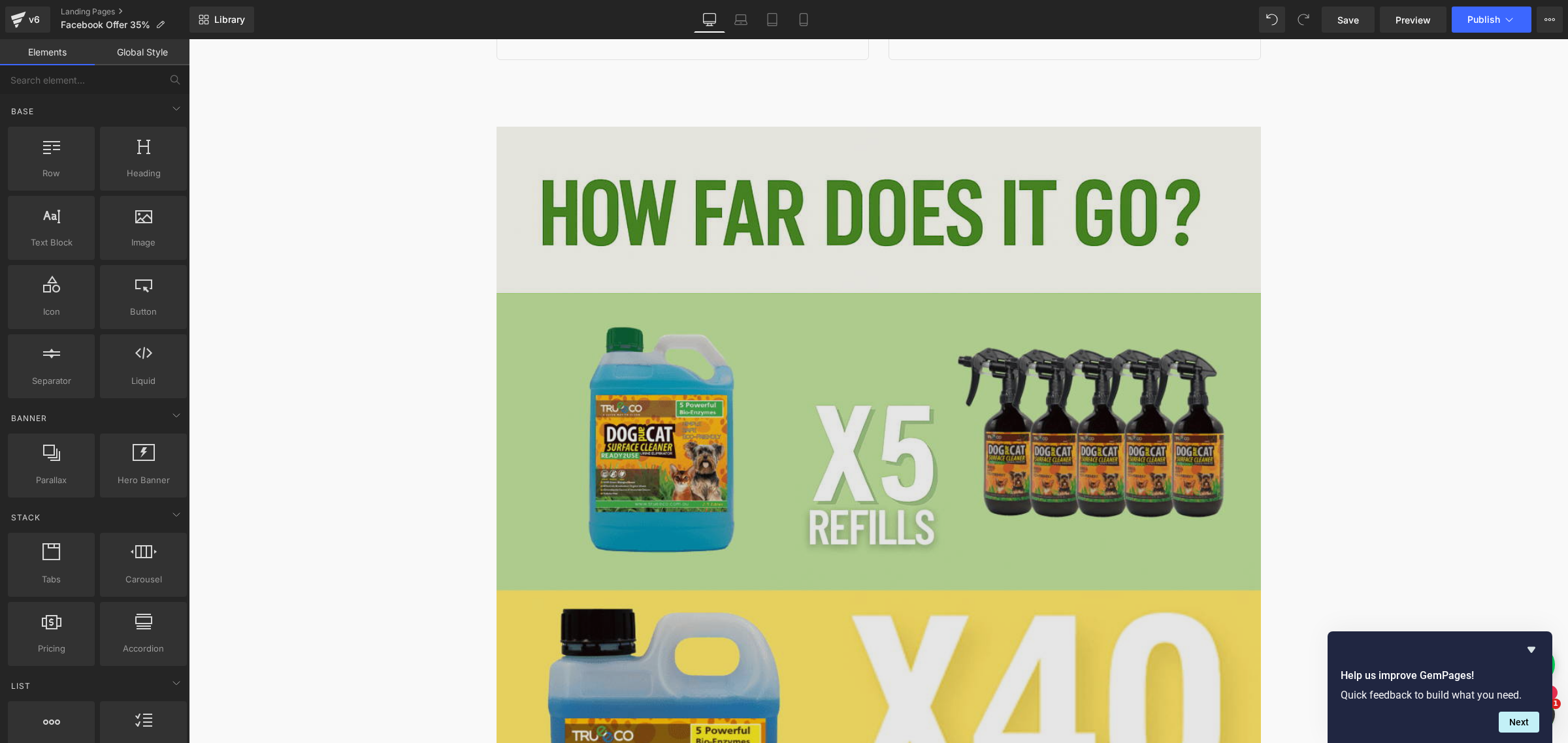
scroll to position [2531, 0]
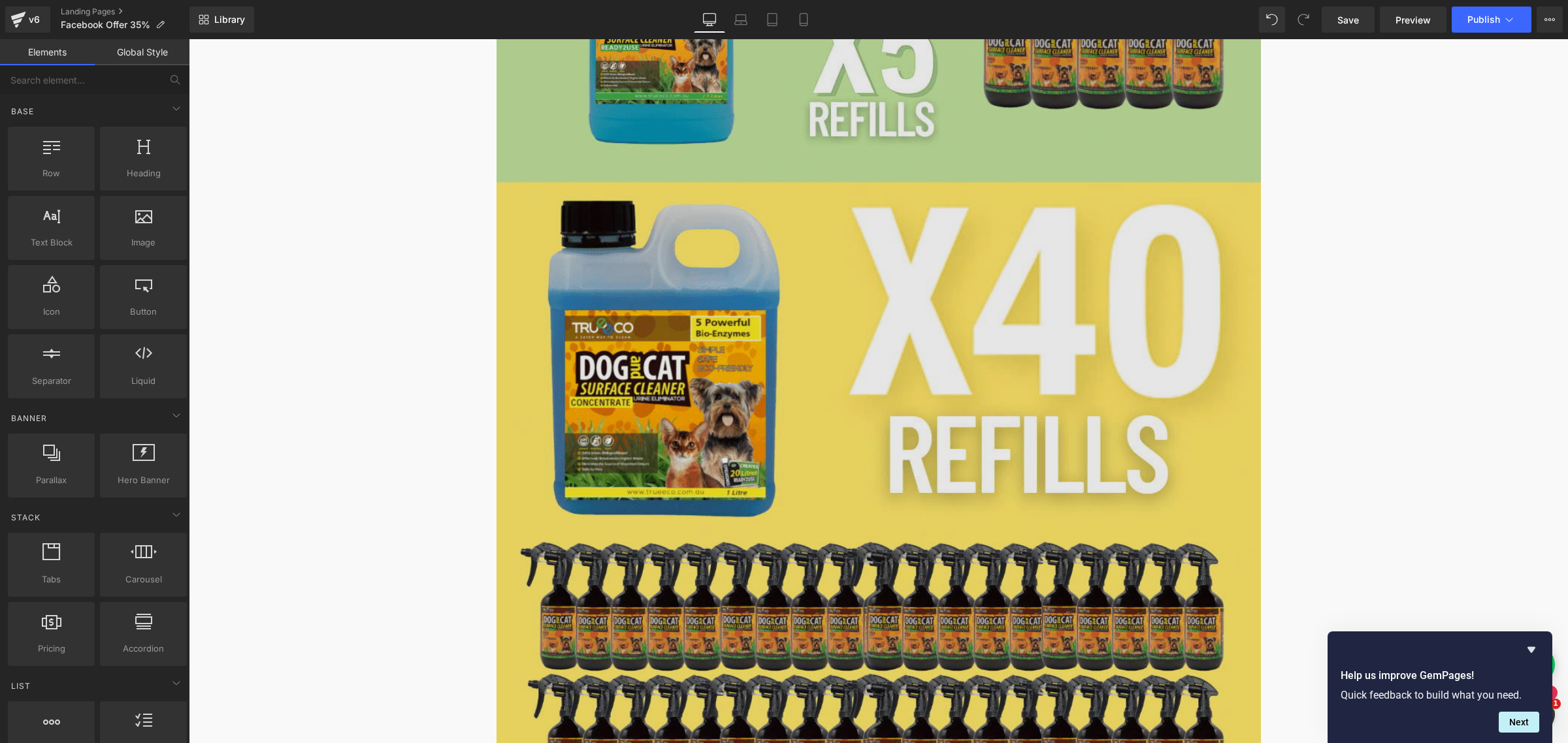
click at [793, 315] on img at bounding box center [879, 291] width 765 height 1146
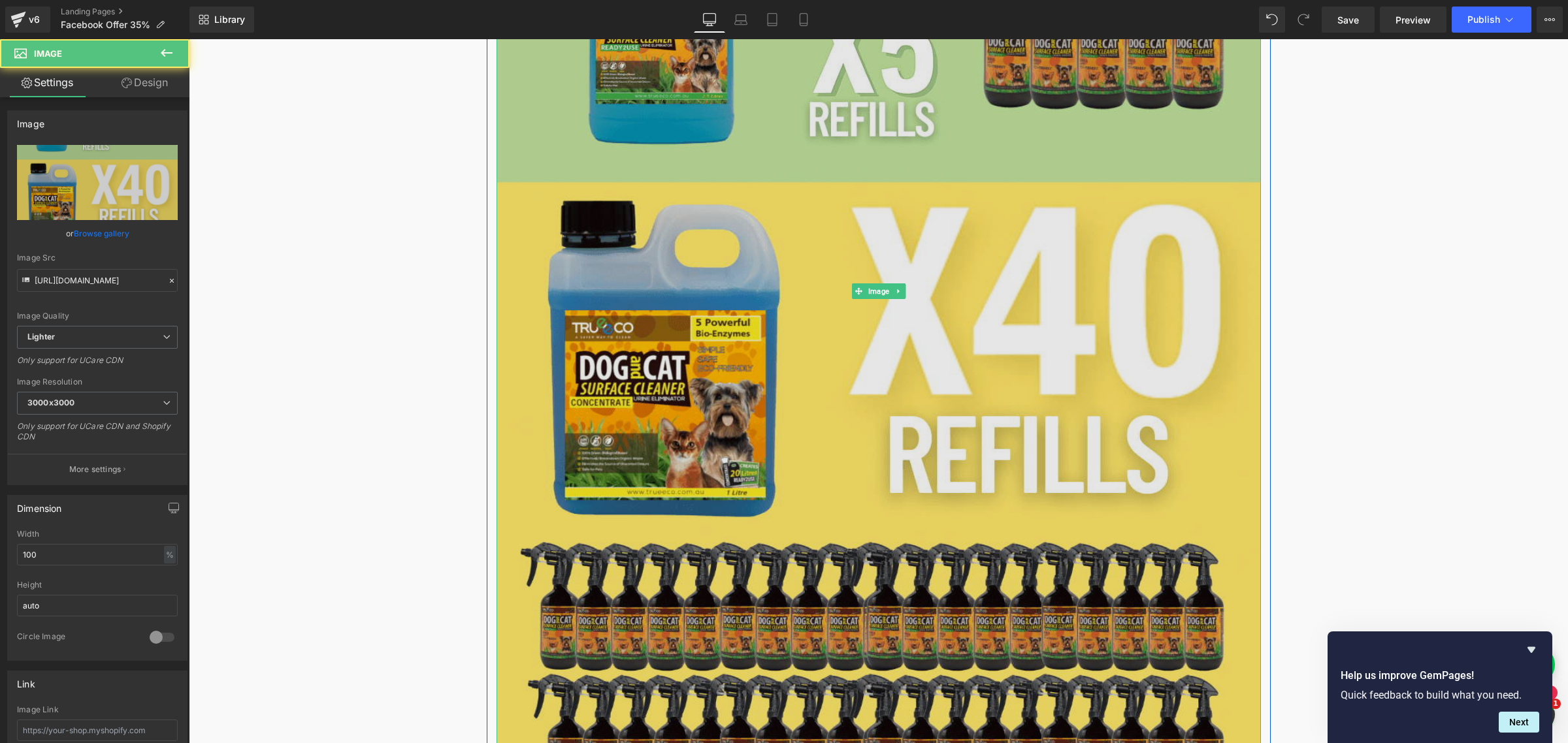
drag, startPoint x: 873, startPoint y: 281, endPoint x: 675, endPoint y: 278, distance: 198.0
click at [871, 283] on span "Image" at bounding box center [878, 290] width 26 height 15
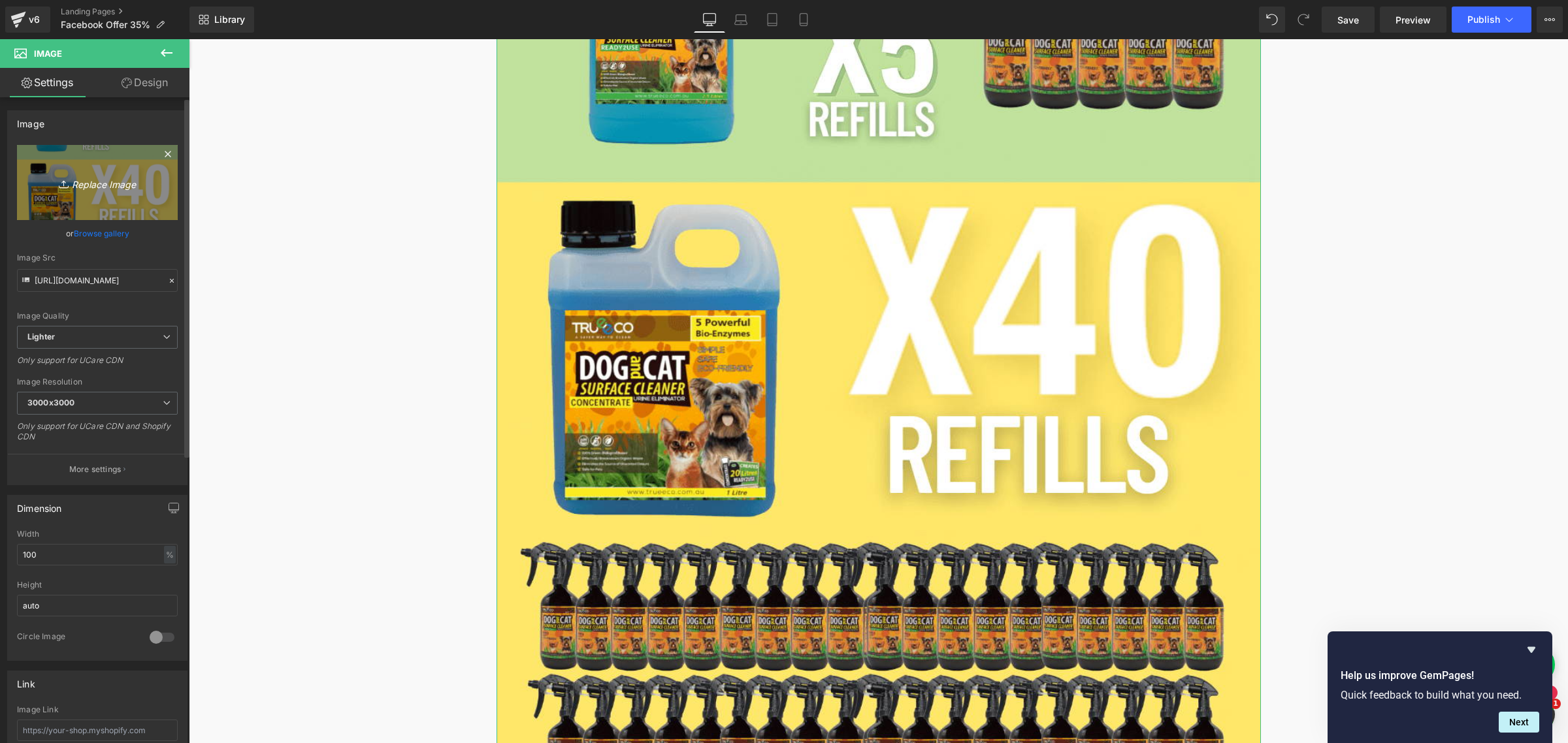
click at [100, 194] on link "Replace Image" at bounding box center [97, 183] width 160 height 75
type input "C:\fakepath\x40 refill_updated-01.jpg"
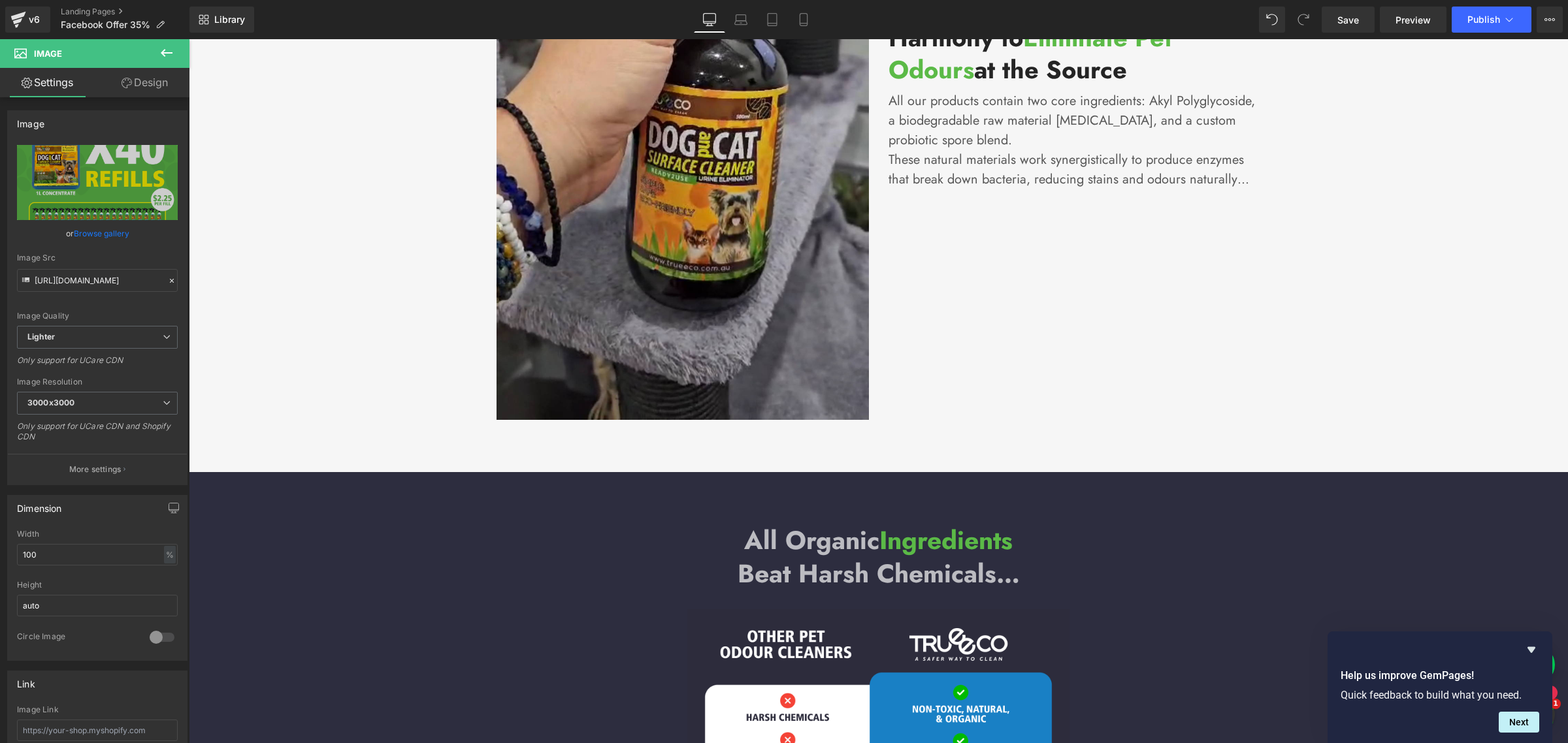
scroll to position [7184, 0]
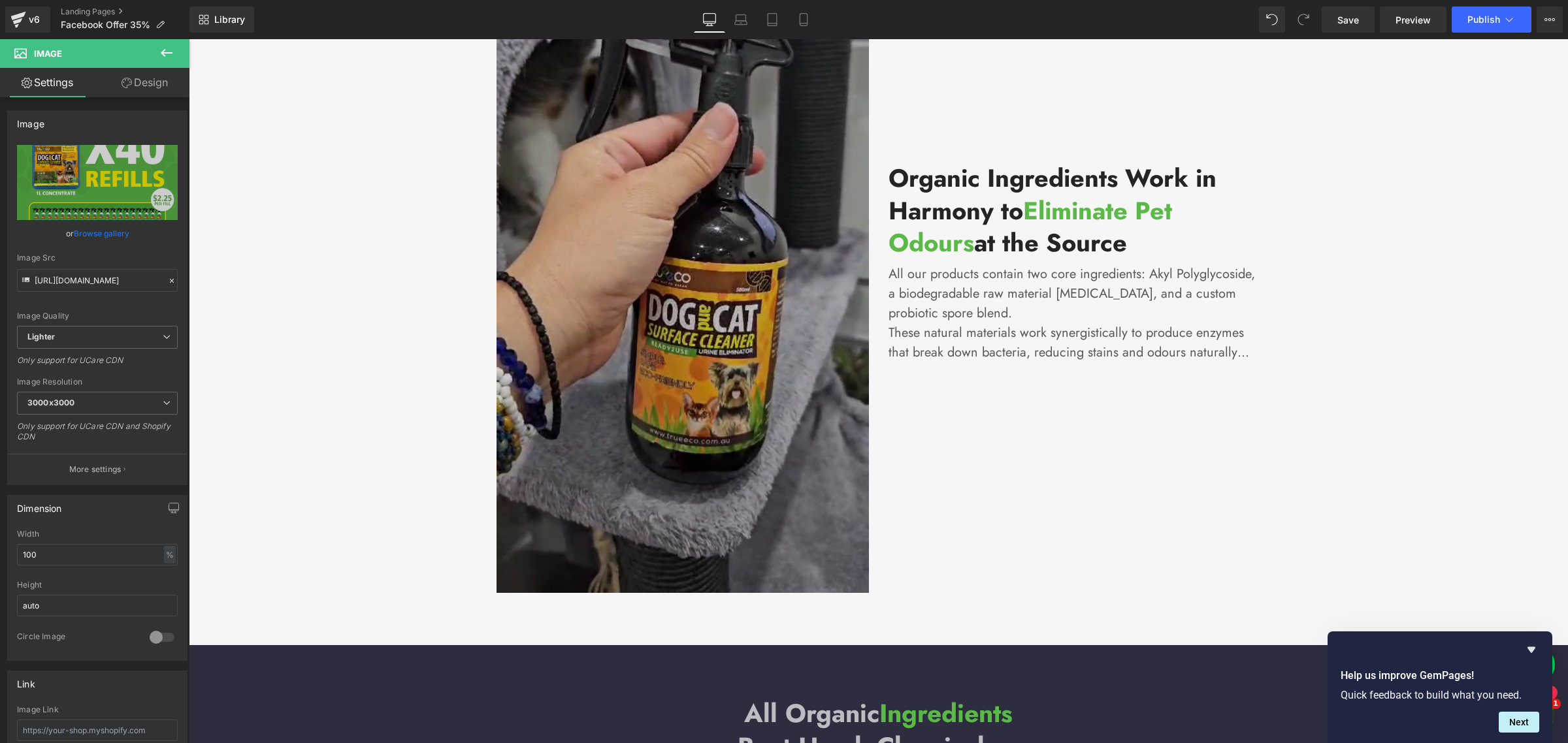
click at [625, 288] on img at bounding box center [682, 262] width 372 height 661
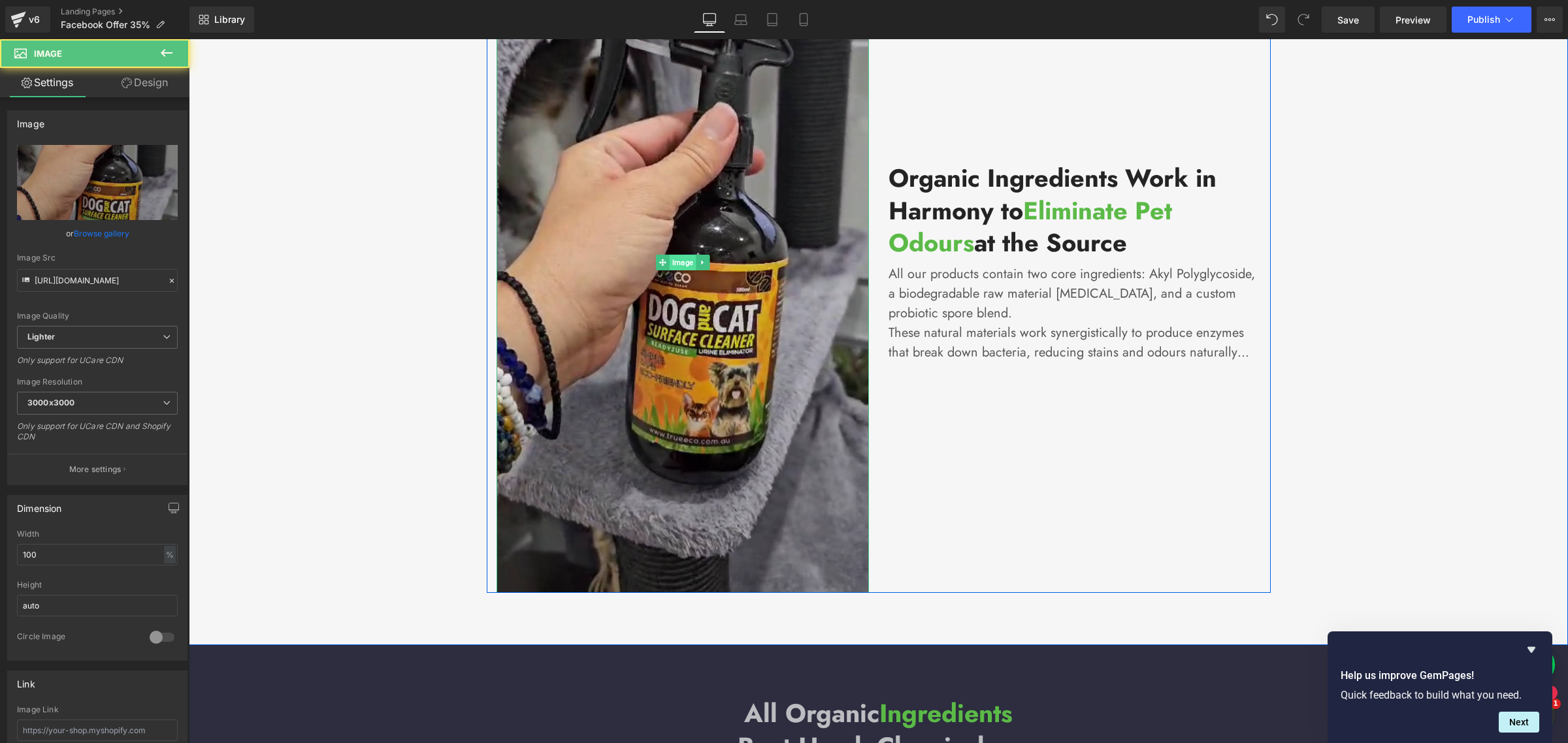
click at [679, 255] on span "Image" at bounding box center [681, 262] width 26 height 15
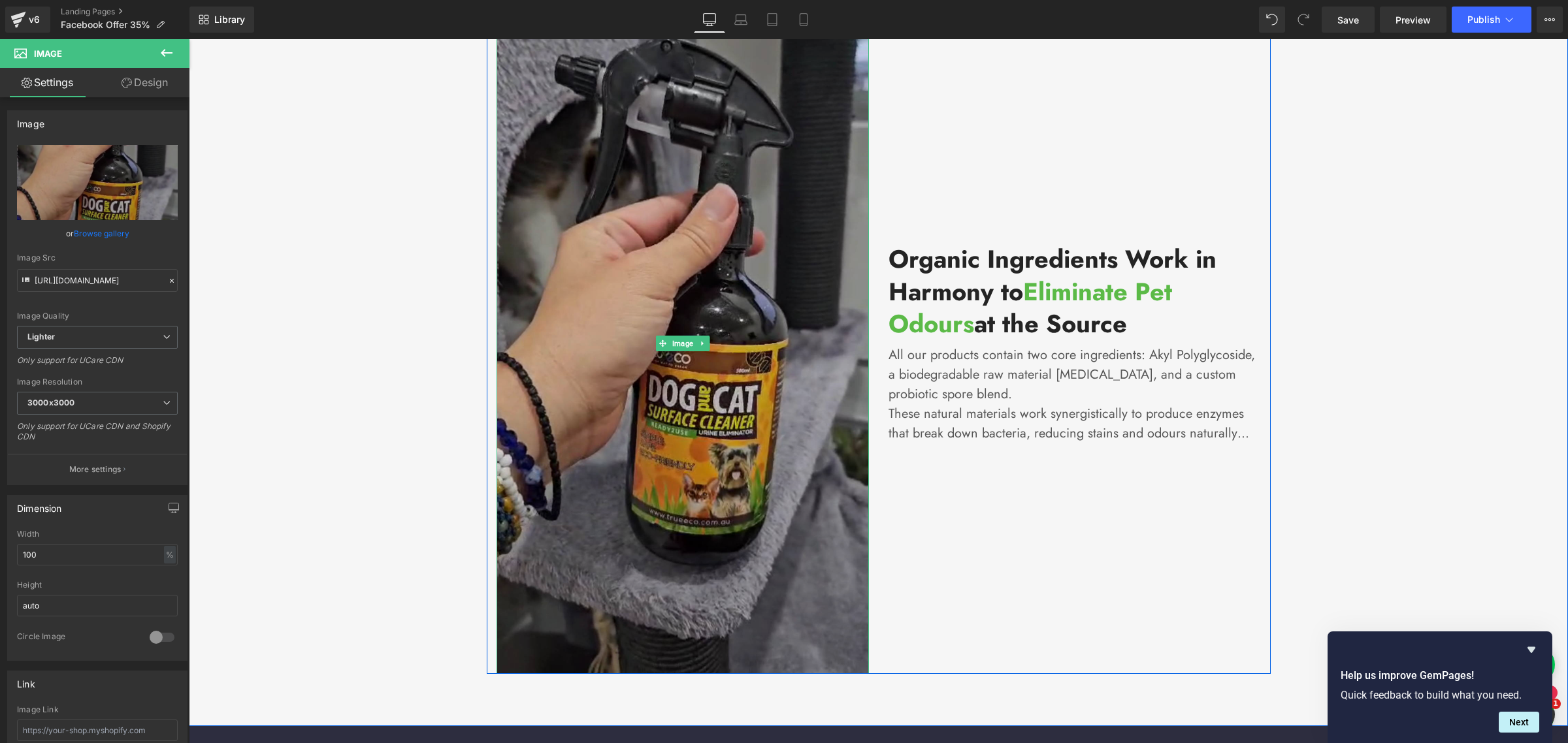
scroll to position [7103, 0]
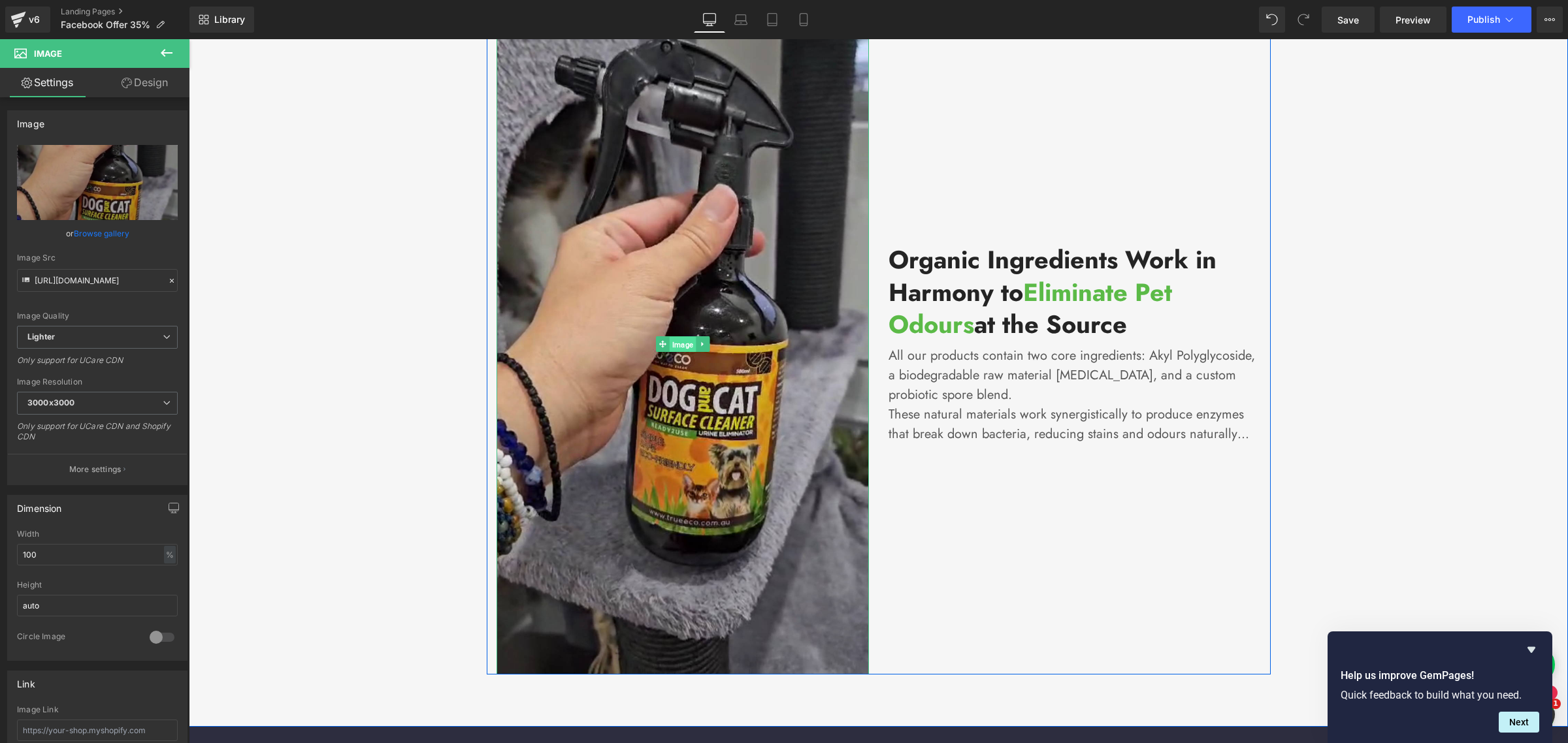
click at [681, 336] on span "Image" at bounding box center [681, 343] width 26 height 15
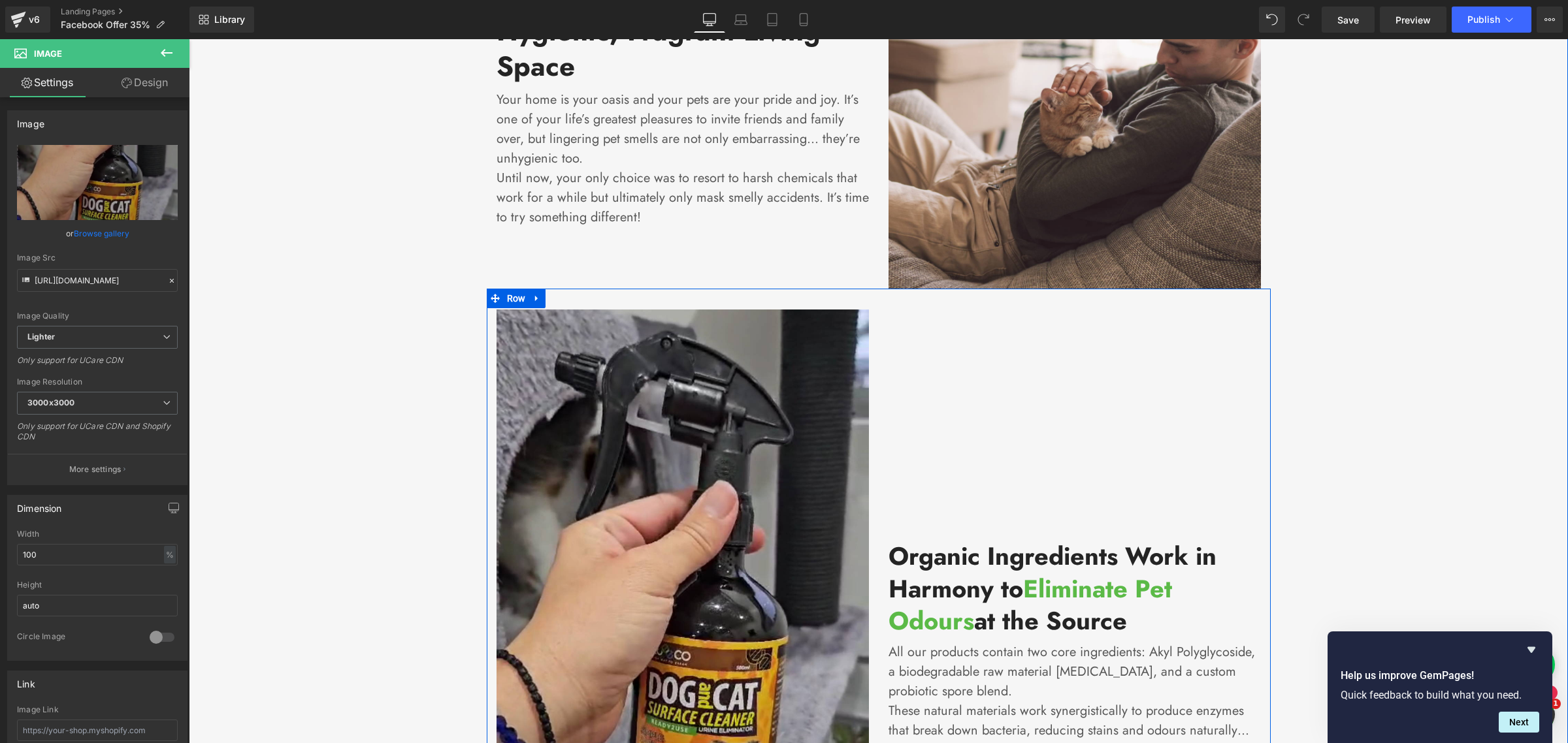
scroll to position [7021, 0]
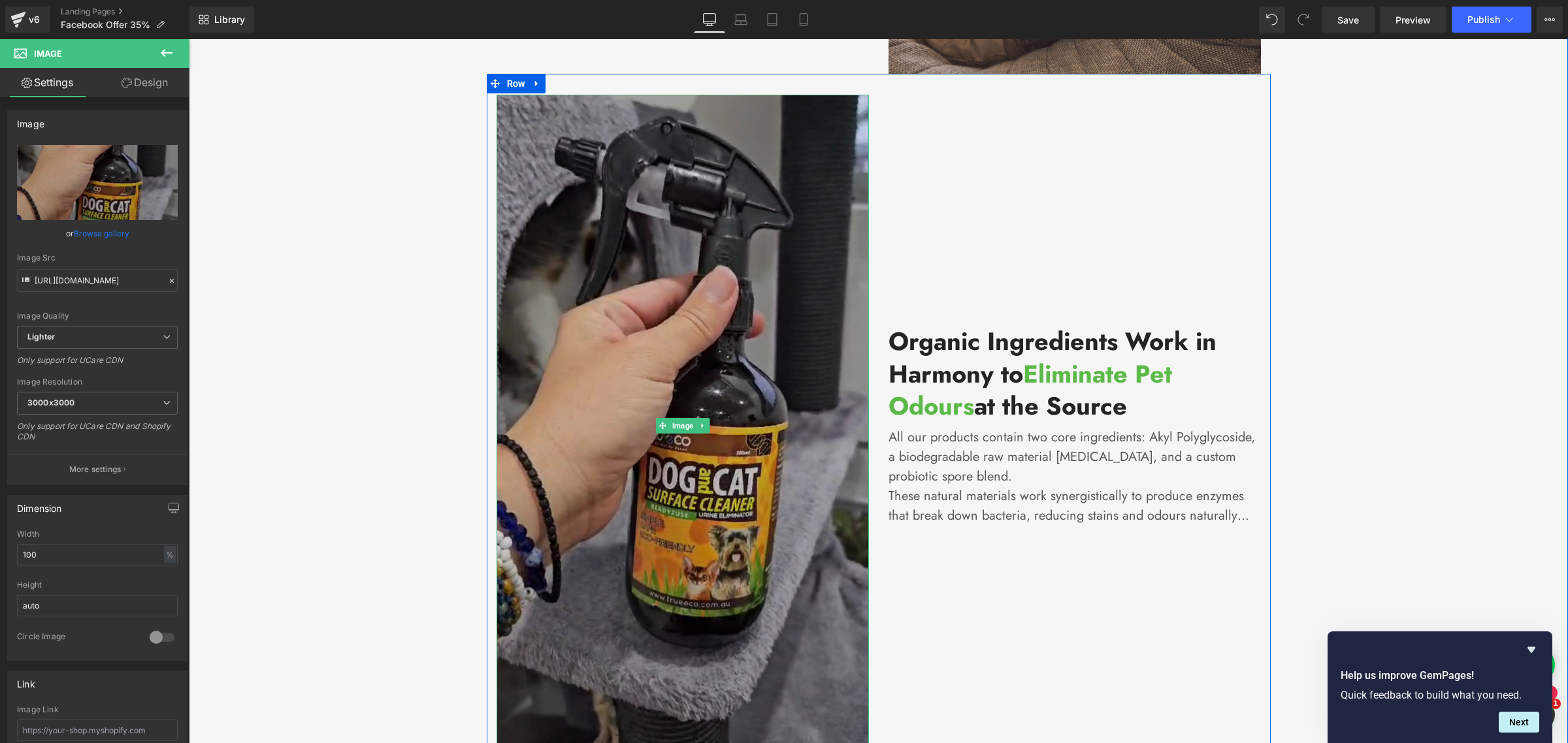
click at [697, 425] on div "Image" at bounding box center [682, 426] width 372 height 661
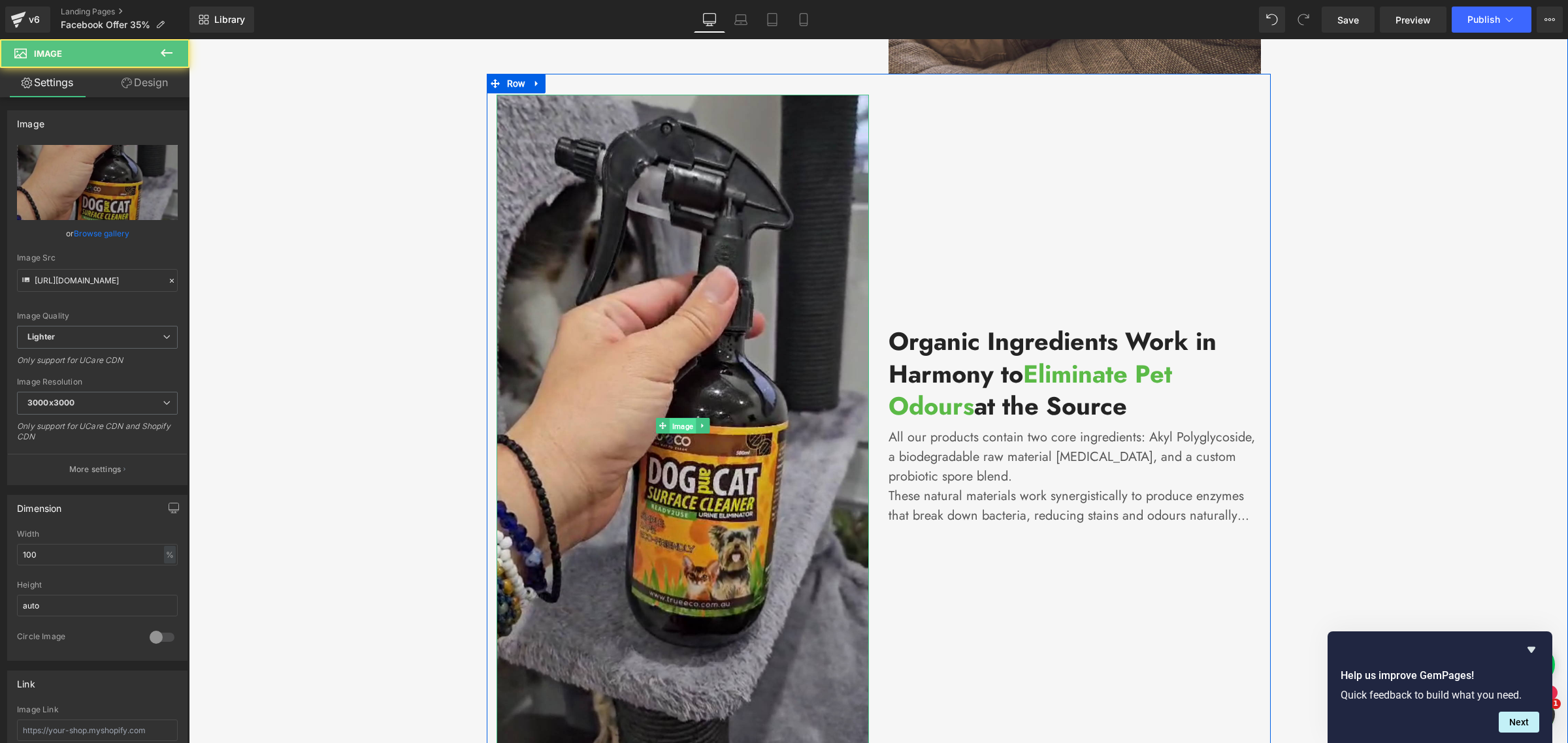
click at [684, 418] on span "Image" at bounding box center [681, 425] width 26 height 15
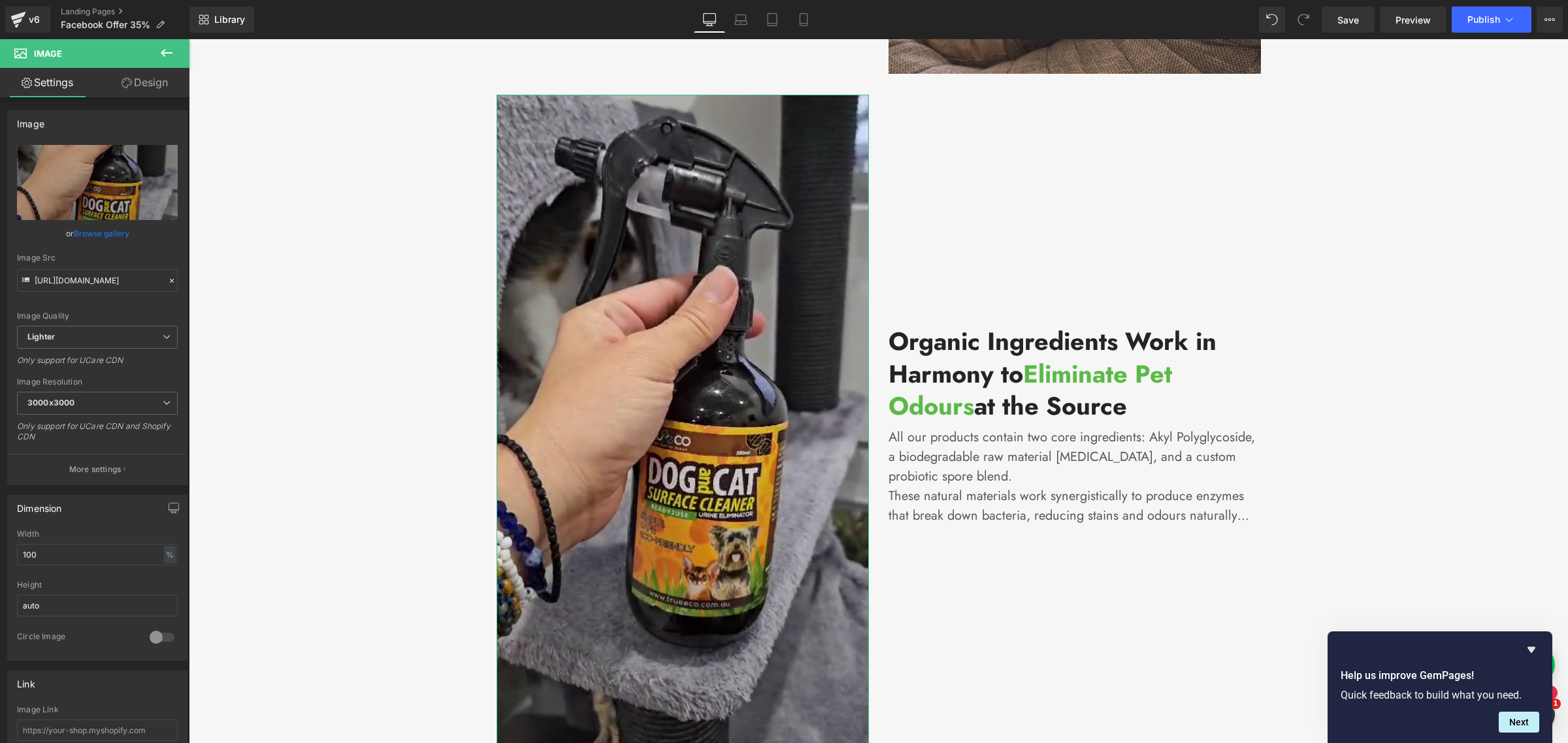
click at [86, 237] on link "Browse gallery" at bounding box center [101, 234] width 56 height 23
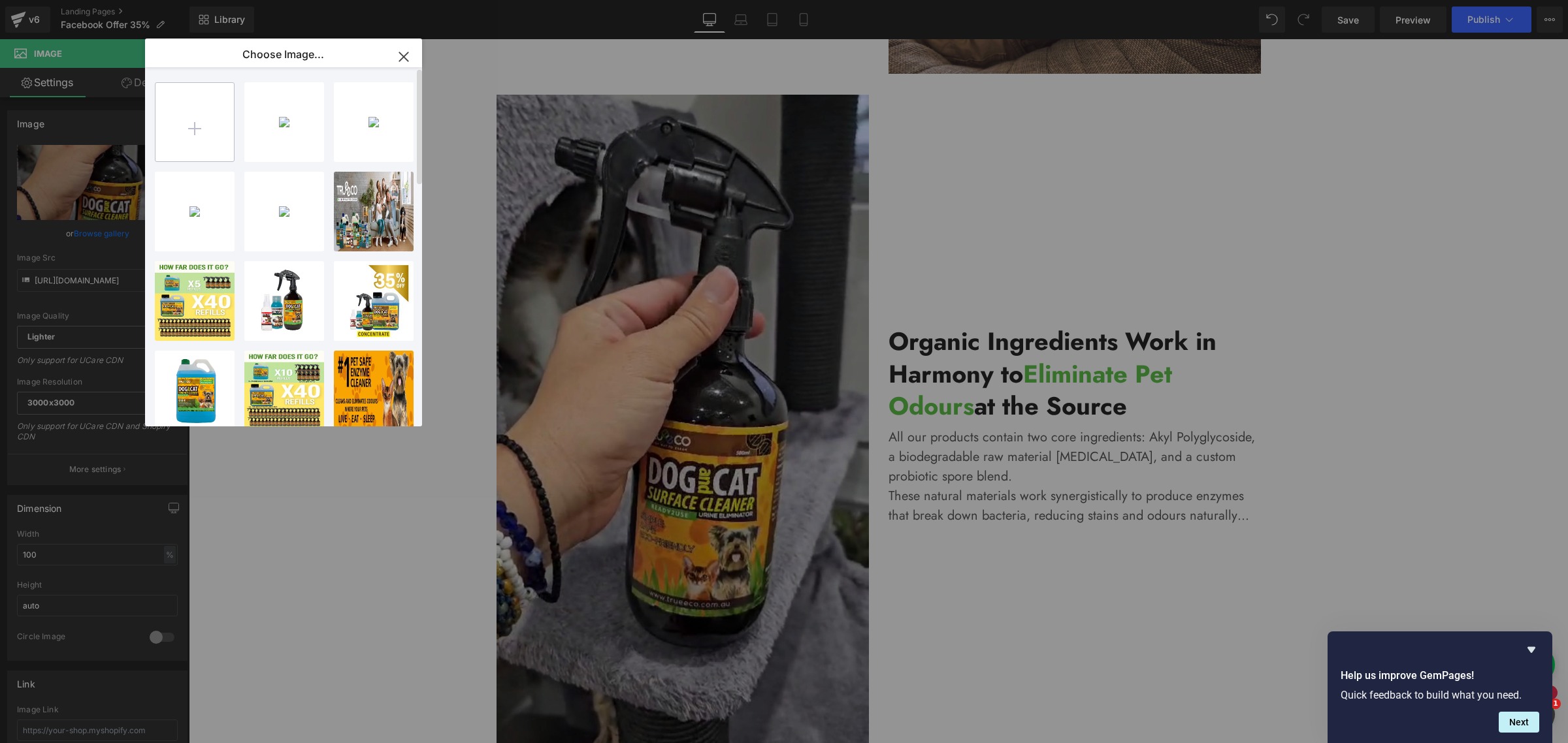
click at [198, 122] on input "file" at bounding box center [194, 122] width 78 height 78
click at [186, 132] on input "file" at bounding box center [194, 122] width 78 height 78
click at [181, 160] on input "file" at bounding box center [194, 122] width 78 height 78
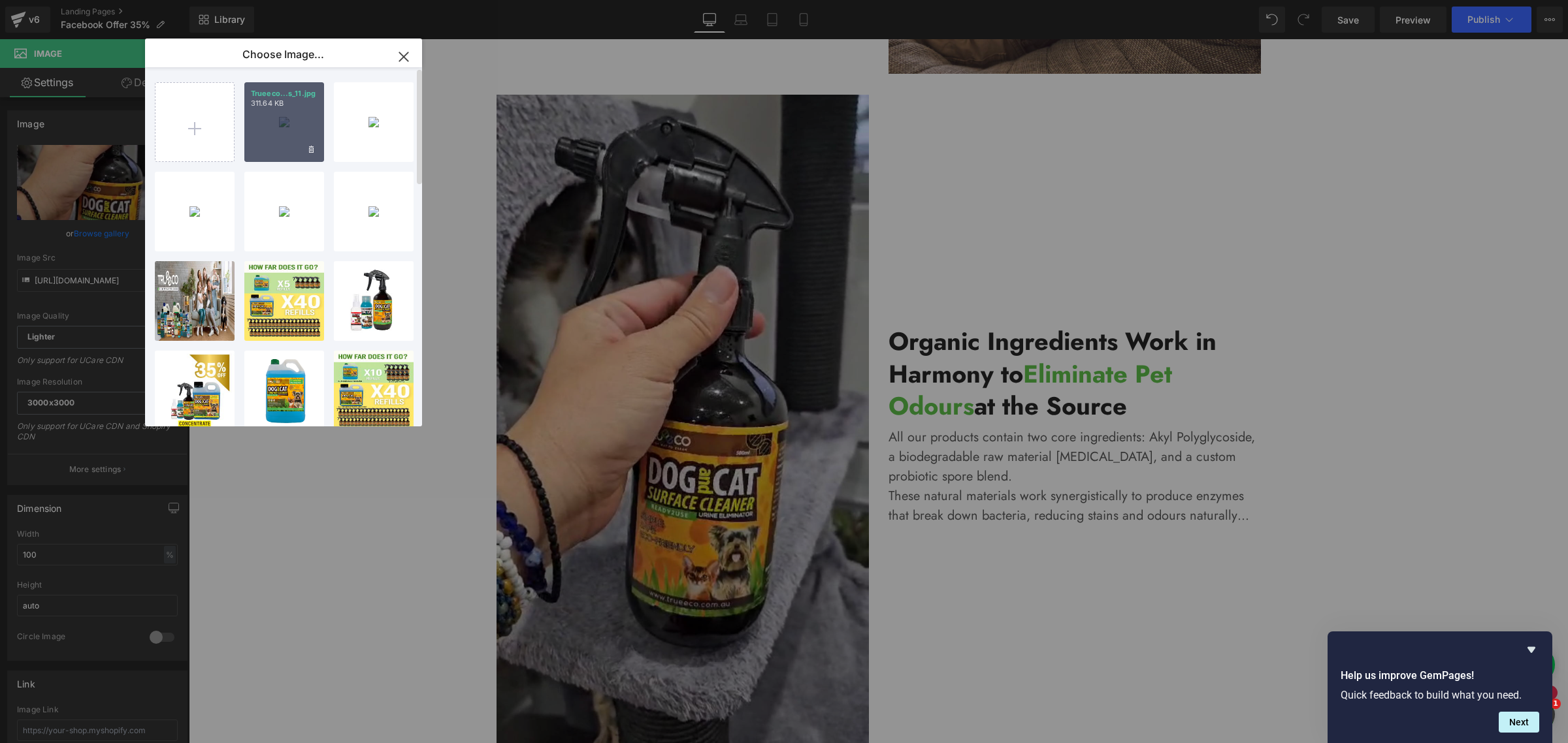
click at [274, 106] on p "311.64 KB" at bounding box center [284, 103] width 66 height 10
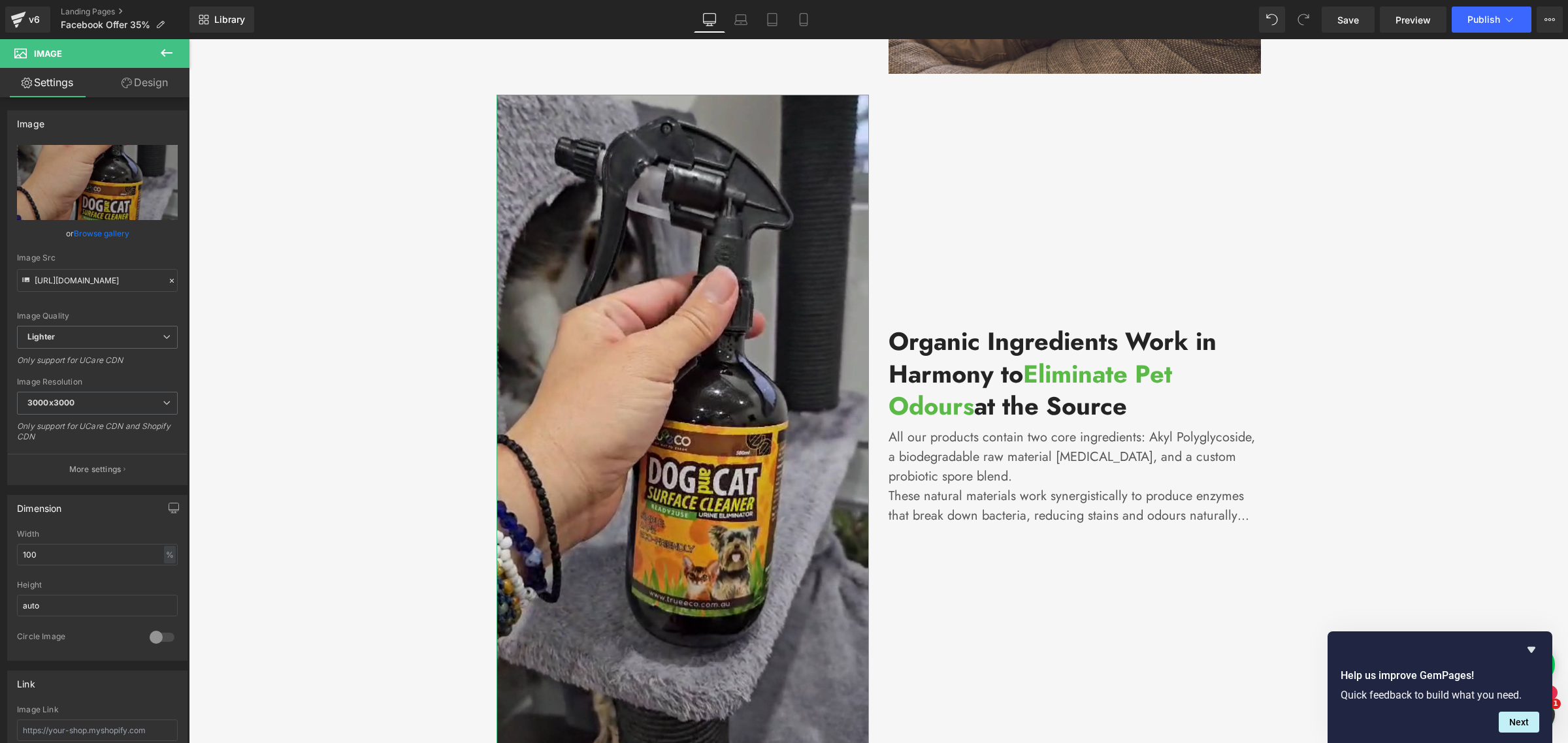
click at [102, 227] on link "Browse gallery" at bounding box center [101, 234] width 56 height 23
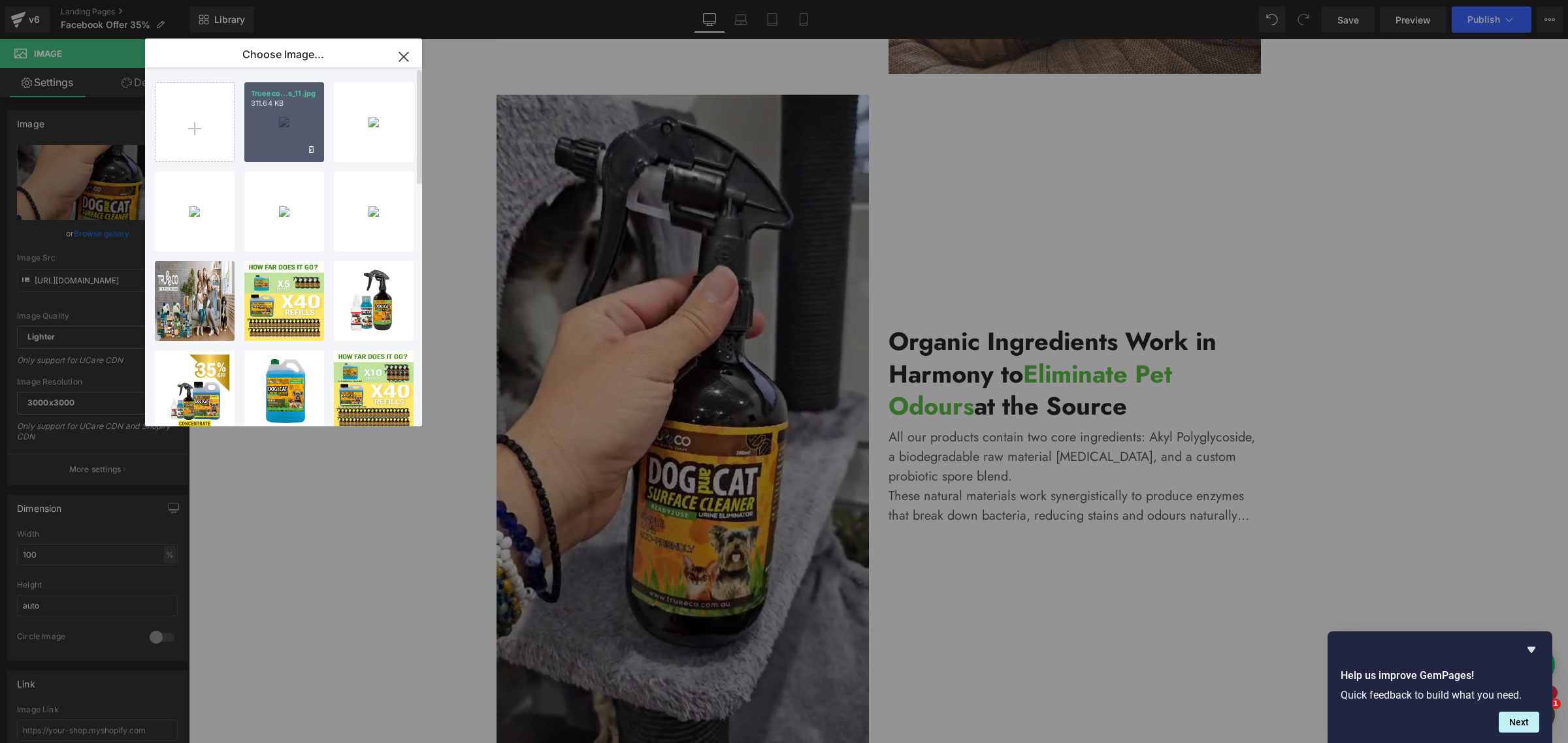
click at [269, 124] on div "Trueeco...s_11.jpg 311.64 KB" at bounding box center [284, 122] width 80 height 80
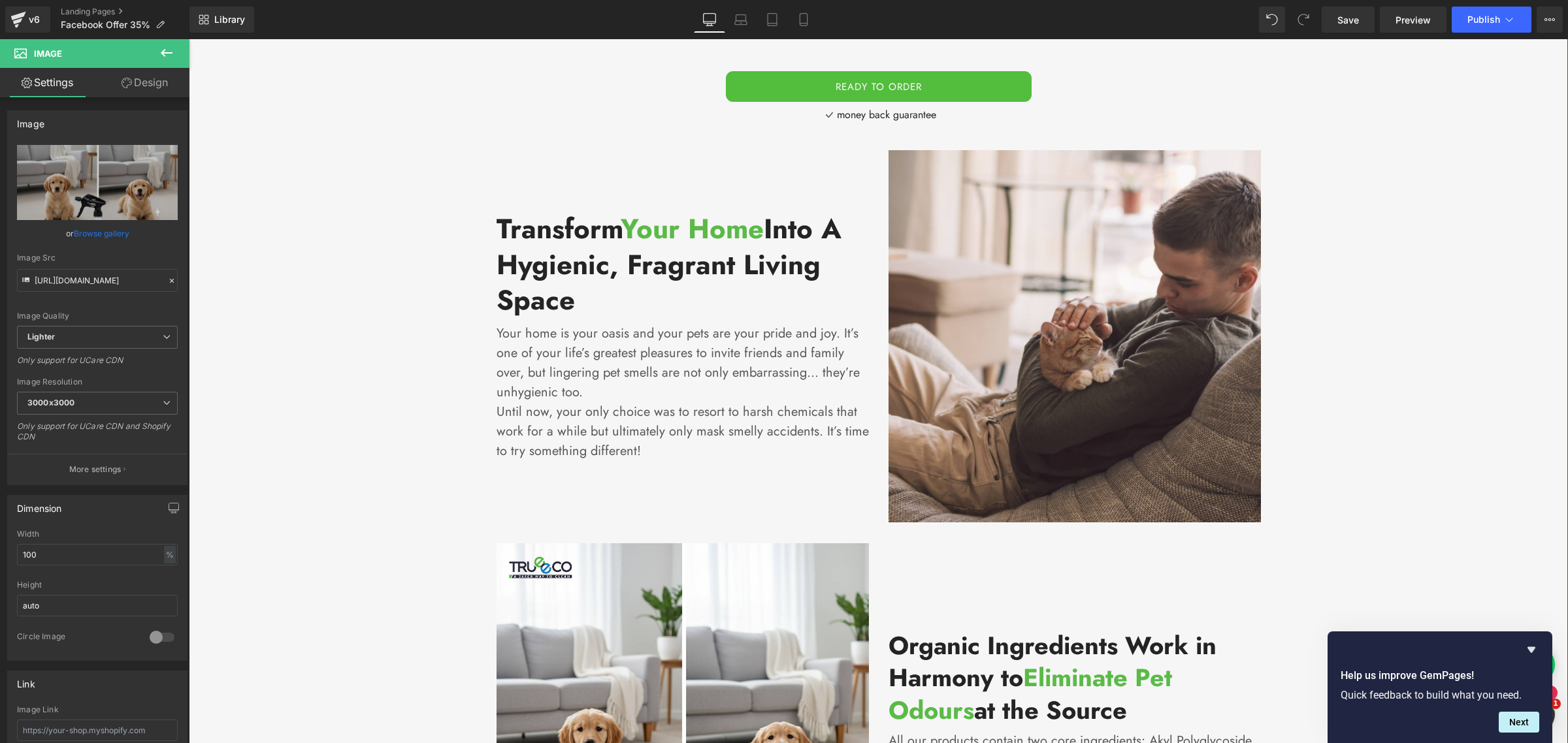
scroll to position [6532, 0]
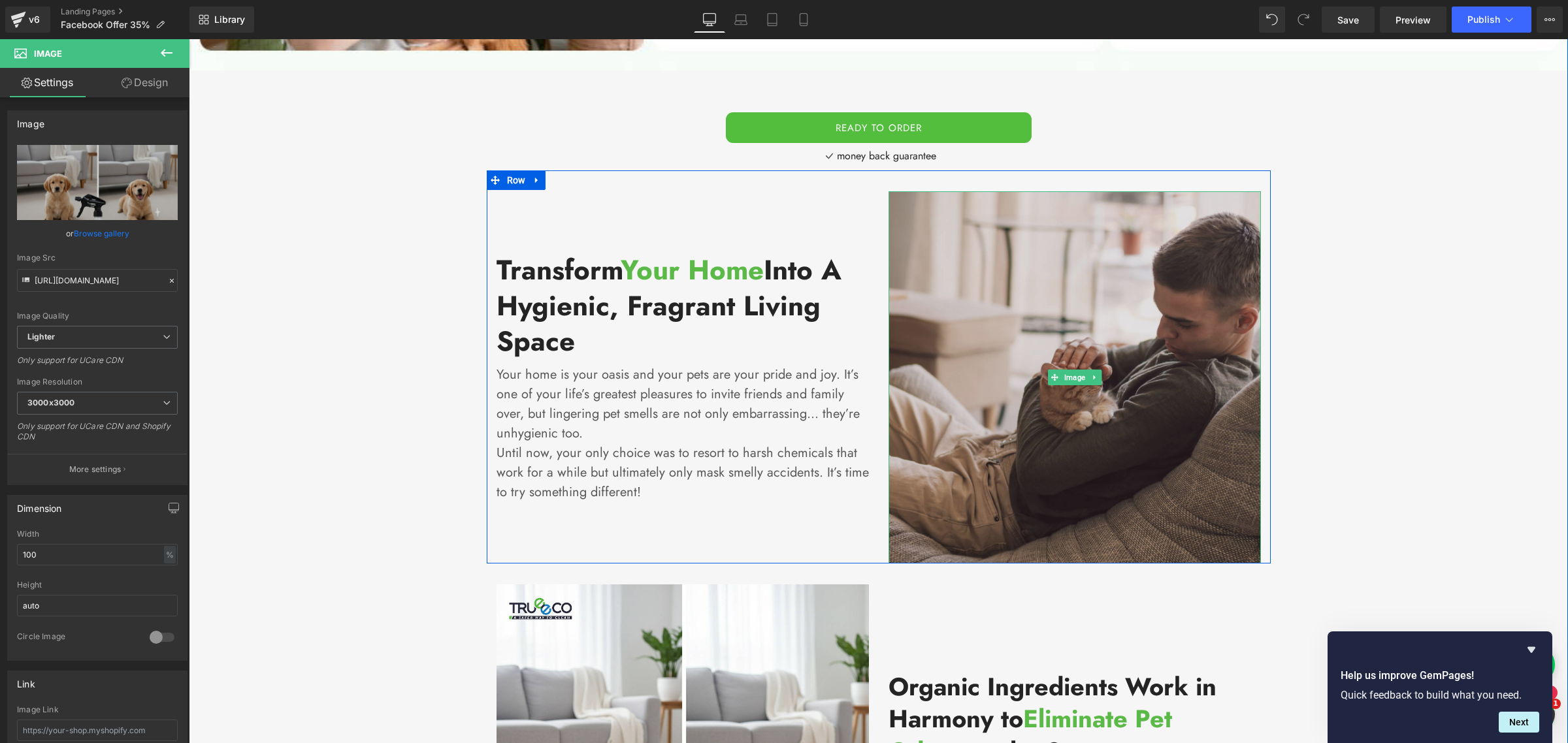
click at [1129, 410] on img at bounding box center [1074, 377] width 372 height 372
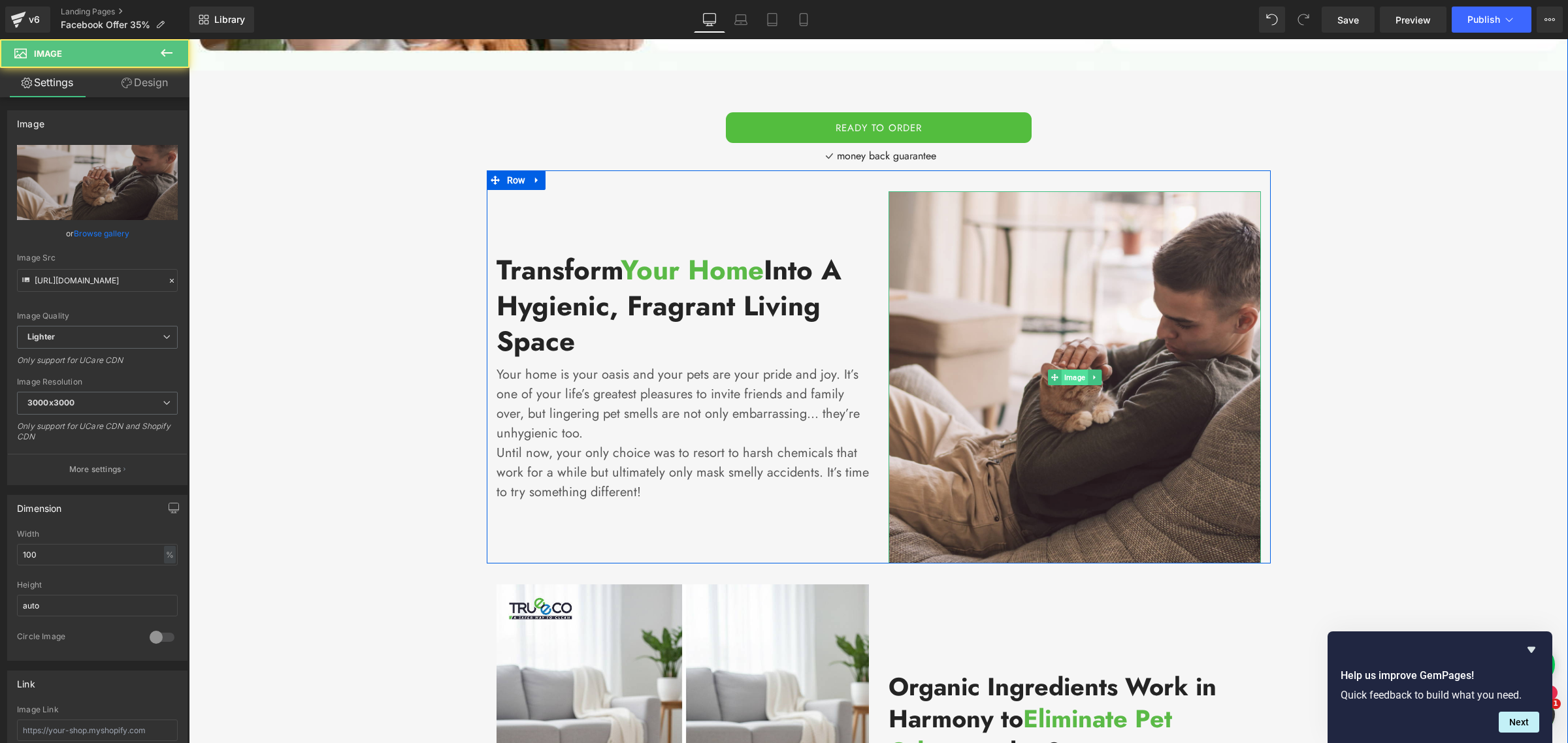
click at [1077, 369] on span "Image" at bounding box center [1074, 376] width 26 height 15
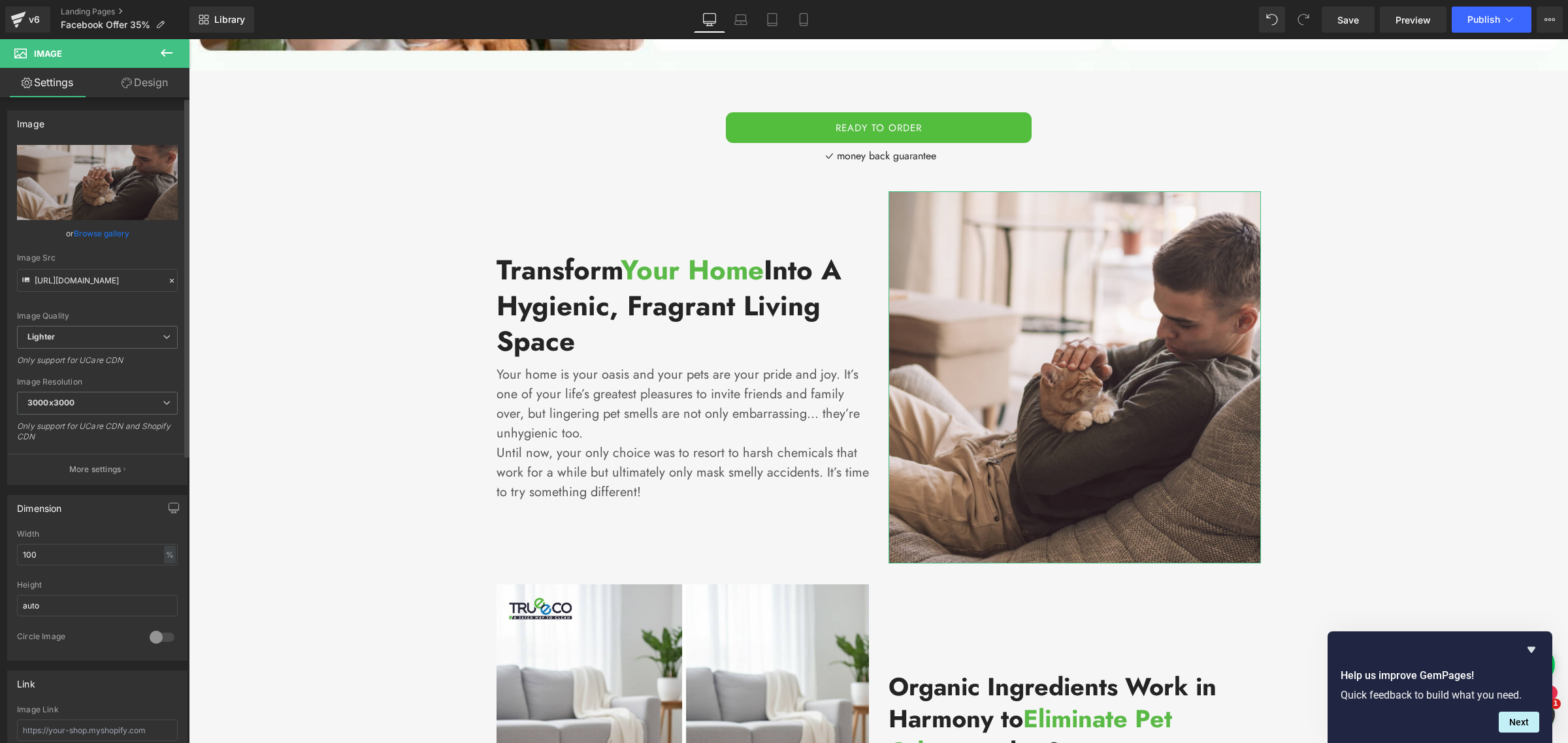
click at [82, 229] on link "Browse gallery" at bounding box center [101, 234] width 56 height 23
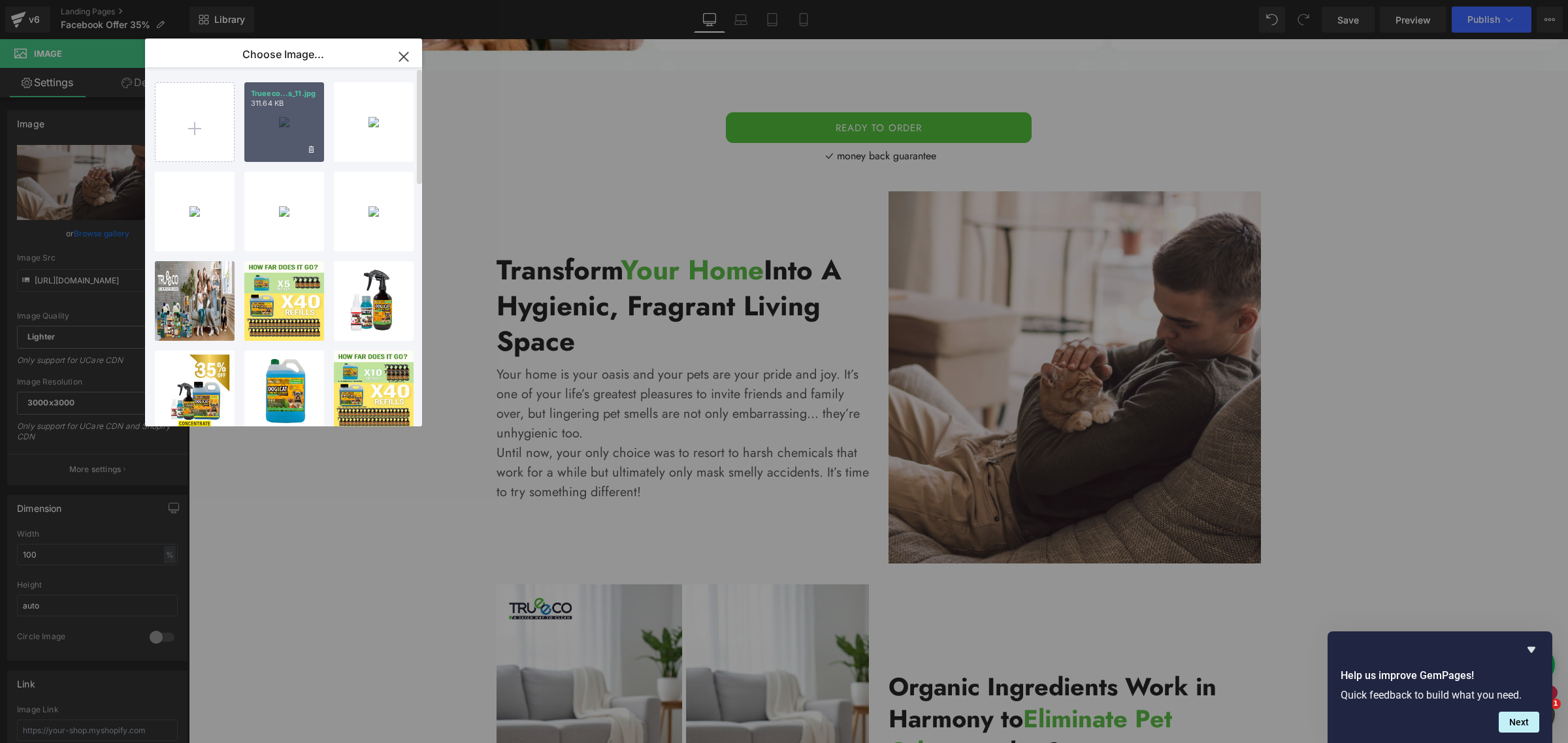
click at [281, 109] on div "Trueeco...s_11.jpg 311.64 KB" at bounding box center [284, 122] width 80 height 80
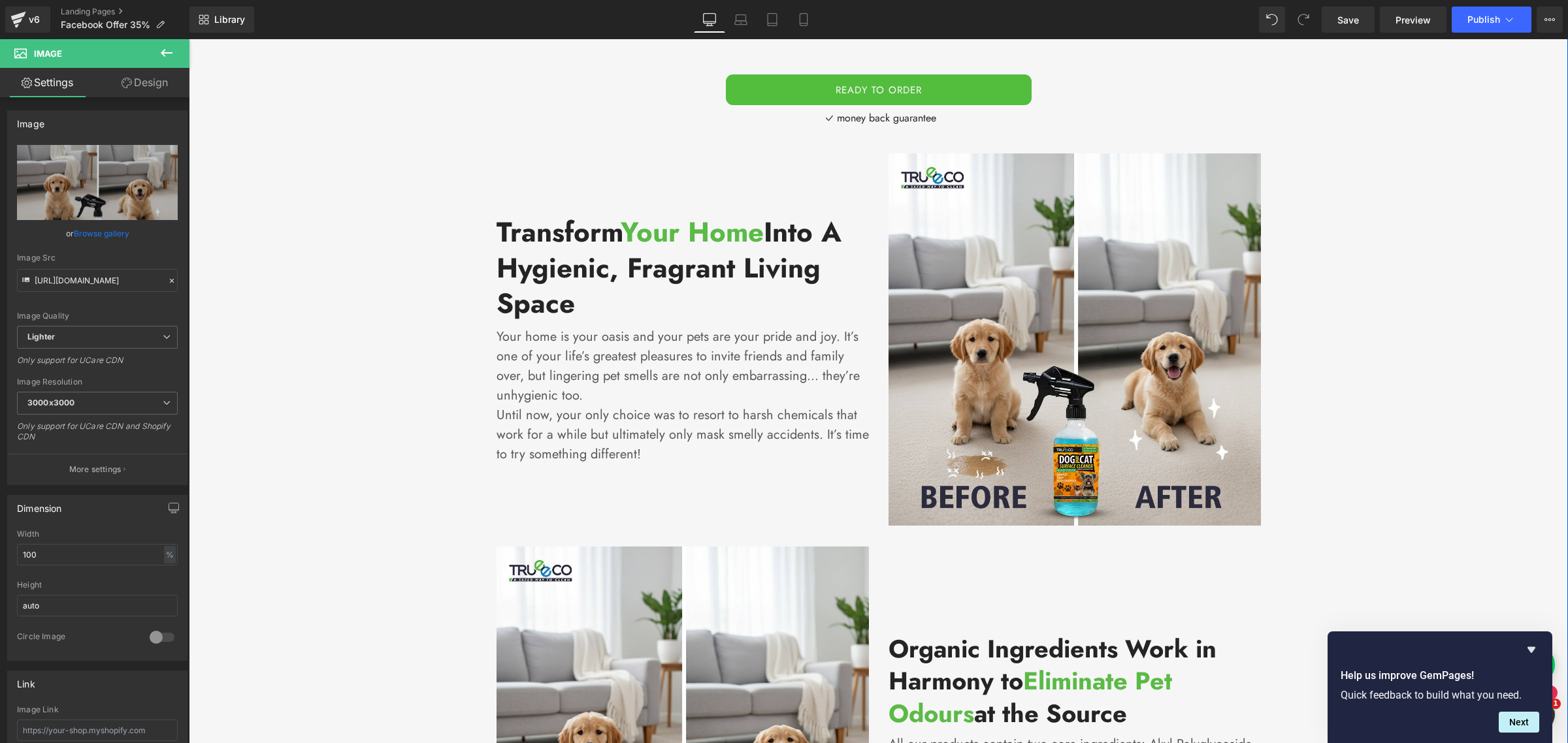
scroll to position [6777, 0]
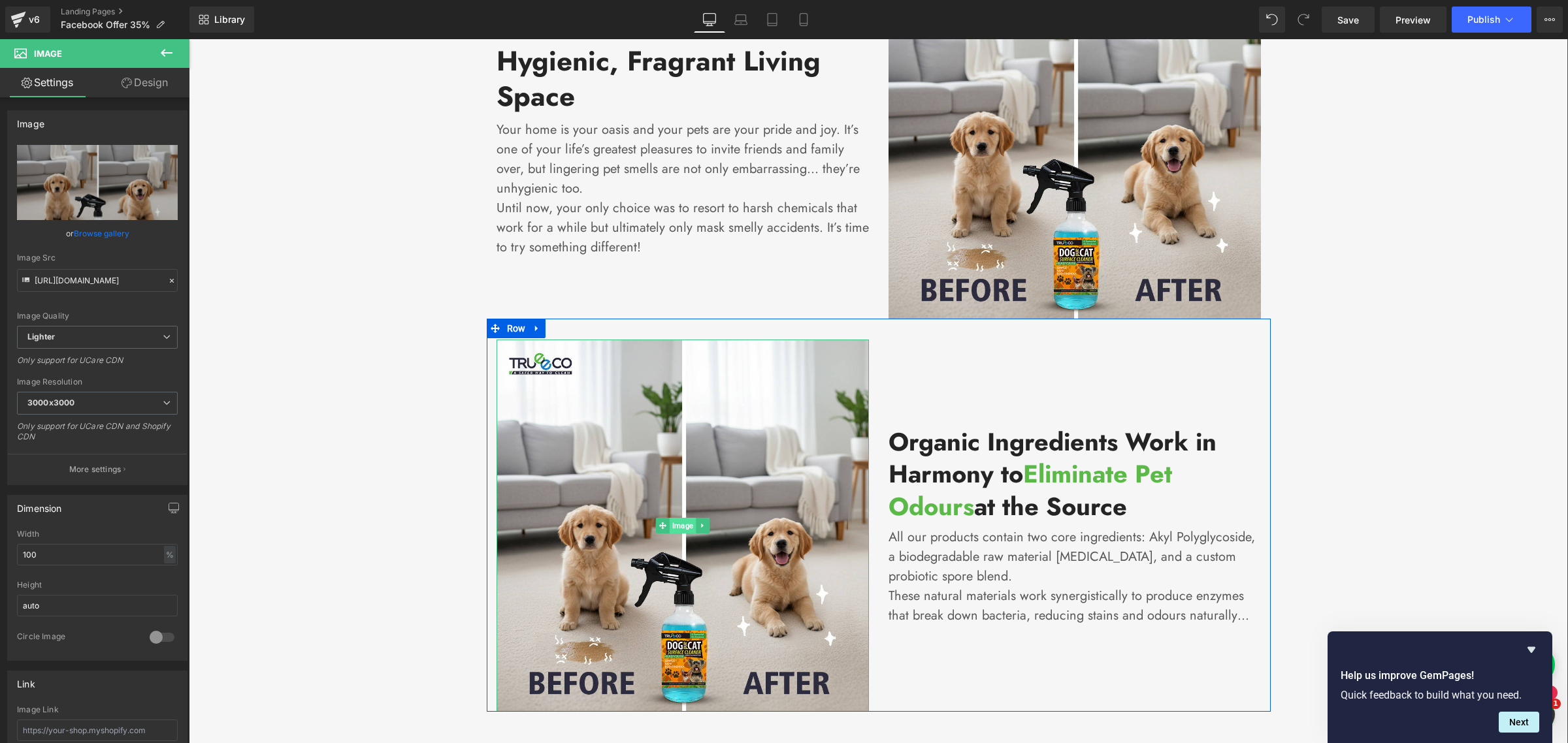
click at [671, 520] on span "Image" at bounding box center [681, 525] width 26 height 15
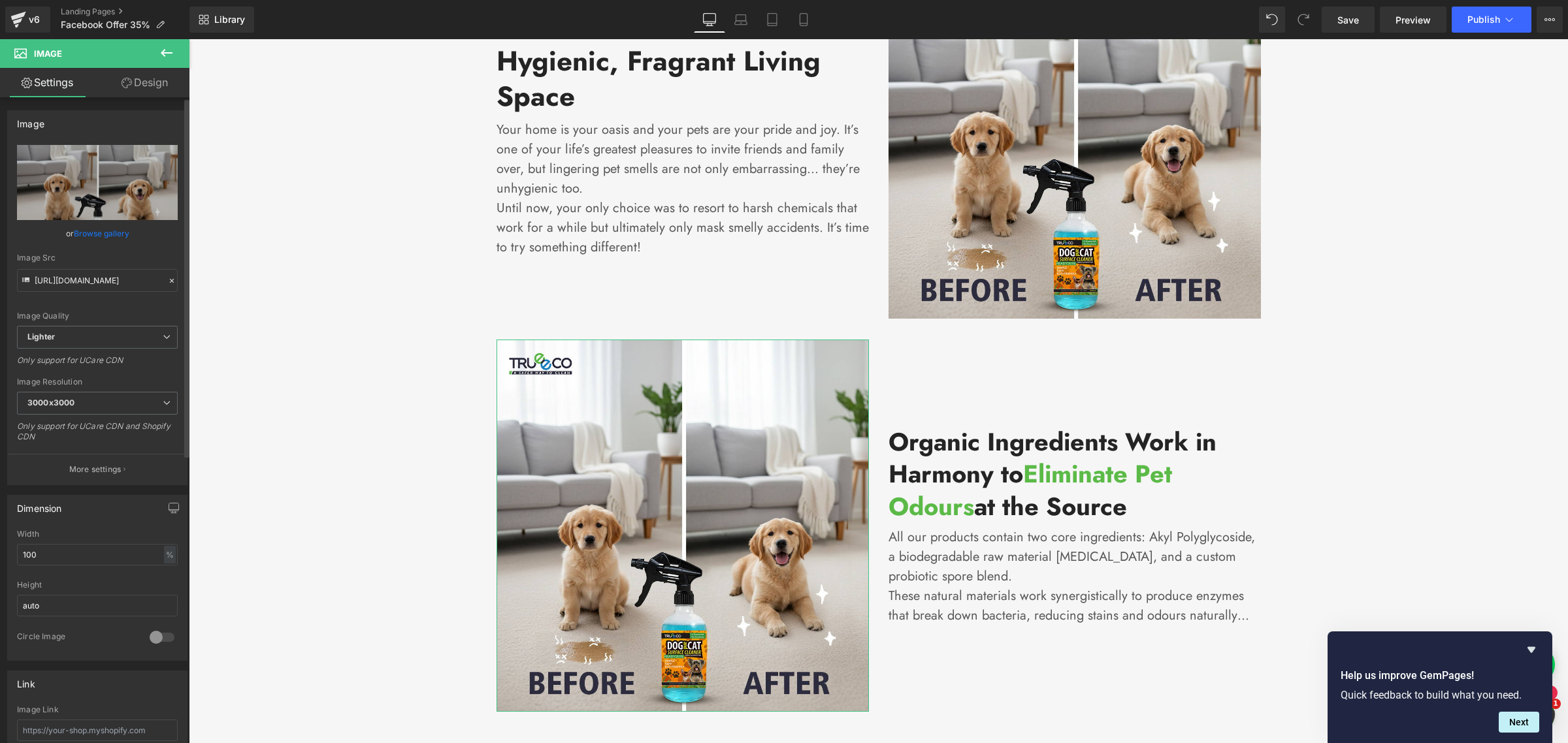
click at [107, 232] on link "Browse gallery" at bounding box center [101, 234] width 56 height 23
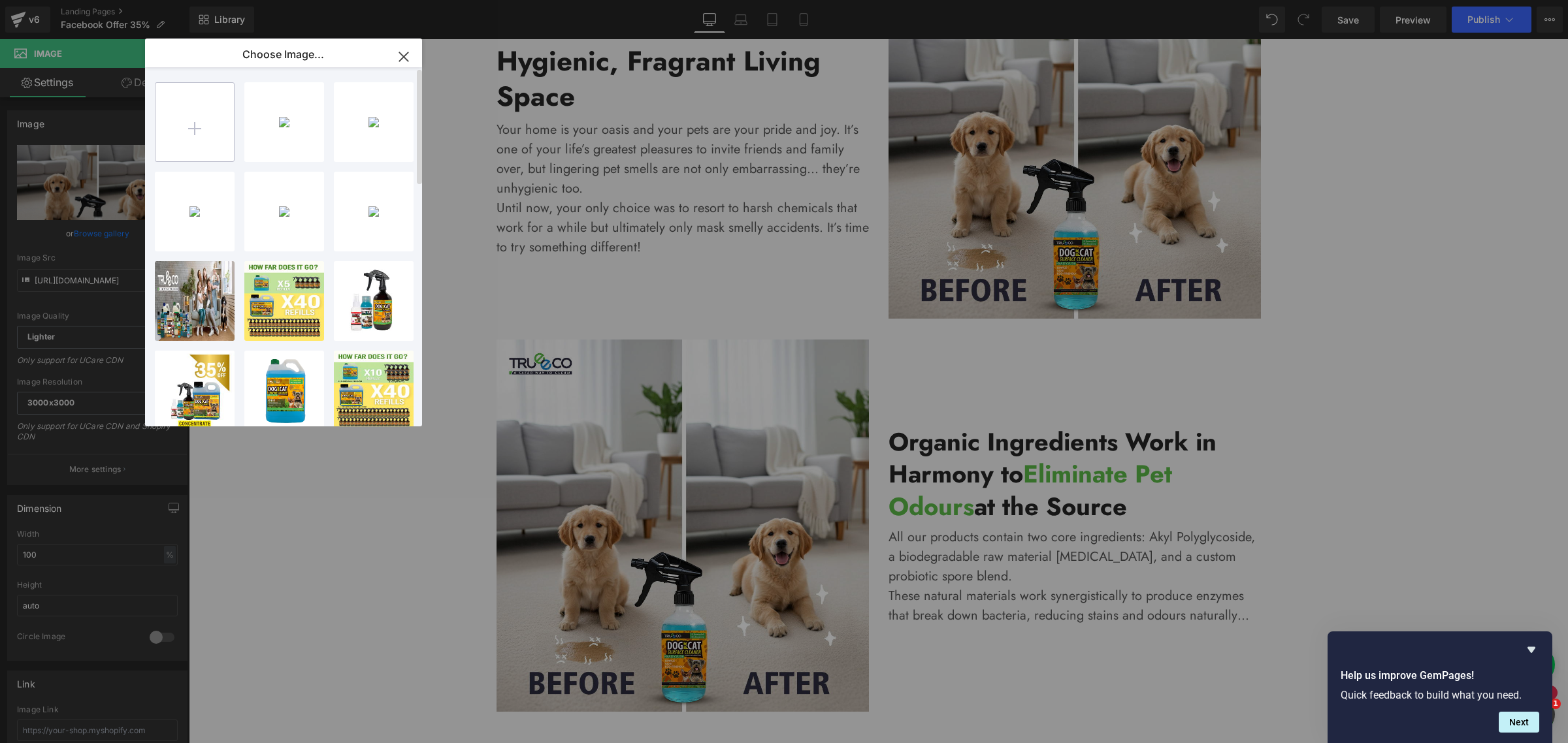
click at [194, 115] on input "file" at bounding box center [194, 122] width 78 height 78
type input "C:\fakepath\Grass Ads_3.png"
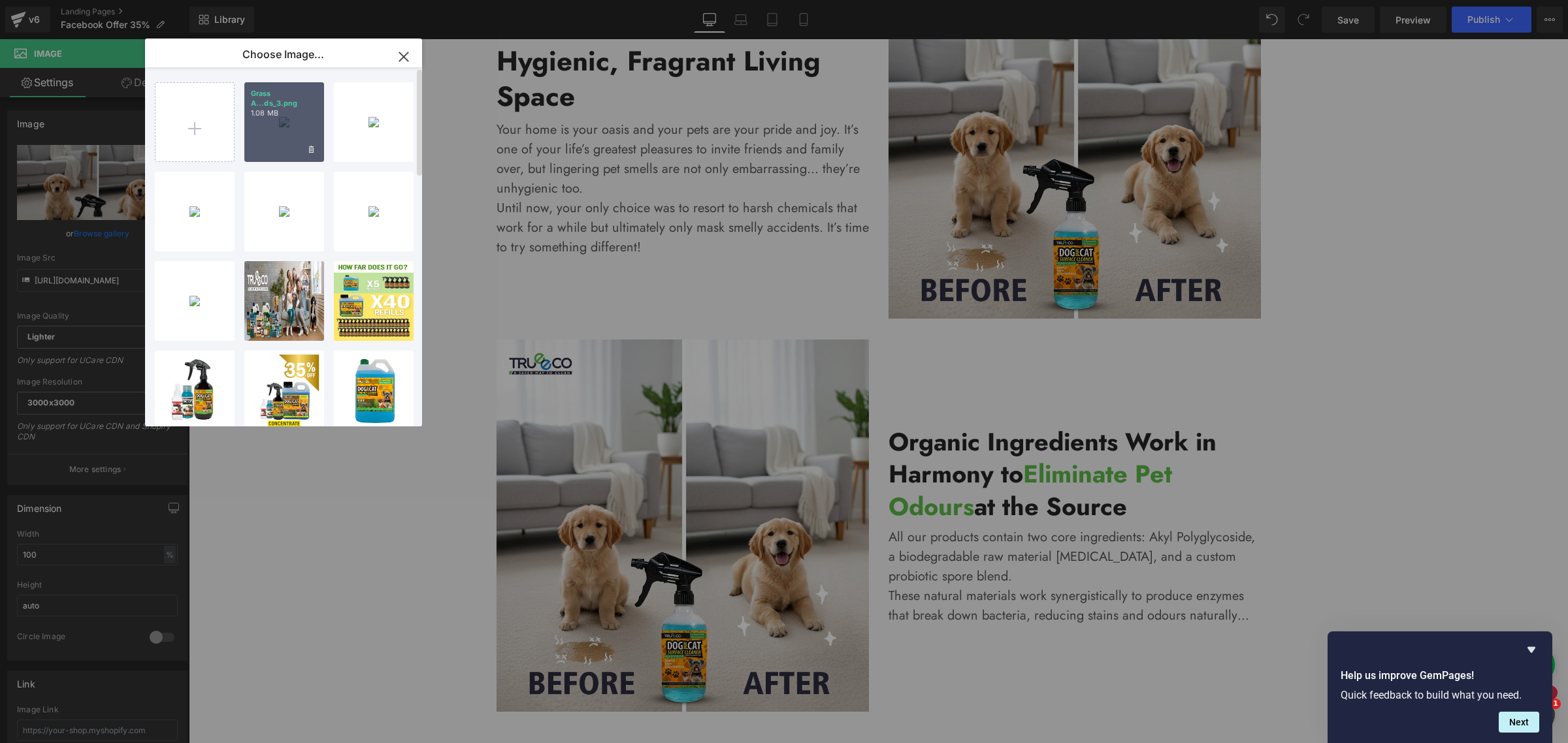
click at [286, 123] on div "Grass A...ds_3.png 1.08 MB" at bounding box center [284, 122] width 80 height 80
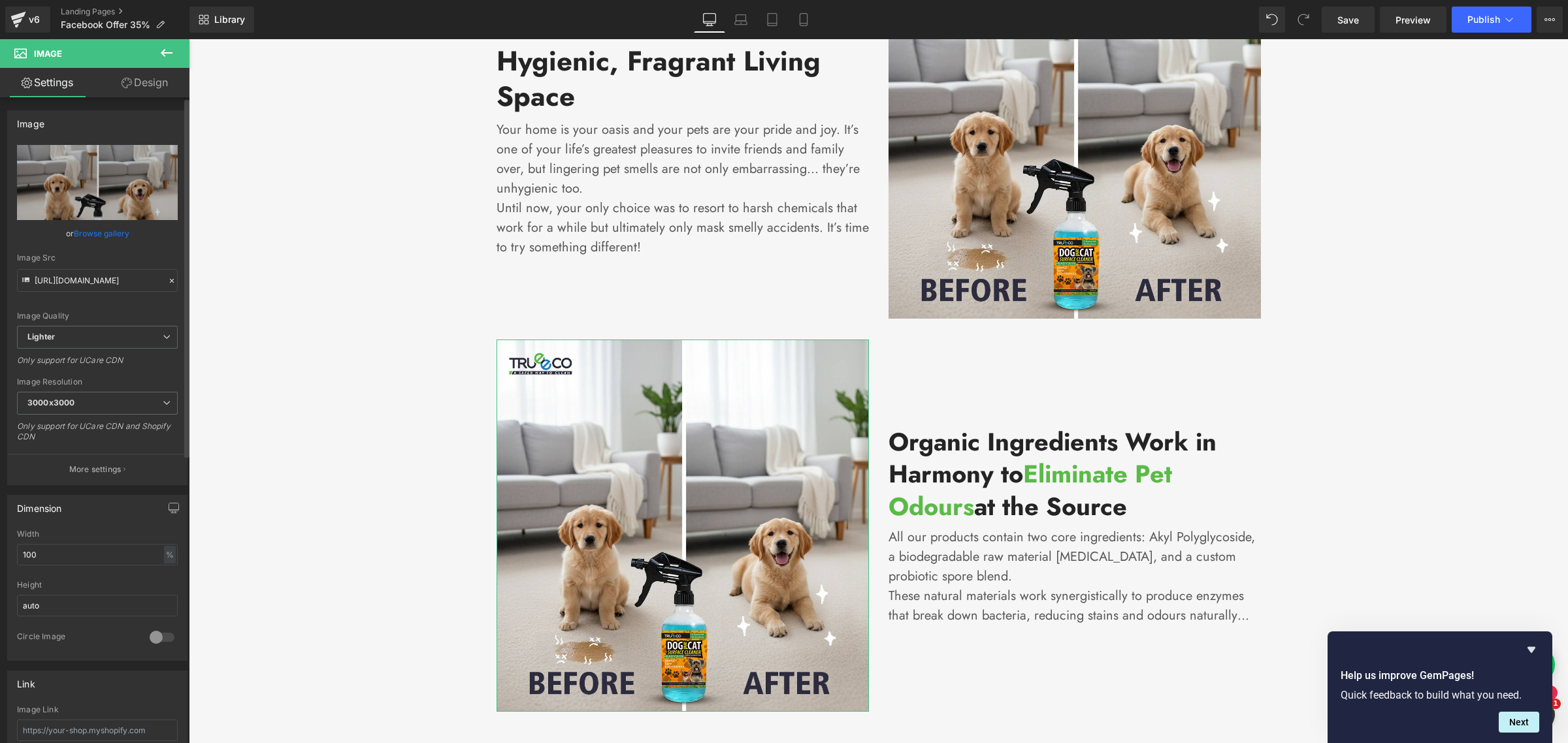
click at [102, 229] on link "Browse gallery" at bounding box center [101, 234] width 56 height 23
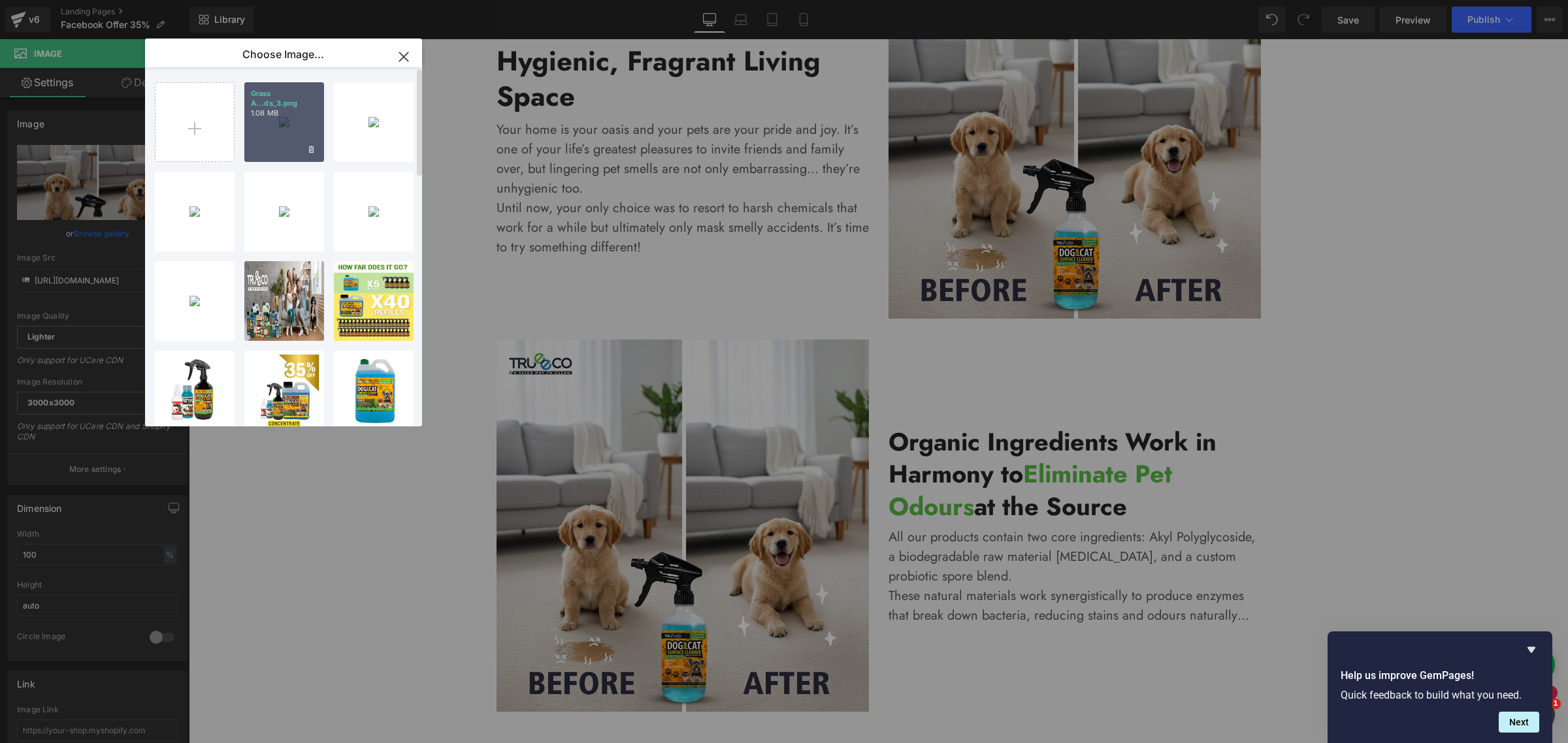
click at [280, 105] on p "Grass A...ds_3.png" at bounding box center [284, 99] width 66 height 20
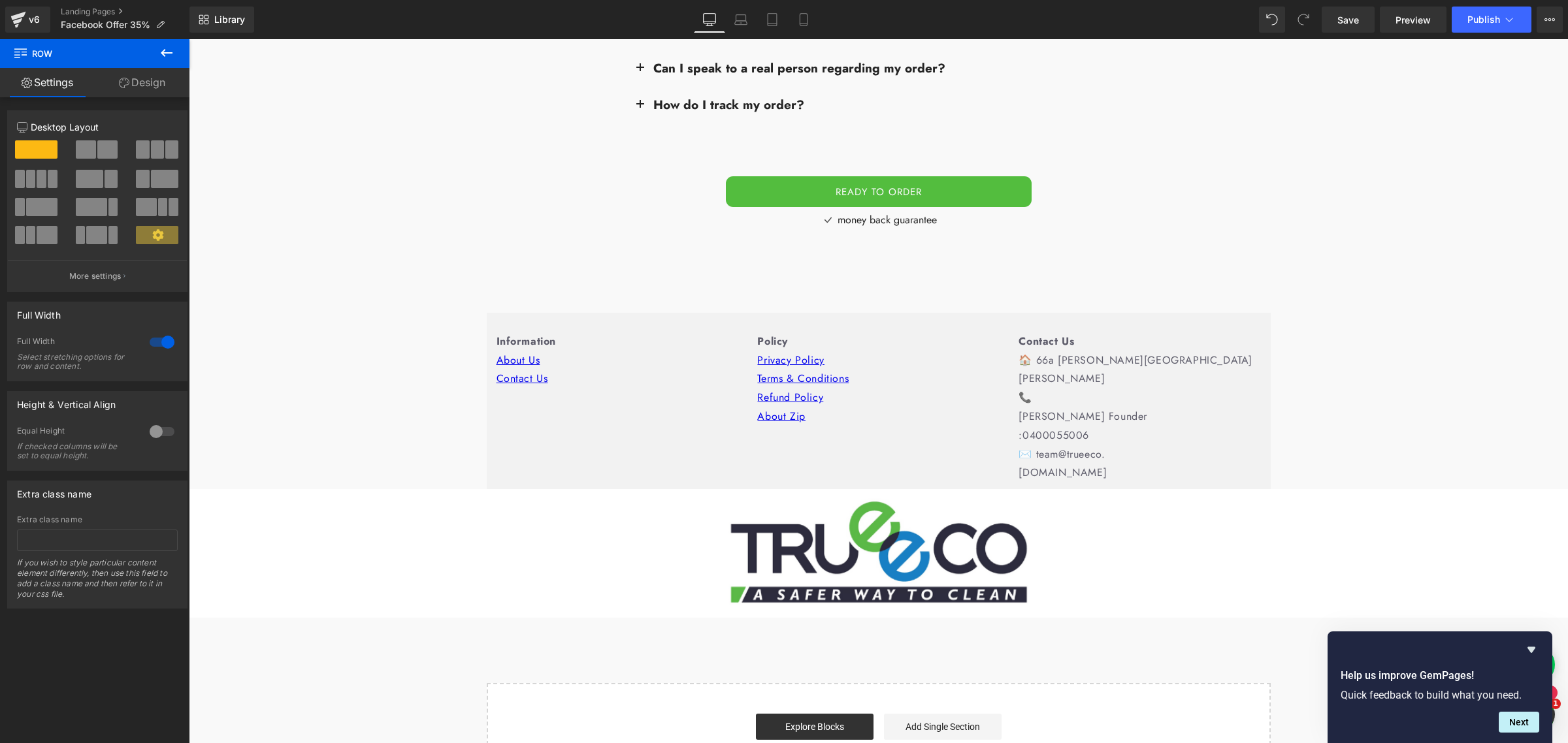
scroll to position [10577, 0]
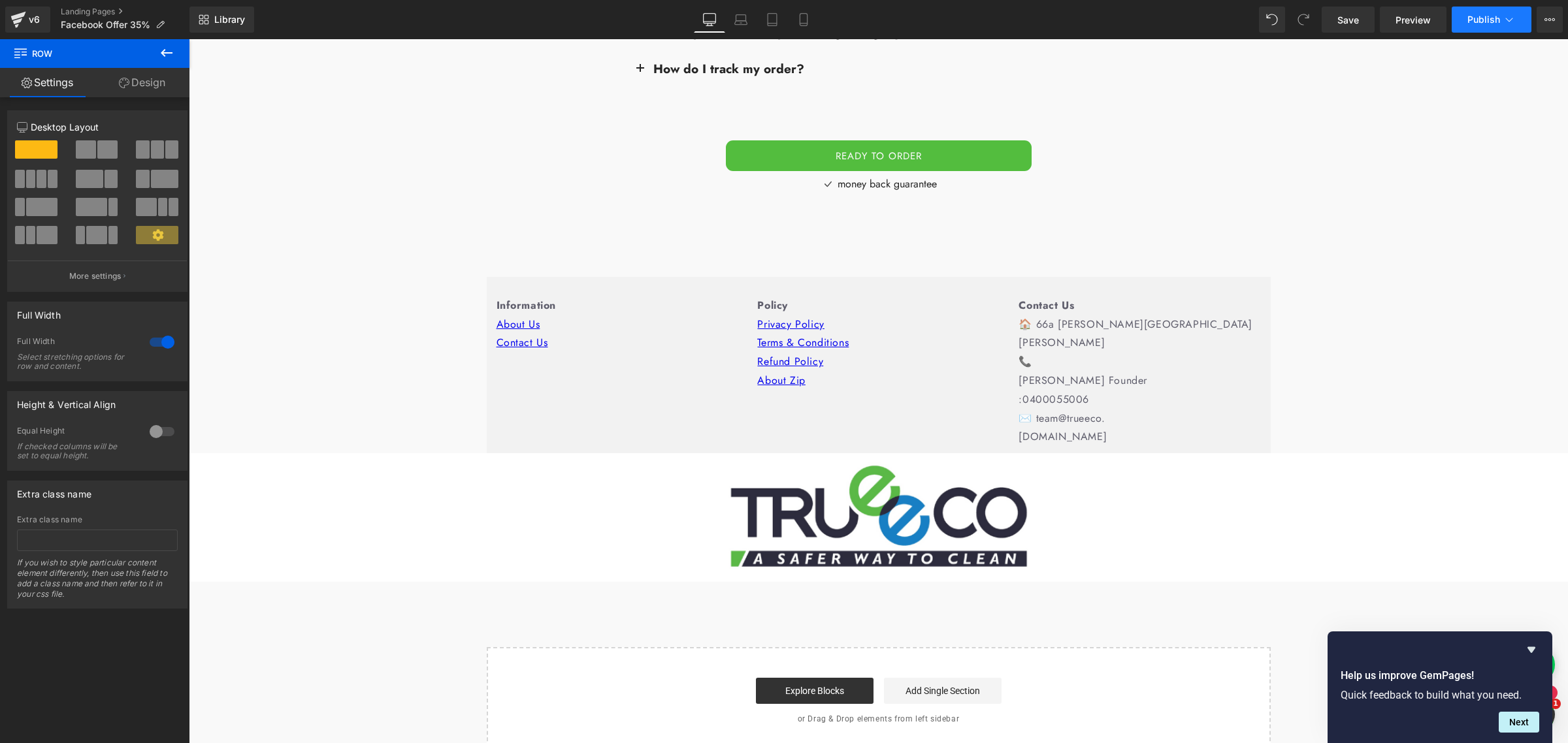
click at [1474, 22] on span "Publish" at bounding box center [1484, 20] width 32 height 11
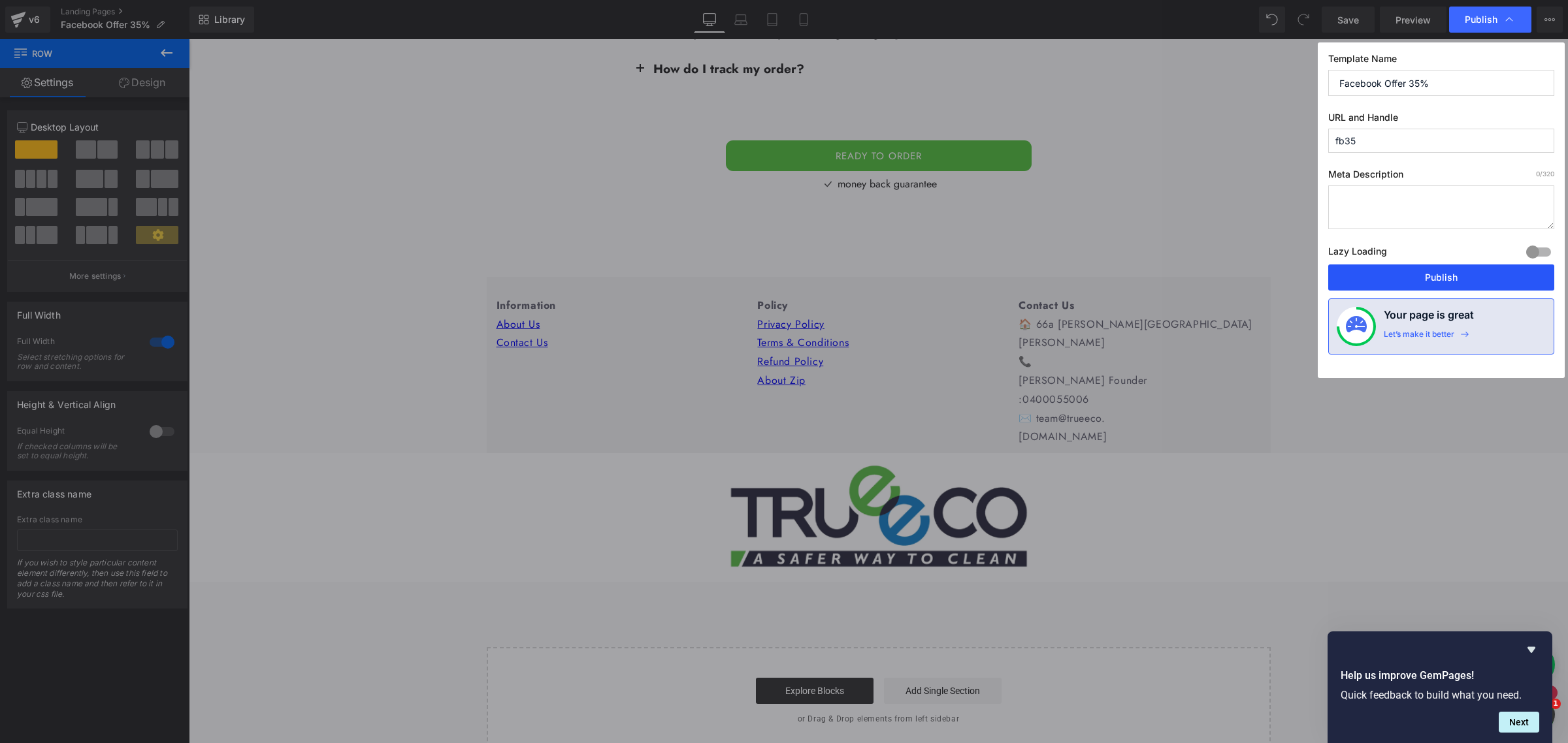
click at [1432, 279] on button "Publish" at bounding box center [1442, 277] width 226 height 26
